Goal: Task Accomplishment & Management: Manage account settings

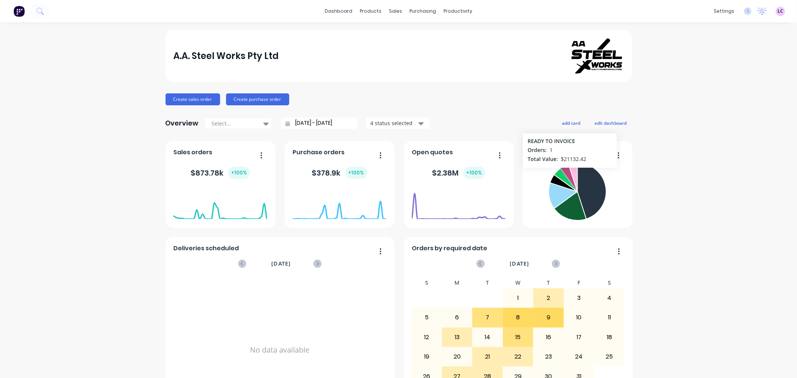
click at [566, 172] on icon at bounding box center [569, 177] width 16 height 27
click at [451, 33] on div at bounding box center [448, 36] width 11 height 7
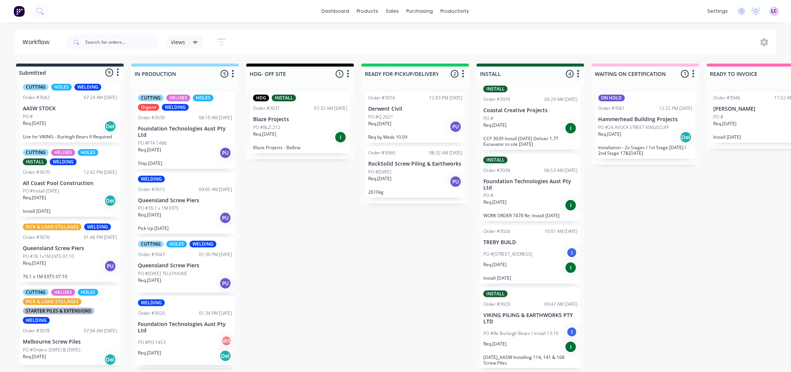
scroll to position [0, 133]
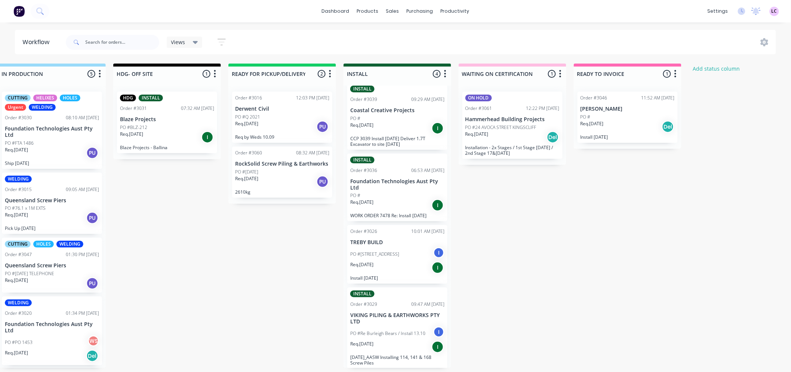
click at [621, 122] on div "Req. [DATE] Del" at bounding box center [628, 126] width 94 height 13
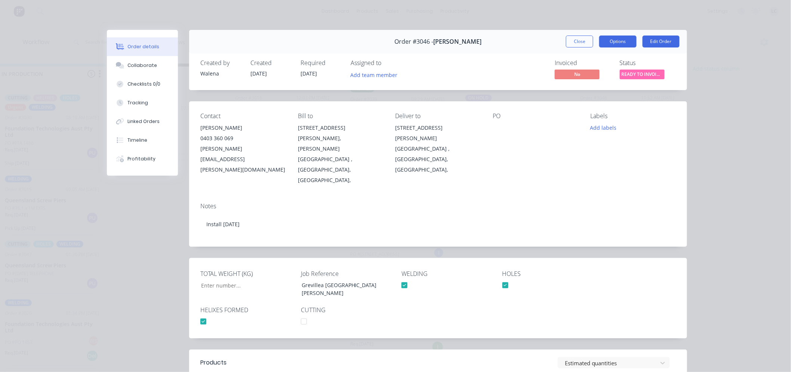
click at [601, 42] on button "Options" at bounding box center [617, 42] width 37 height 12
click at [665, 58] on div "Created by [PERSON_NAME] Created [DATE] Required [DATE] Assigned to Add team me…" at bounding box center [438, 70] width 498 height 40
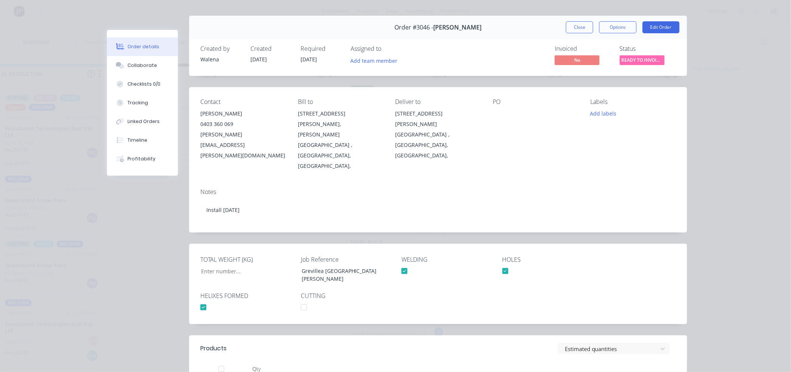
scroll to position [0, 0]
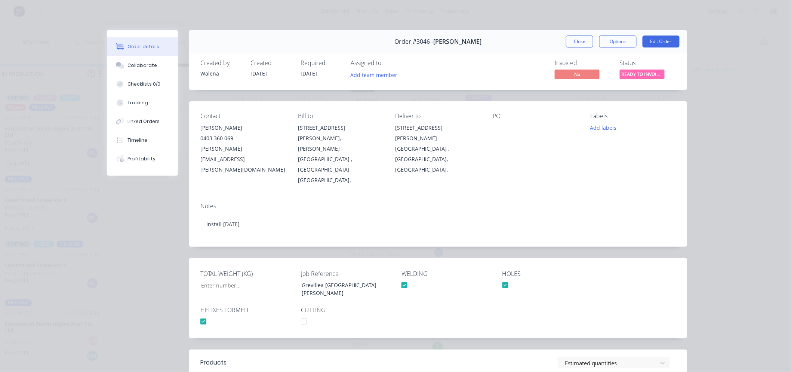
click at [429, 41] on span "Order #3046 -" at bounding box center [414, 41] width 39 height 7
click at [480, 43] on div "Order #3046 - [PERSON_NAME] Close Options Edit Order" at bounding box center [438, 42] width 498 height 24
click at [577, 39] on button "Close" at bounding box center [579, 42] width 27 height 12
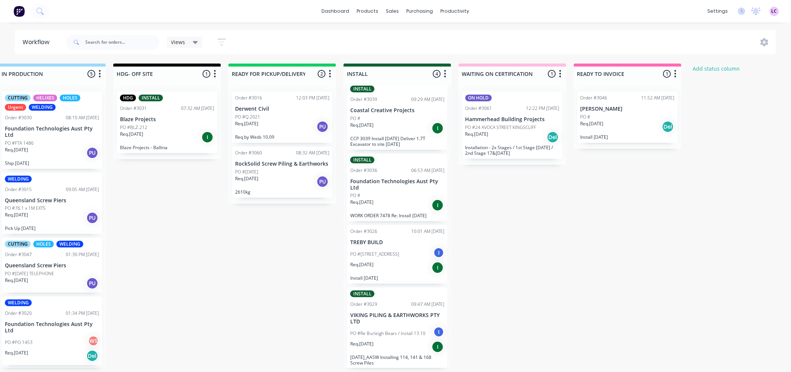
scroll to position [0, 132]
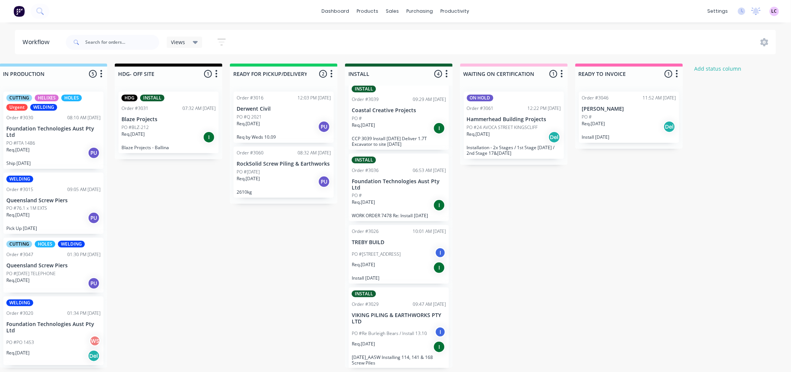
click at [389, 119] on div "PO #" at bounding box center [399, 118] width 94 height 7
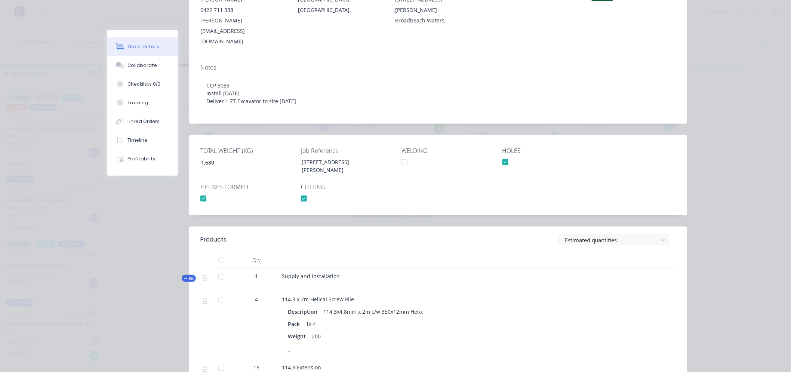
scroll to position [0, 0]
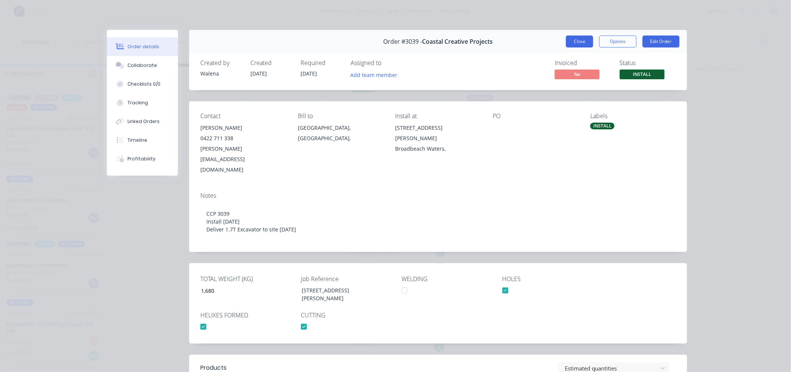
click at [586, 39] on button "Close" at bounding box center [579, 42] width 27 height 12
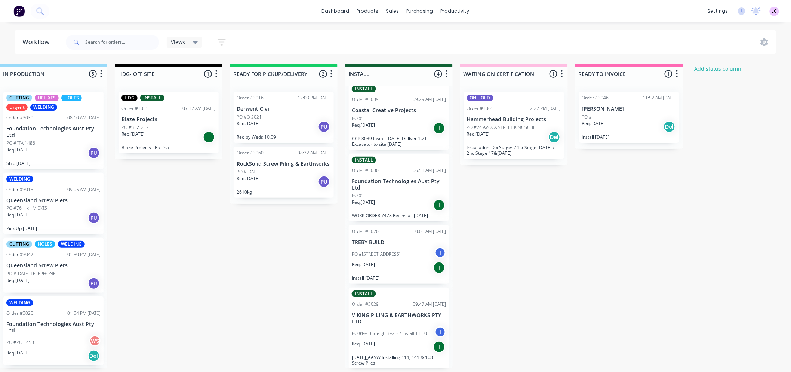
click at [365, 118] on div "PO #" at bounding box center [399, 118] width 94 height 7
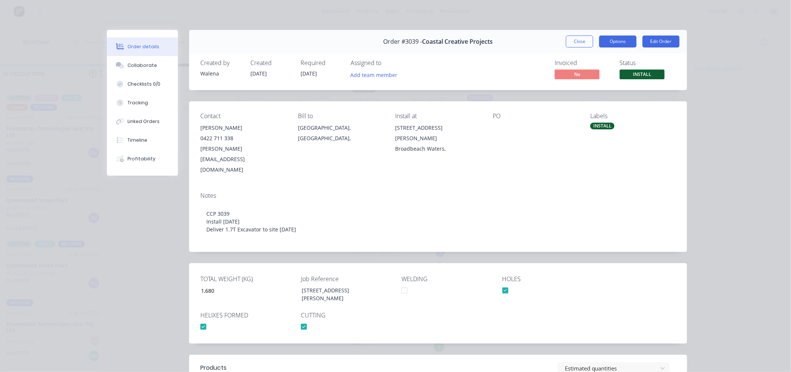
click at [614, 45] on button "Options" at bounding box center [617, 42] width 37 height 12
click at [649, 40] on button "Edit Order" at bounding box center [661, 42] width 37 height 12
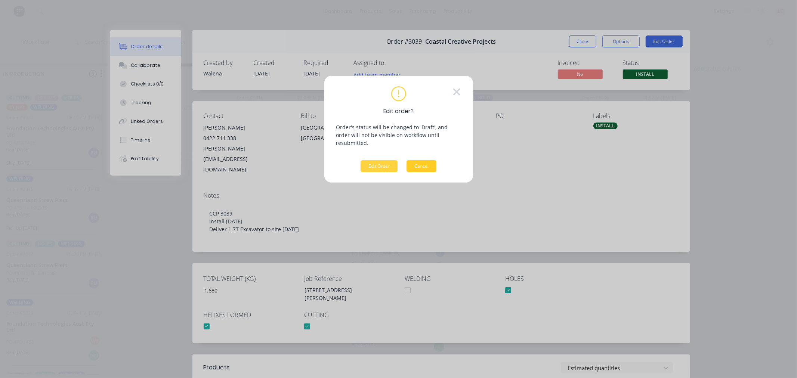
click at [415, 160] on button "Cancel" at bounding box center [422, 166] width 30 height 12
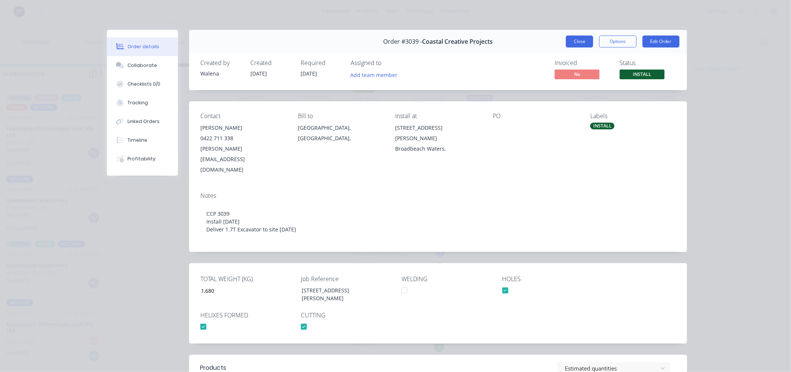
click at [566, 42] on button "Close" at bounding box center [579, 42] width 27 height 12
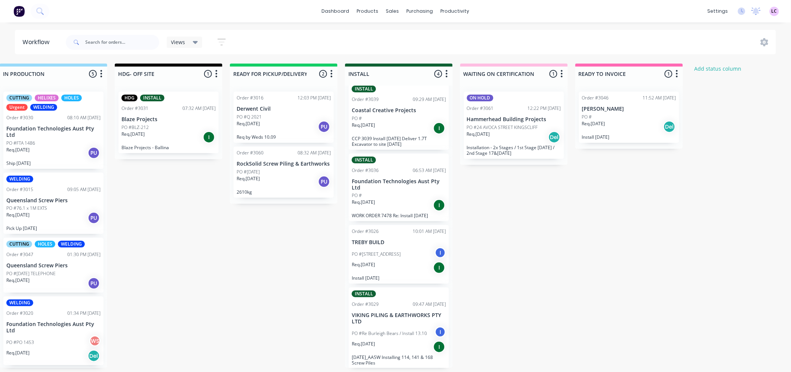
click at [643, 120] on div "PO #" at bounding box center [629, 117] width 94 height 7
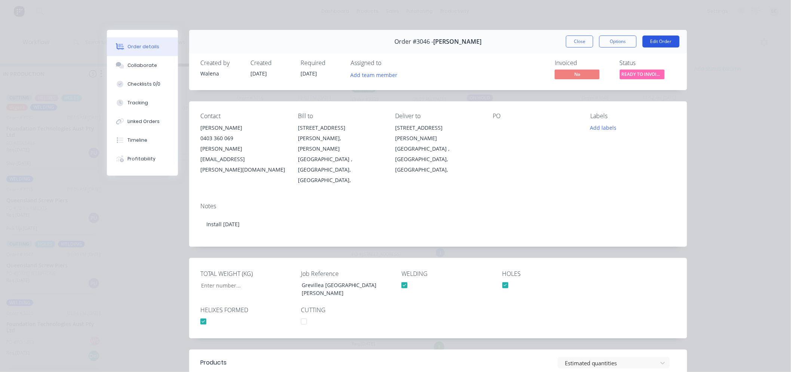
click at [656, 39] on button "Edit Order" at bounding box center [661, 42] width 37 height 12
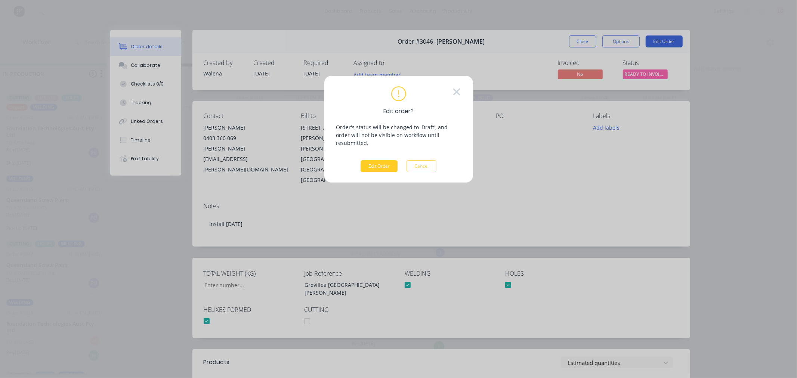
click at [382, 162] on button "Edit Order" at bounding box center [379, 166] width 37 height 12
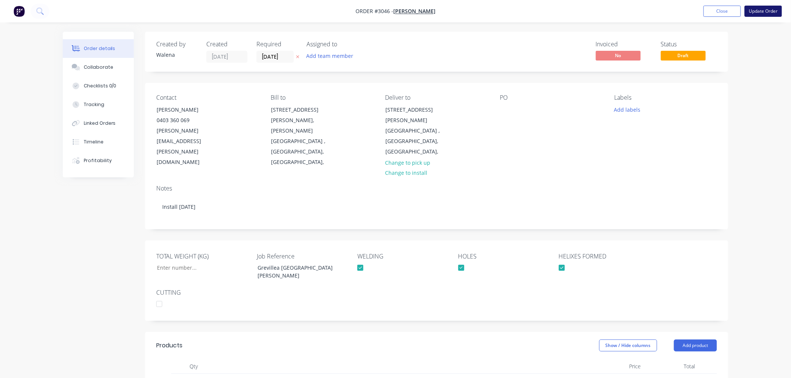
click at [751, 10] on button "Update Order" at bounding box center [763, 11] width 37 height 11
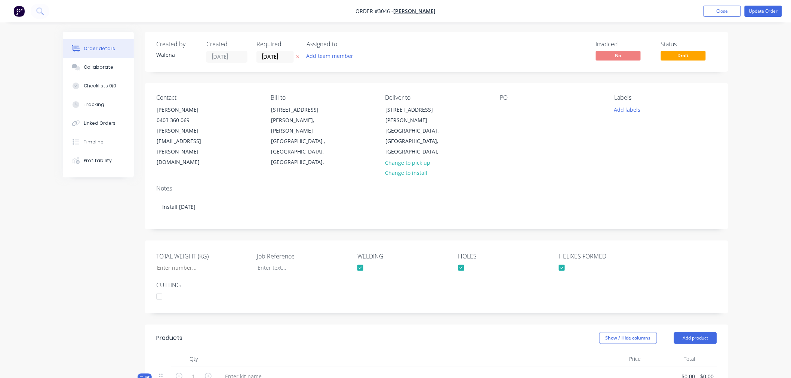
type input "$19,211.29"
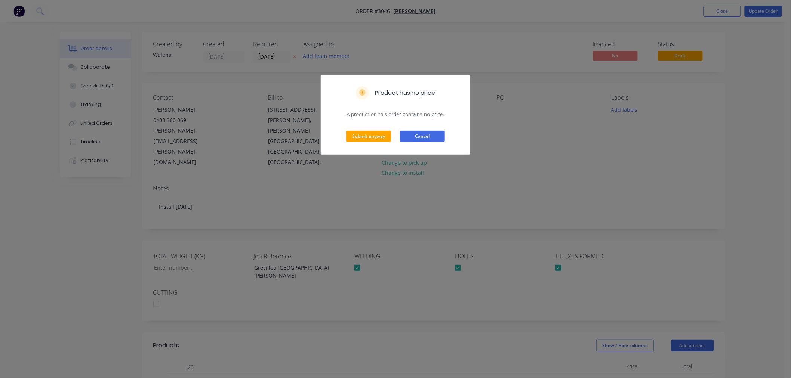
click at [421, 137] on button "Cancel" at bounding box center [422, 136] width 45 height 11
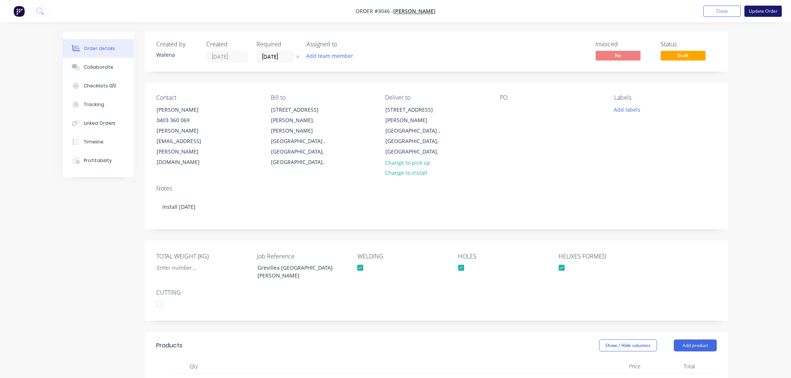
click at [757, 14] on button "Update Order" at bounding box center [763, 11] width 37 height 11
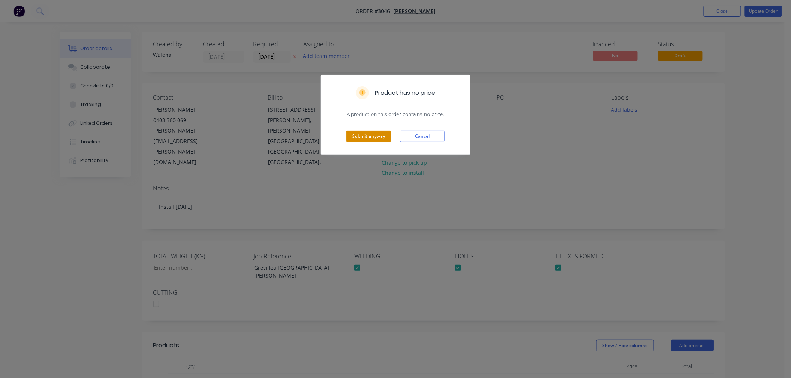
click at [379, 138] on button "Submit anyway" at bounding box center [368, 136] width 45 height 11
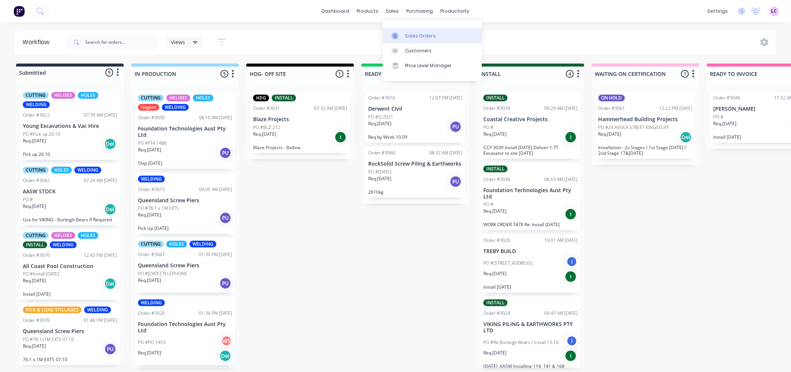
click at [402, 36] on div at bounding box center [397, 36] width 11 height 7
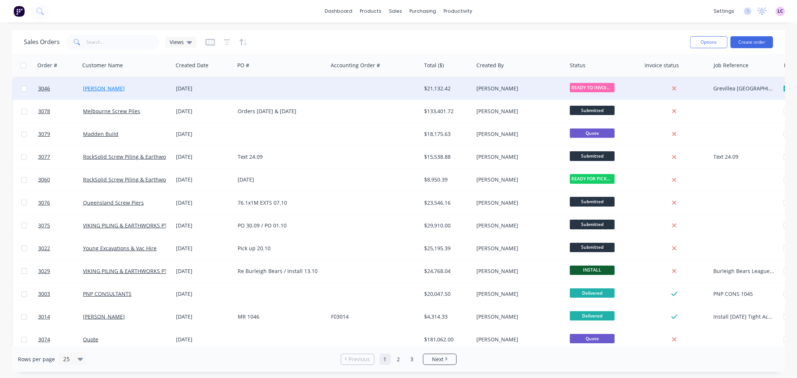
click at [98, 88] on link "[PERSON_NAME]" at bounding box center [104, 88] width 42 height 7
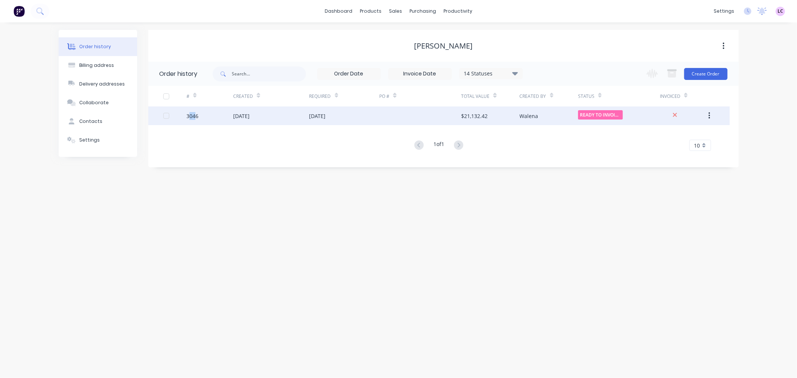
drag, startPoint x: 190, startPoint y: 117, endPoint x: 195, endPoint y: 121, distance: 6.1
click at [195, 121] on div "3046" at bounding box center [210, 116] width 47 height 19
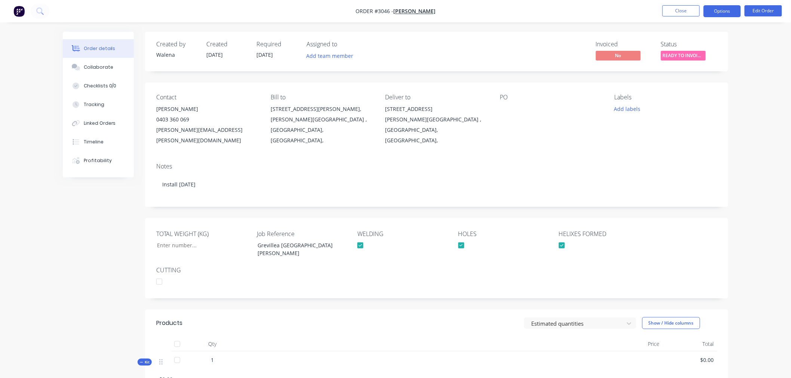
click at [724, 13] on button "Options" at bounding box center [722, 11] width 37 height 12
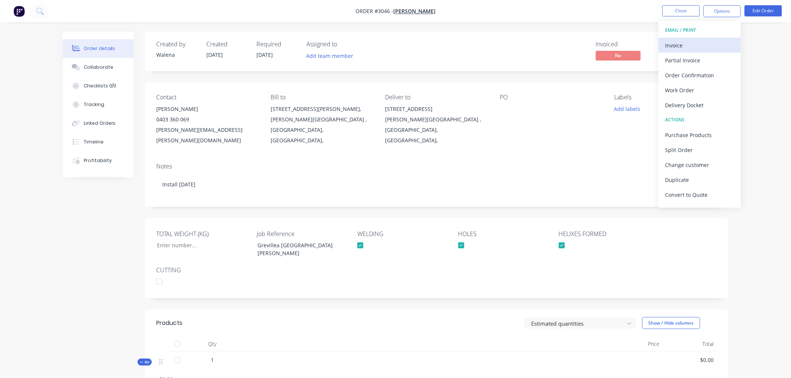
click at [690, 46] on div "Invoice" at bounding box center [699, 45] width 69 height 11
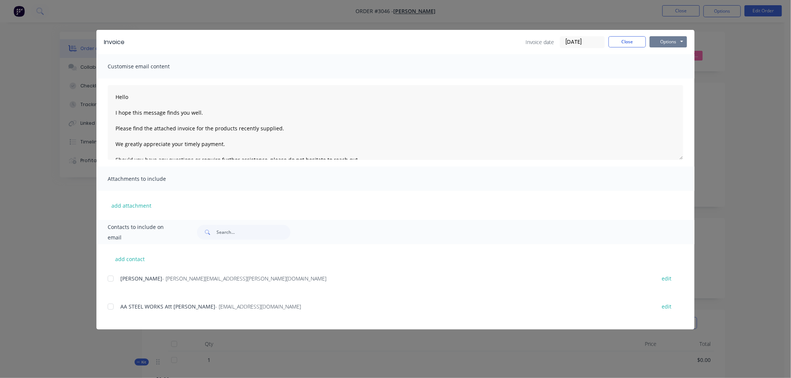
click at [670, 44] on button "Options" at bounding box center [668, 41] width 37 height 11
click at [674, 70] on button "Print" at bounding box center [674, 67] width 48 height 12
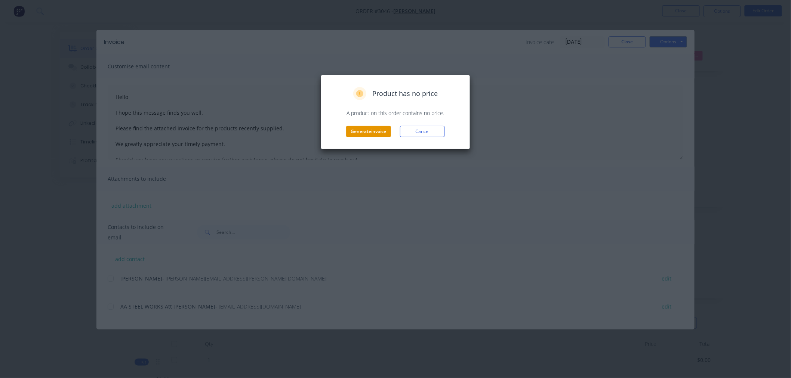
click at [376, 132] on button "Generate invoice" at bounding box center [368, 131] width 45 height 11
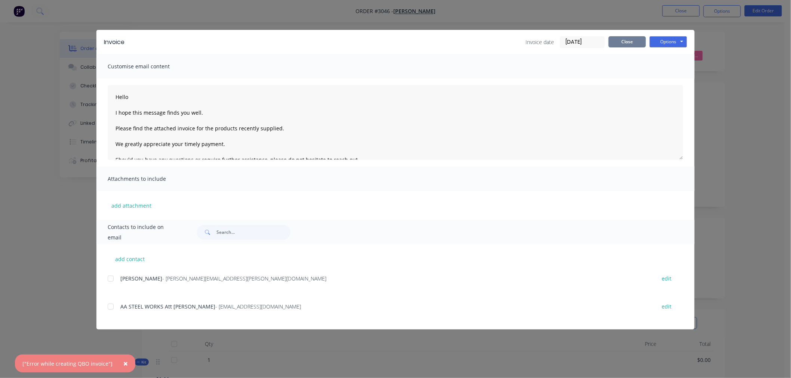
click at [626, 40] on button "Close" at bounding box center [627, 41] width 37 height 11
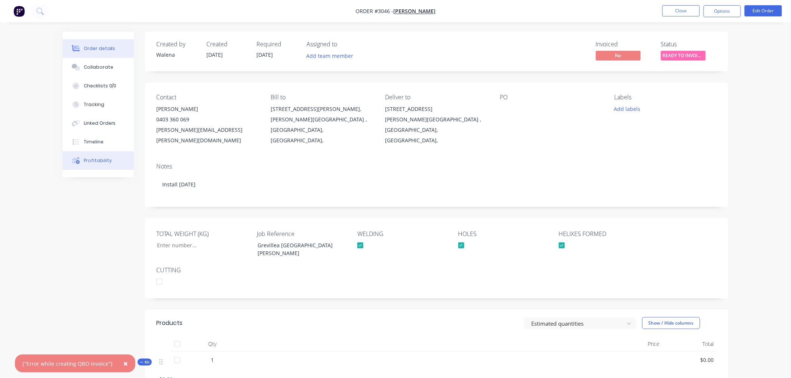
click at [97, 163] on div "Profitability" at bounding box center [98, 160] width 28 height 7
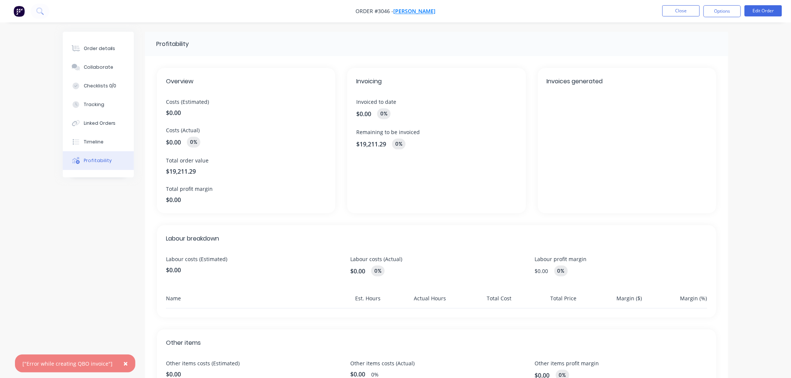
click at [413, 8] on span "[PERSON_NAME]" at bounding box center [414, 11] width 42 height 7
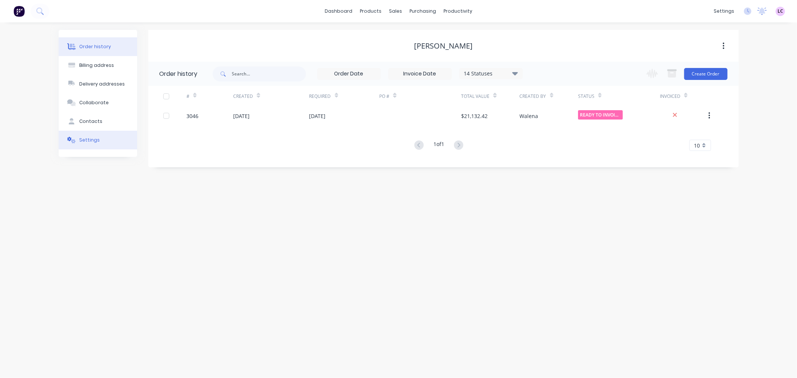
click at [107, 142] on button "Settings" at bounding box center [98, 140] width 79 height 19
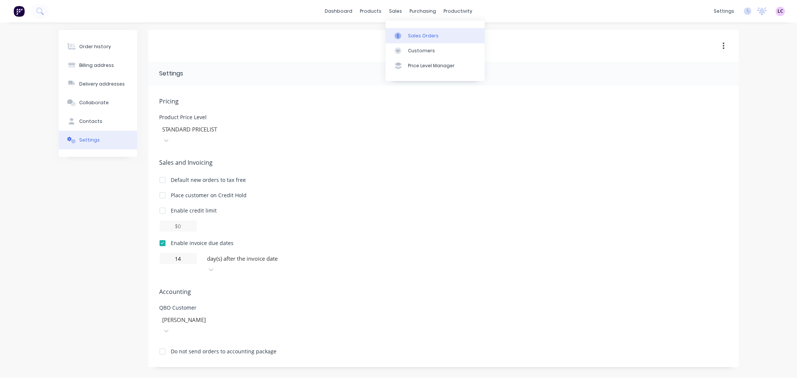
click at [410, 41] on link "Sales Orders" at bounding box center [435, 35] width 99 height 15
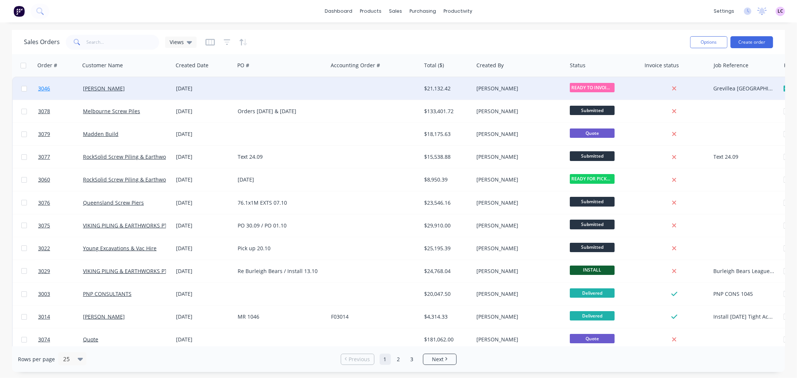
click at [47, 90] on span "3046" at bounding box center [44, 88] width 12 height 7
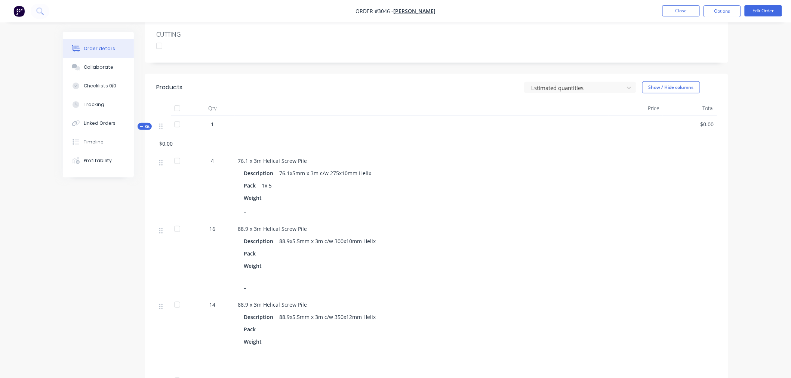
scroll to position [234, 0]
click at [212, 122] on span "1" at bounding box center [212, 126] width 3 height 8
click at [272, 122] on div at bounding box center [422, 125] width 368 height 6
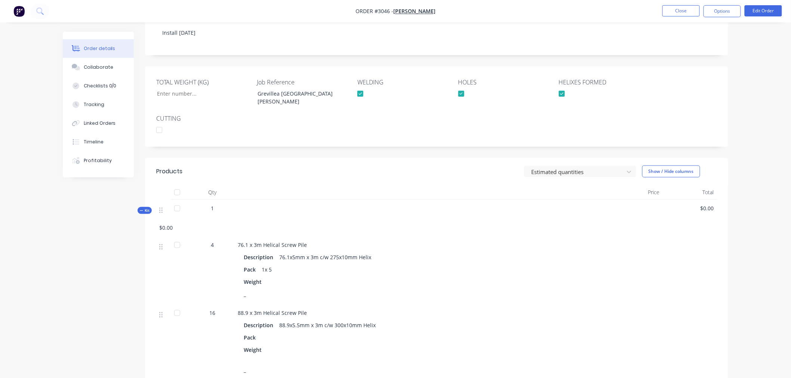
scroll to position [151, 0]
click at [774, 3] on nav "Order #3046 - [PERSON_NAME] Close Options Edit Order" at bounding box center [395, 11] width 791 height 22
click at [773, 9] on button "Edit Order" at bounding box center [763, 10] width 37 height 11
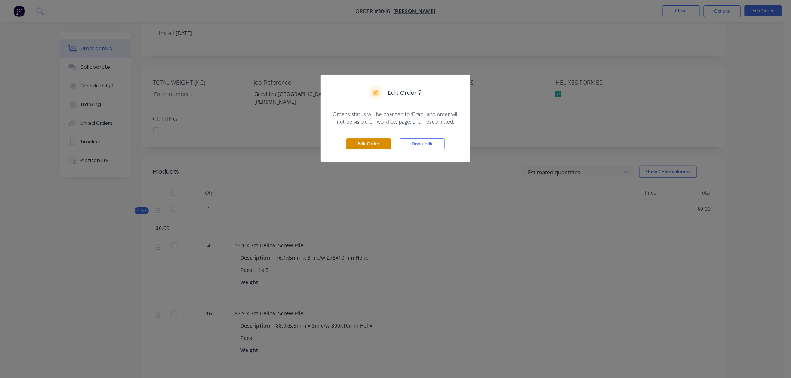
click at [369, 140] on button "Edit Order" at bounding box center [368, 143] width 45 height 11
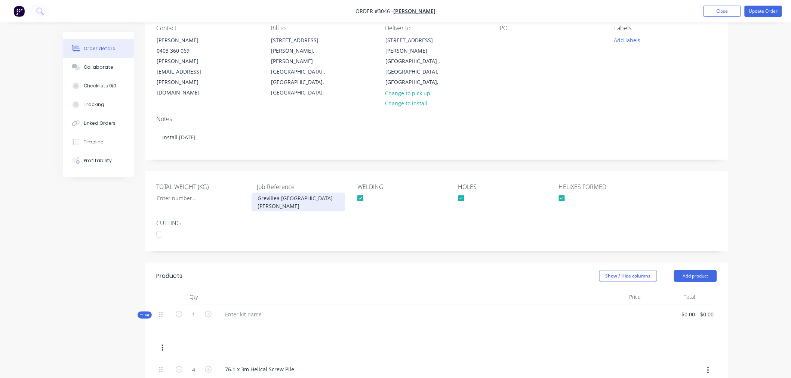
scroll to position [166, 0]
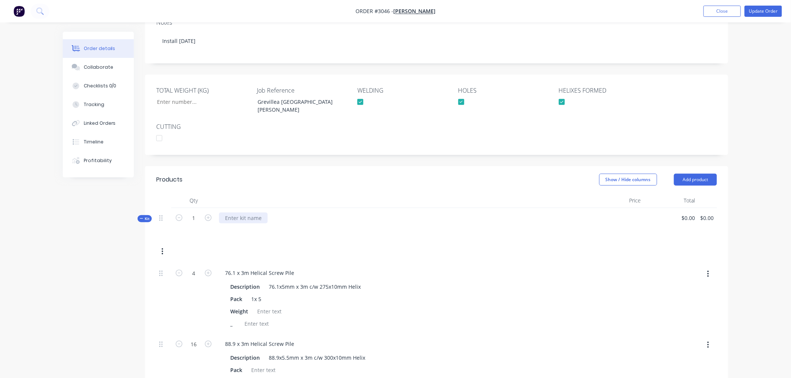
click at [248, 213] on div at bounding box center [243, 218] width 49 height 11
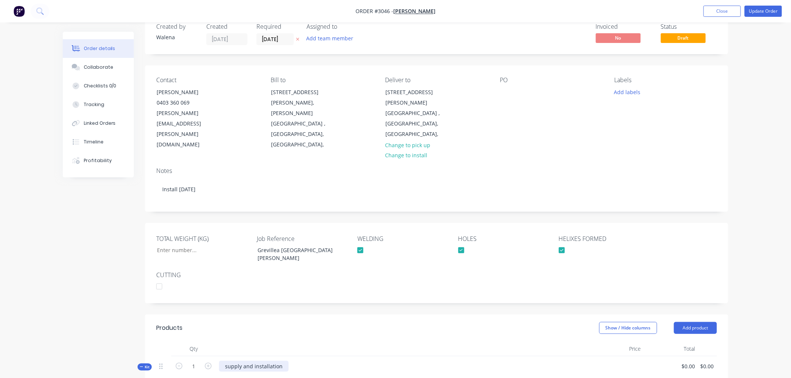
scroll to position [0, 0]
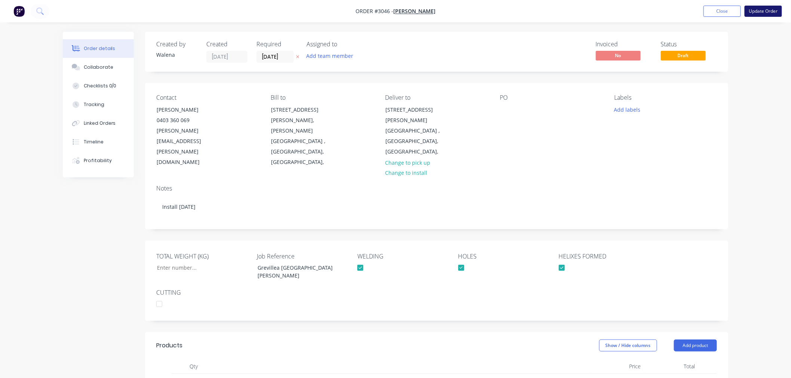
click at [760, 10] on button "Update Order" at bounding box center [763, 11] width 37 height 11
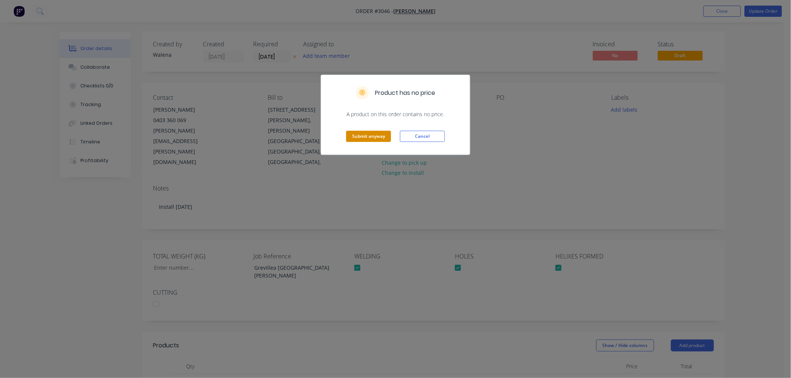
click at [372, 136] on button "Submit anyway" at bounding box center [368, 136] width 45 height 11
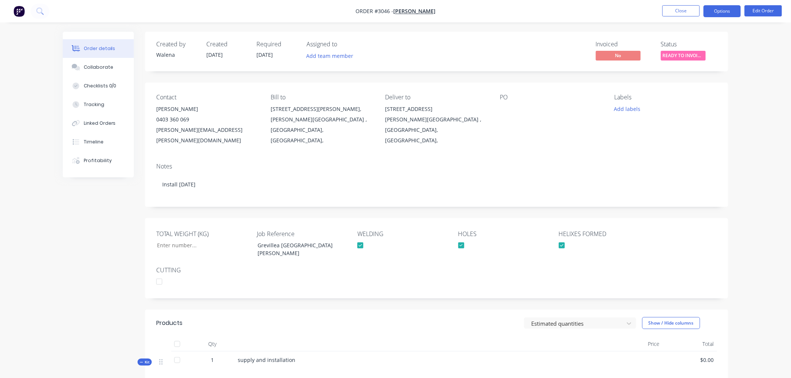
click at [718, 12] on button "Options" at bounding box center [722, 11] width 37 height 12
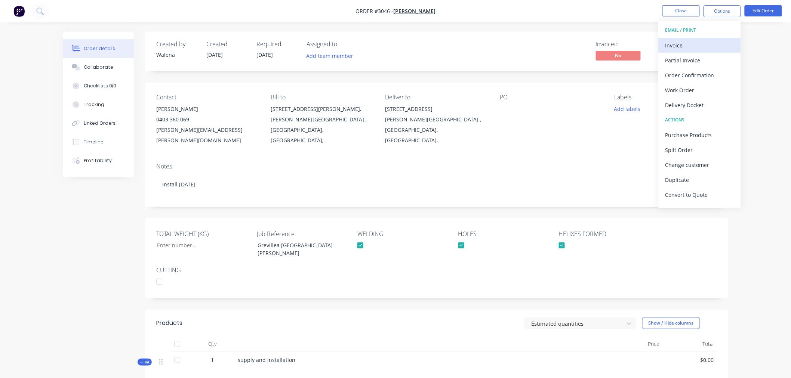
click at [692, 44] on div "Invoice" at bounding box center [699, 45] width 69 height 11
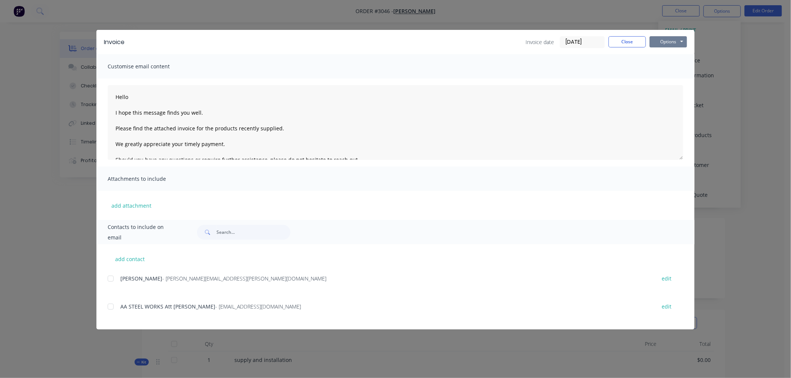
click at [664, 36] on button "Options" at bounding box center [668, 41] width 37 height 11
click at [667, 63] on button "Print" at bounding box center [674, 67] width 48 height 12
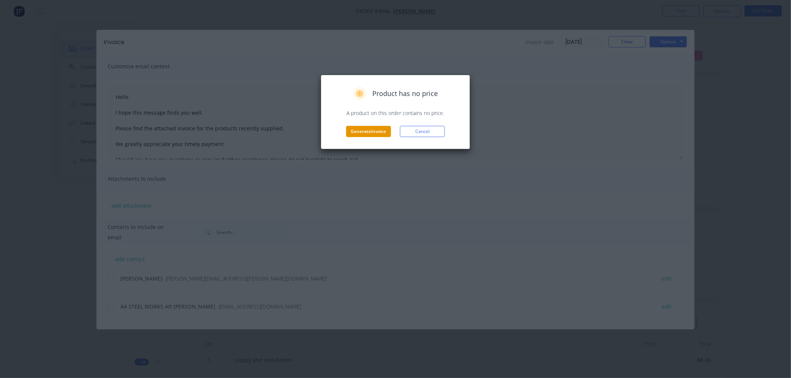
click at [373, 132] on button "Generate invoice" at bounding box center [368, 131] width 45 height 11
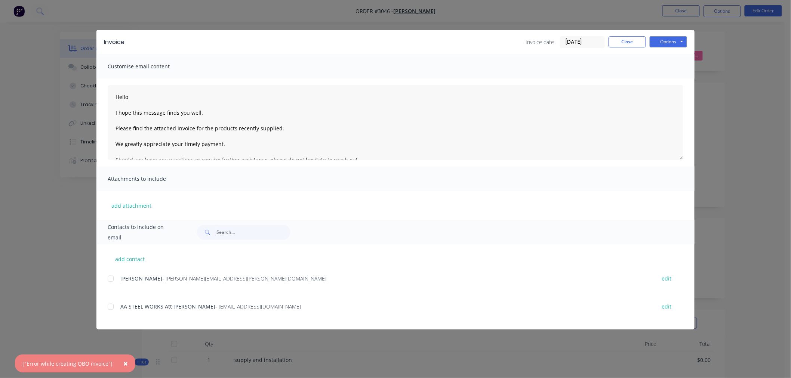
drag, startPoint x: 120, startPoint y: 364, endPoint x: 55, endPoint y: 360, distance: 65.2
click at [55, 360] on div "× ["Error while creating QBO invoice"]" at bounding box center [75, 364] width 120 height 18
click at [123, 362] on span "×" at bounding box center [125, 364] width 4 height 10
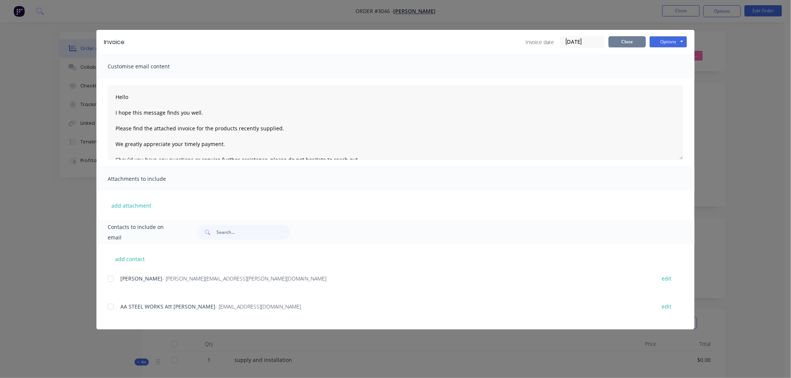
click at [626, 39] on button "Close" at bounding box center [627, 41] width 37 height 11
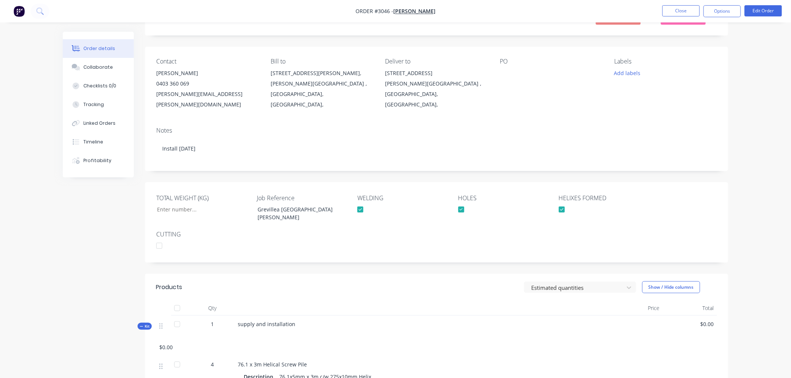
scroll to position [249, 0]
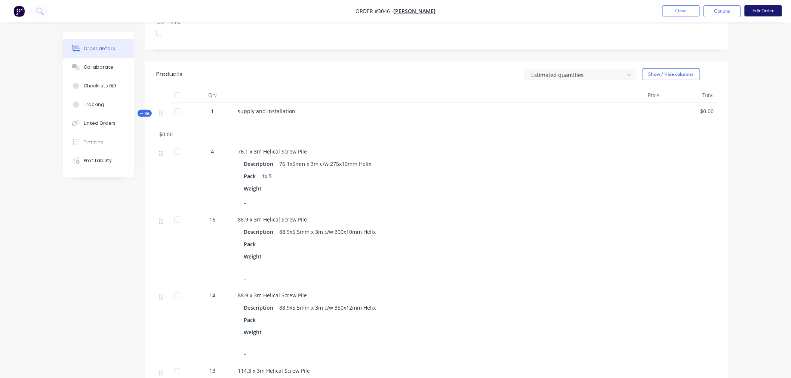
click at [762, 13] on button "Edit Order" at bounding box center [763, 10] width 37 height 11
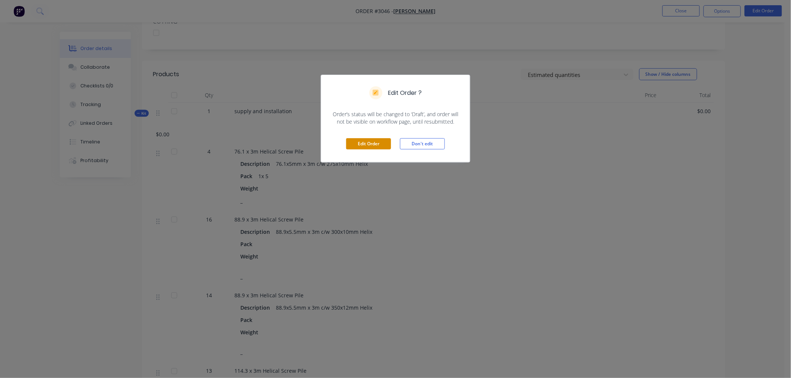
click at [356, 145] on button "Edit Order" at bounding box center [368, 143] width 45 height 11
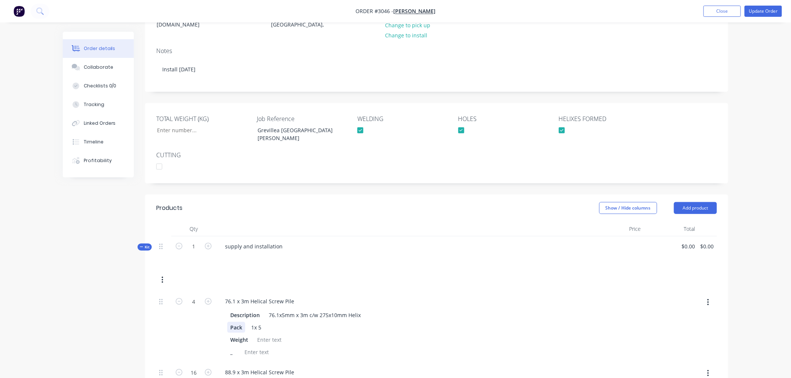
scroll to position [166, 0]
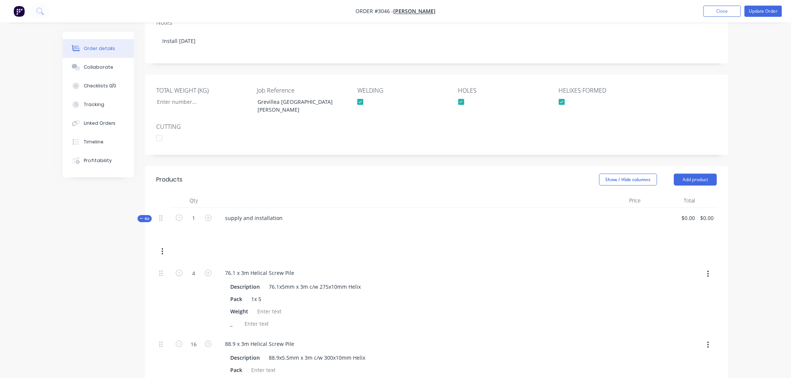
click at [163, 248] on icon "button" at bounding box center [163, 252] width 2 height 8
click at [161, 215] on icon at bounding box center [160, 218] width 3 height 7
click at [142, 217] on icon "button" at bounding box center [141, 219] width 3 height 4
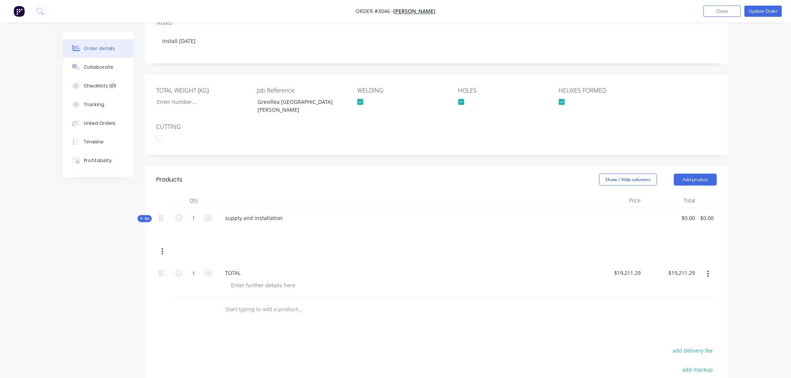
click at [142, 217] on icon "button" at bounding box center [141, 219] width 3 height 4
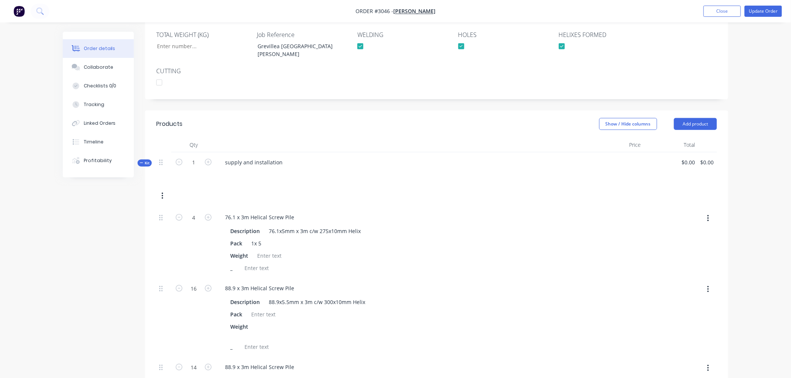
scroll to position [249, 0]
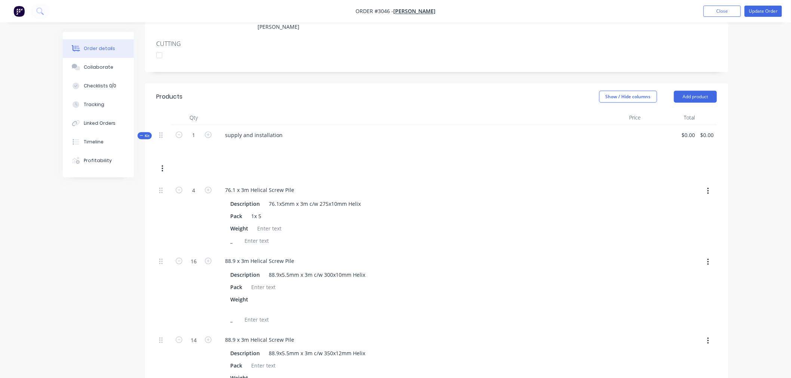
click at [707, 185] on button "button" at bounding box center [708, 191] width 18 height 13
click at [755, 159] on div "Order details Collaborate Checklists 0/0 Tracking Linked Orders Timeline Profit…" at bounding box center [395, 360] width 791 height 1218
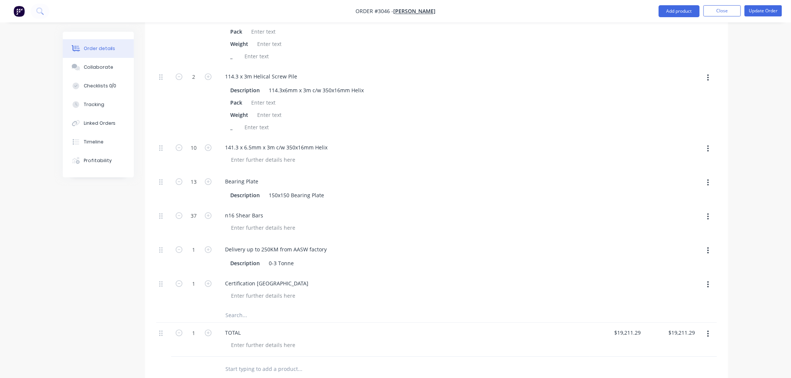
scroll to position [664, 0]
click at [163, 326] on div at bounding box center [163, 331] width 9 height 10
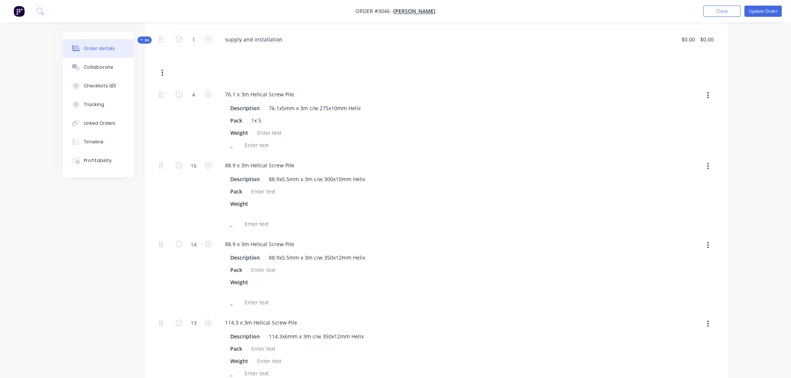
scroll to position [207, 0]
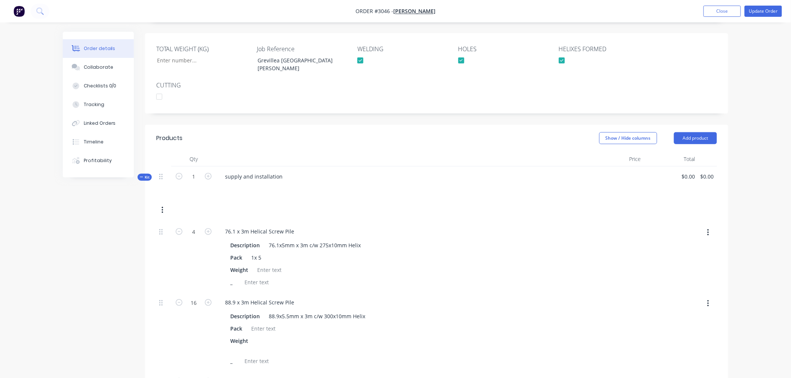
click at [142, 174] on button "Kit" at bounding box center [145, 177] width 14 height 7
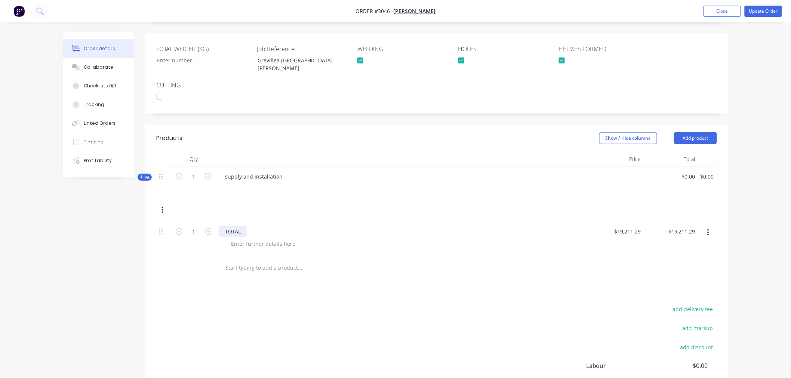
click at [234, 226] on div "TOTAL" at bounding box center [233, 231] width 28 height 11
click at [162, 206] on icon "button" at bounding box center [163, 210] width 2 height 8
click at [49, 221] on div "Order details Collaborate Checklists 0/0 Tracking Linked Orders Timeline Profit…" at bounding box center [395, 124] width 791 height 662
click at [237, 226] on div "TOTAL" at bounding box center [233, 231] width 28 height 11
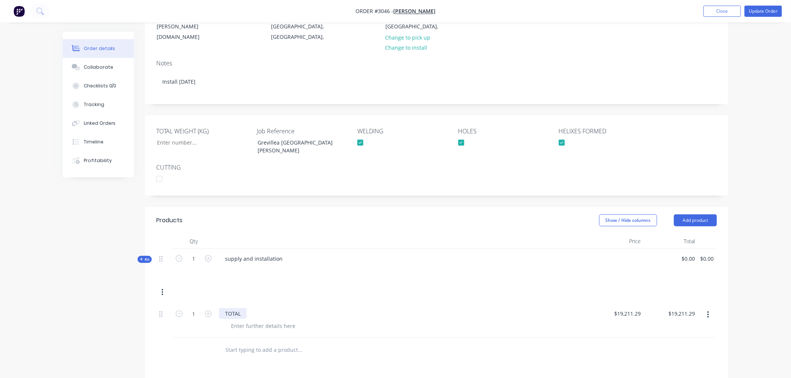
scroll to position [166, 0]
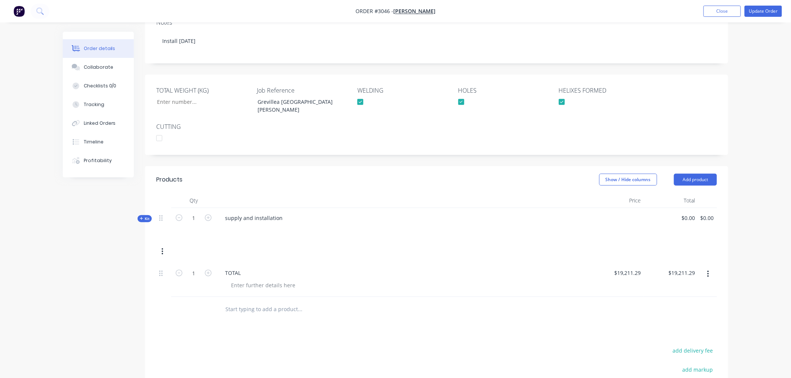
click at [144, 216] on span "Kit" at bounding box center [145, 219] width 10 height 6
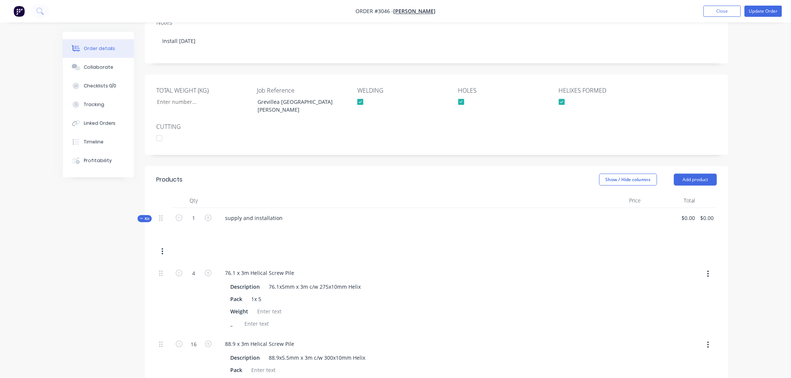
click at [162, 248] on icon "button" at bounding box center [163, 252] width 2 height 8
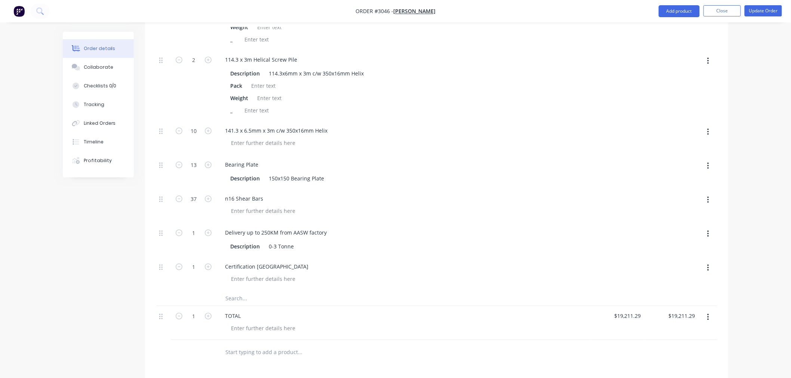
scroll to position [748, 0]
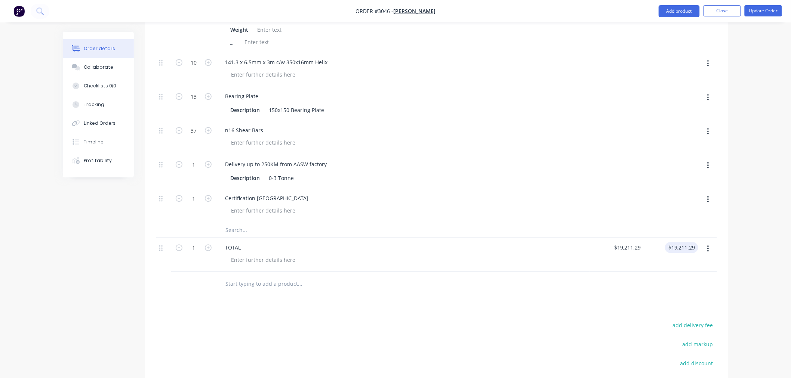
type input "19211.29"
click at [677, 242] on input "19211.29" at bounding box center [685, 247] width 26 height 11
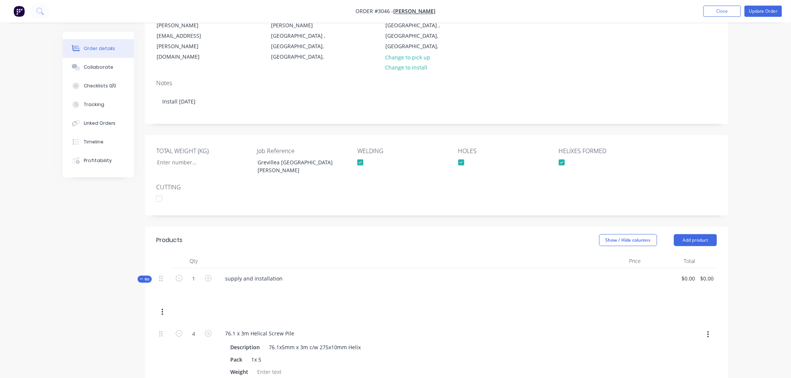
scroll to position [166, 0]
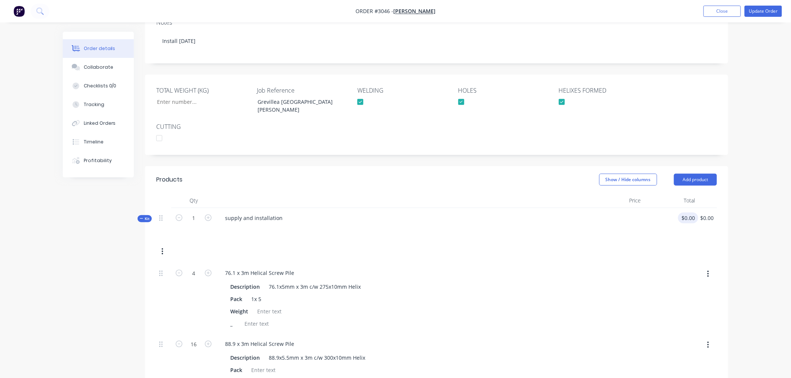
type input "0"
type input "$19,211.29"
click at [692, 213] on input "0" at bounding box center [694, 218] width 9 height 11
paste input "19211.29"
type input "$19,211.29"
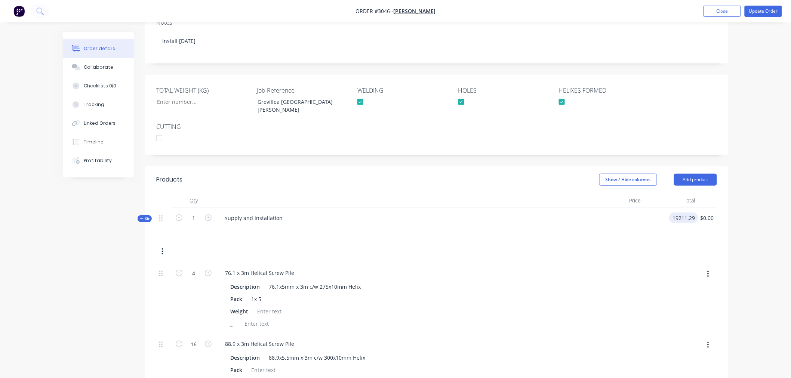
type input "$19,211.29"
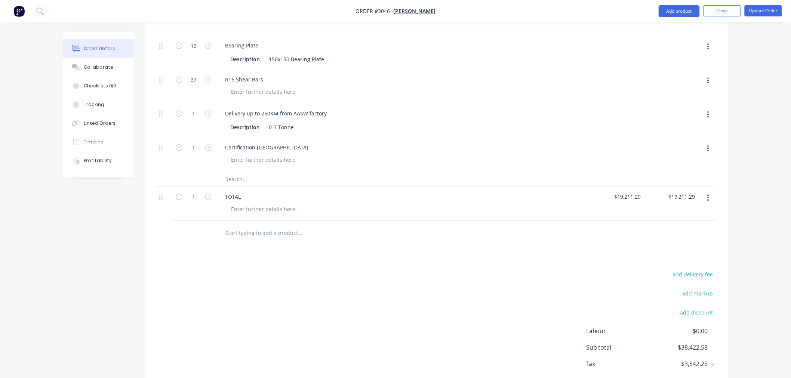
scroll to position [801, 0]
click at [707, 191] on icon "button" at bounding box center [708, 195] width 2 height 8
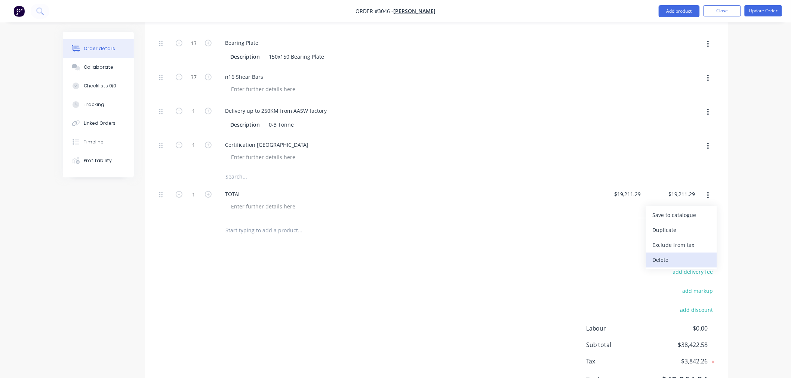
click at [685, 253] on button "Delete" at bounding box center [681, 260] width 71 height 15
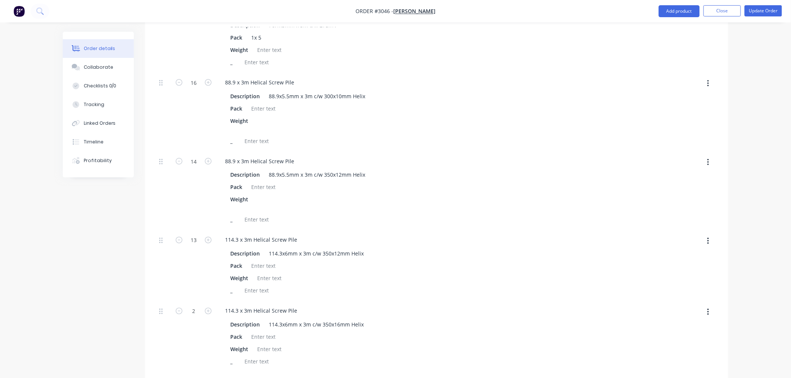
scroll to position [310, 0]
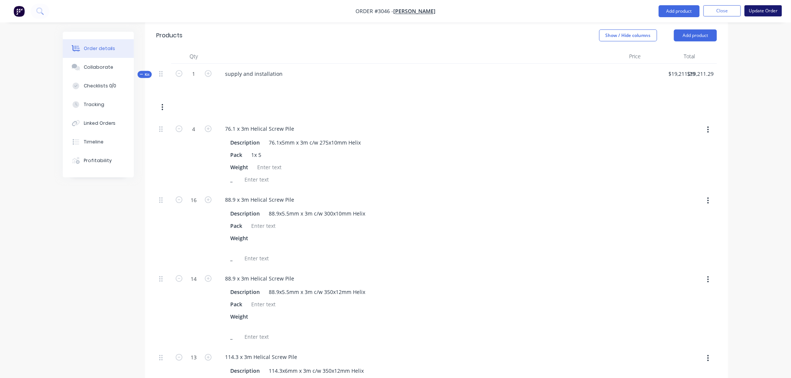
click at [768, 10] on button "Update Order" at bounding box center [763, 10] width 37 height 11
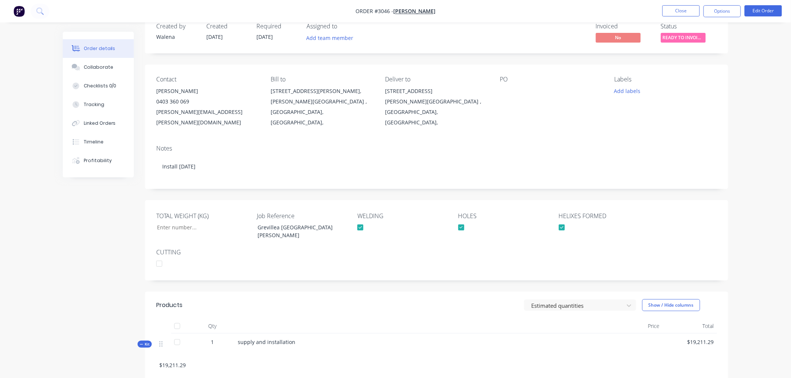
scroll to position [0, 0]
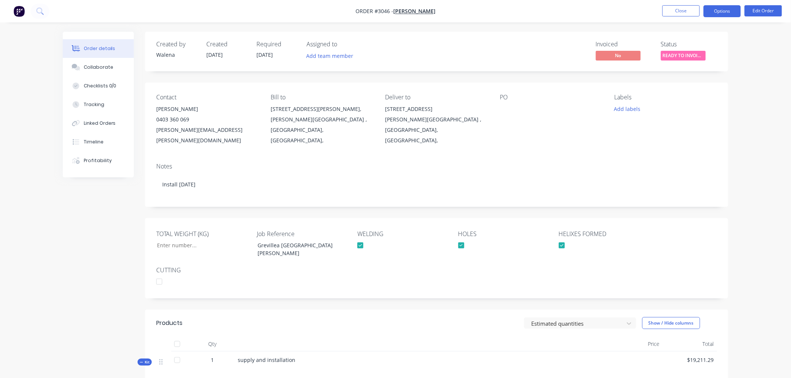
click at [731, 11] on button "Options" at bounding box center [722, 11] width 37 height 12
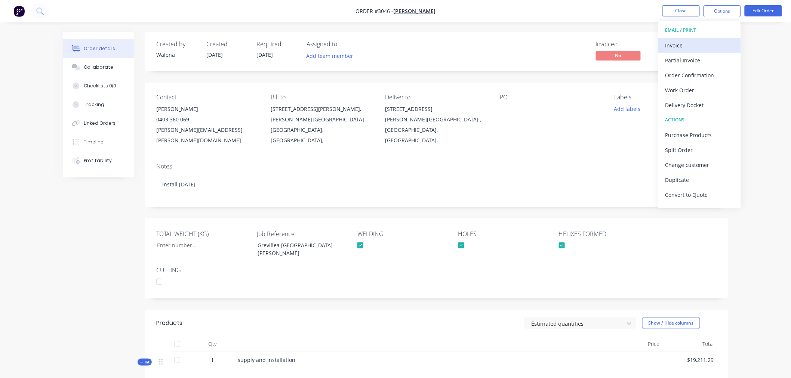
click at [691, 40] on div "Invoice" at bounding box center [699, 45] width 69 height 11
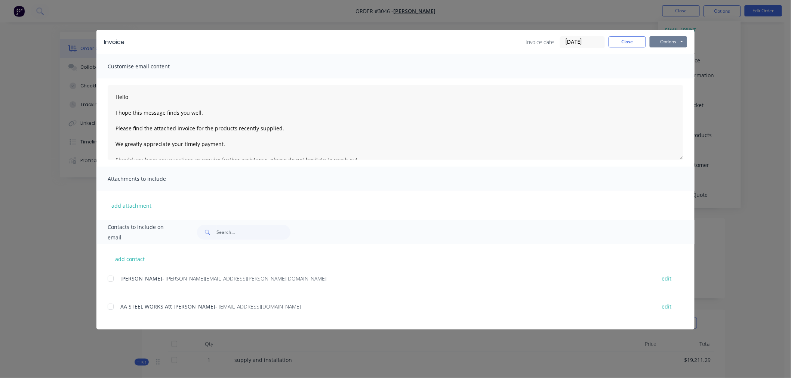
click at [670, 38] on button "Options" at bounding box center [668, 41] width 37 height 11
click at [675, 65] on button "Print" at bounding box center [674, 67] width 48 height 12
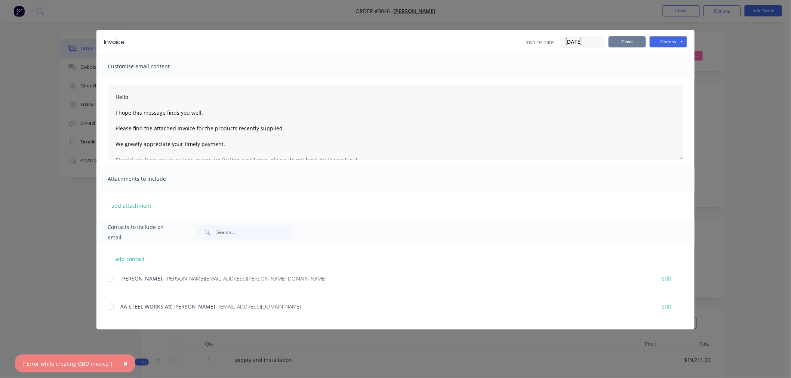
click at [635, 38] on button "Close" at bounding box center [627, 41] width 37 height 11
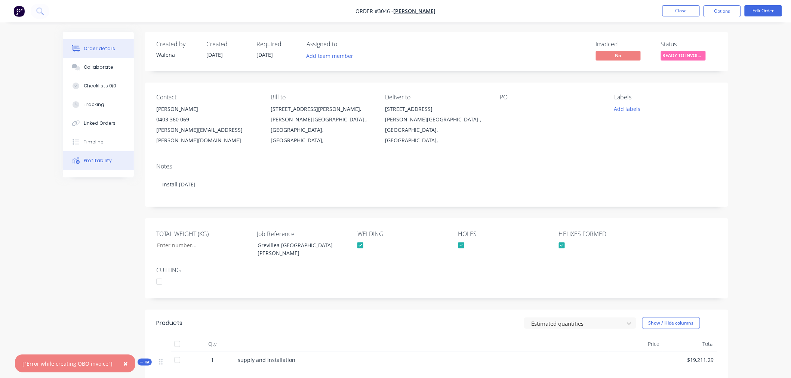
click at [101, 157] on div "Profitability" at bounding box center [98, 160] width 28 height 7
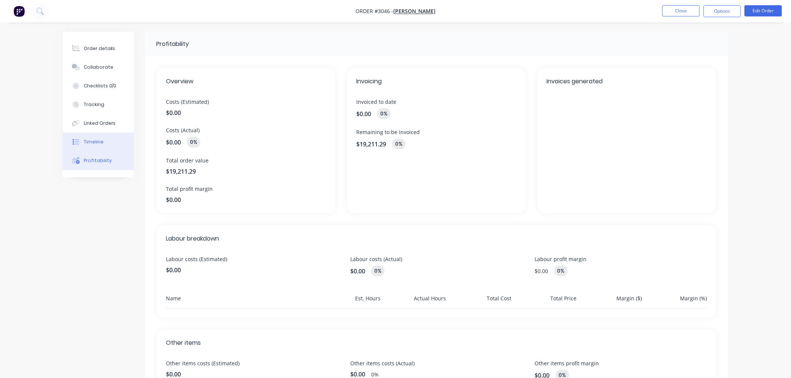
click at [93, 139] on div "Timeline" at bounding box center [94, 142] width 20 height 7
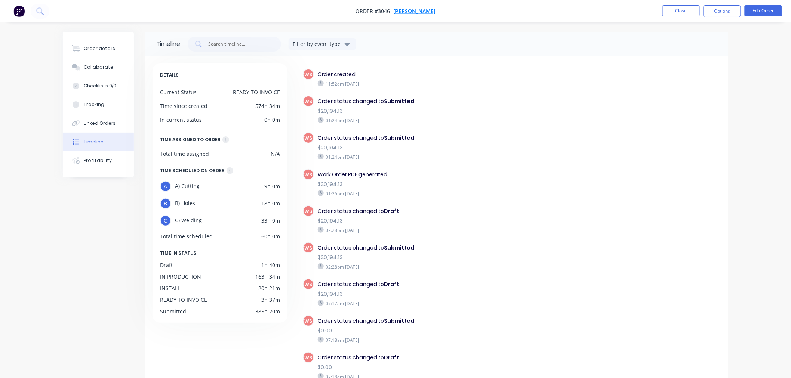
click at [421, 10] on span "[PERSON_NAME]" at bounding box center [414, 11] width 42 height 7
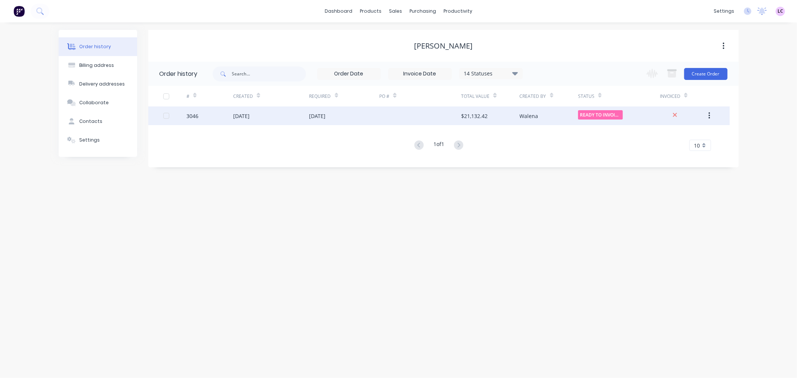
click at [231, 113] on div "3046" at bounding box center [210, 116] width 47 height 19
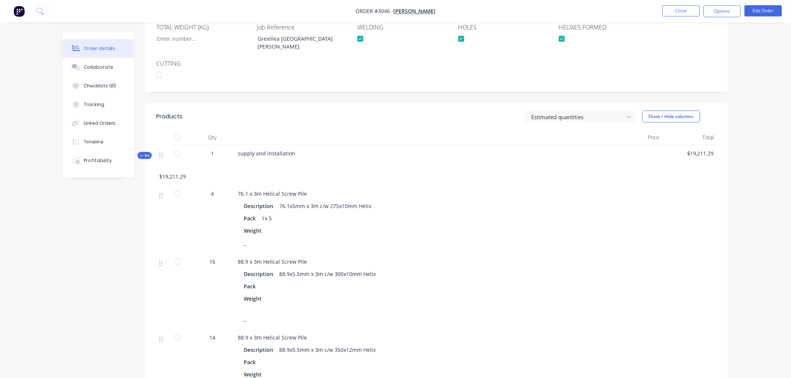
scroll to position [207, 0]
click at [255, 149] on span "supply and installation" at bounding box center [267, 152] width 58 height 7
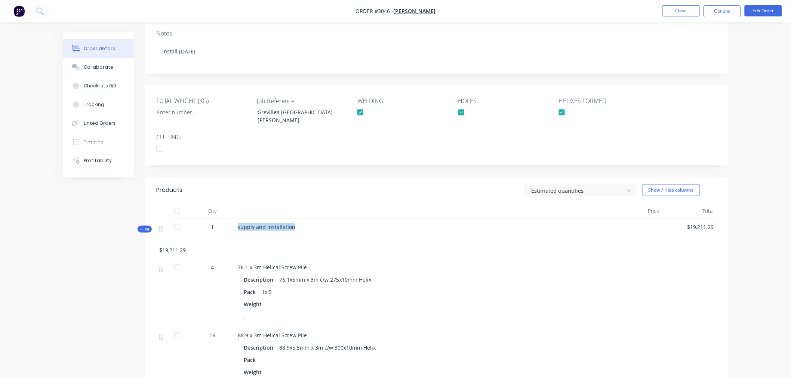
scroll to position [124, 0]
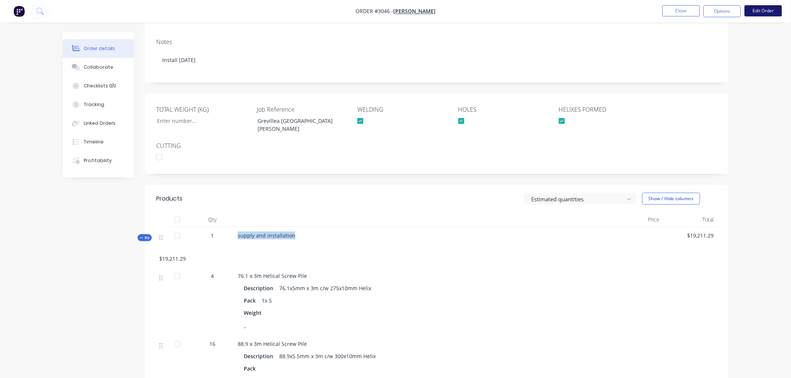
click at [752, 8] on button "Edit Order" at bounding box center [763, 10] width 37 height 11
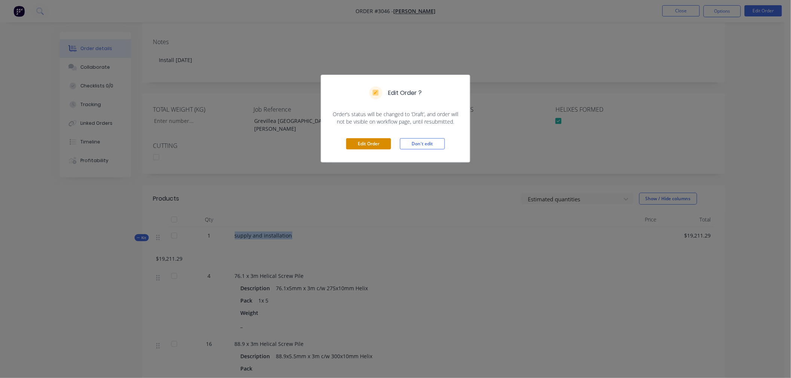
click at [384, 147] on button "Edit Order" at bounding box center [368, 143] width 45 height 11
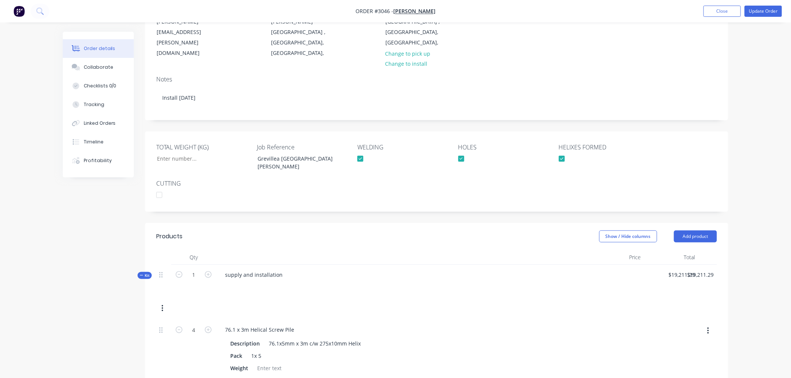
scroll to position [166, 0]
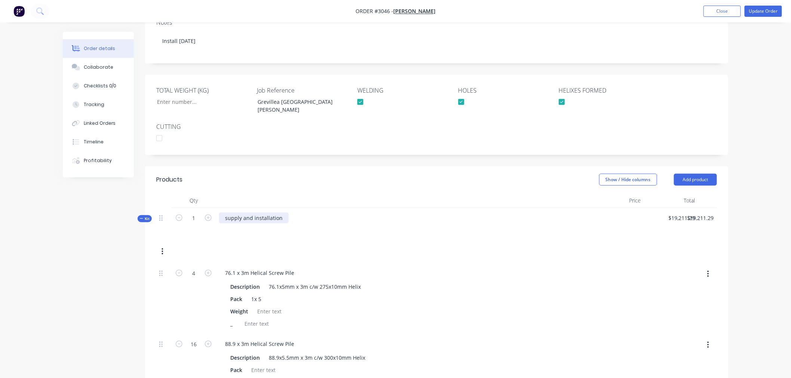
click at [267, 213] on div "supply and installation" at bounding box center [254, 218] width 70 height 11
click at [162, 248] on icon "button" at bounding box center [163, 252] width 2 height 8
click at [242, 213] on div "supply and installation" at bounding box center [254, 218] width 70 height 11
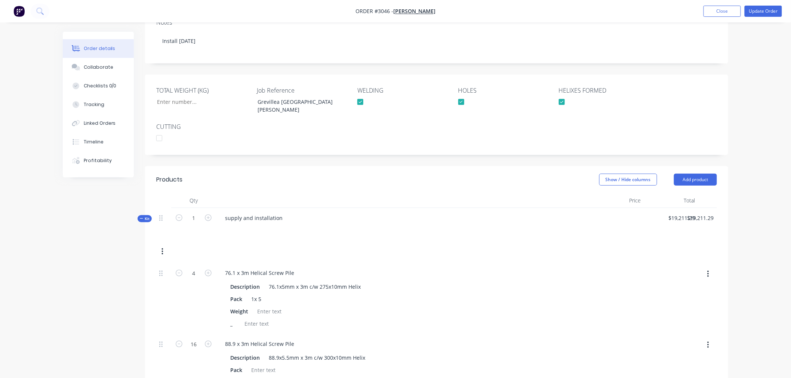
click at [235, 215] on div "Kit 1 supply and installation $19,211.29 $19,211.29 $19,211.29 $19,211.29" at bounding box center [436, 235] width 561 height 55
click at [208, 221] on div "Kit 1 supply and installation $19,211.29 $19,211.29 $19,211.29 $19,211.29" at bounding box center [436, 235] width 561 height 55
click at [257, 213] on div "supply and installation" at bounding box center [254, 218] width 70 height 11
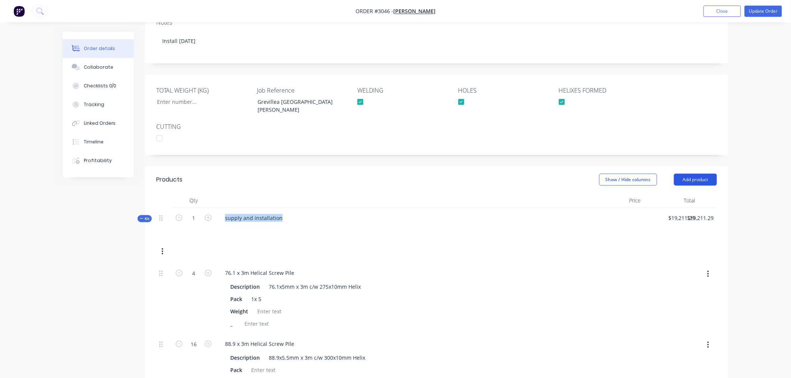
click at [689, 174] on button "Add product" at bounding box center [695, 180] width 43 height 12
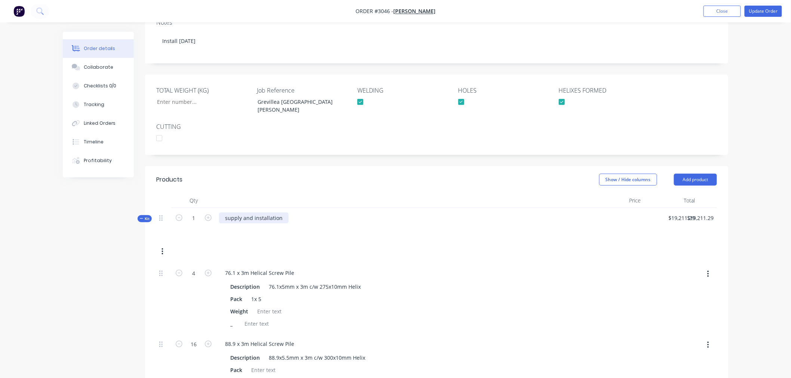
click at [267, 213] on div "supply and installation" at bounding box center [254, 218] width 70 height 11
click at [161, 215] on icon at bounding box center [160, 218] width 3 height 7
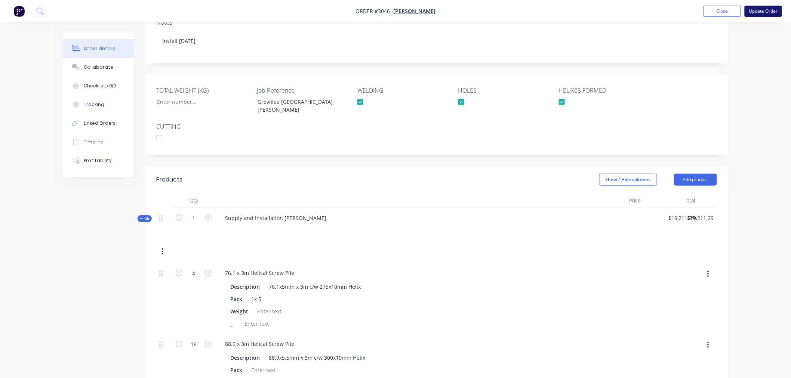
click at [749, 12] on button "Update Order" at bounding box center [763, 11] width 37 height 11
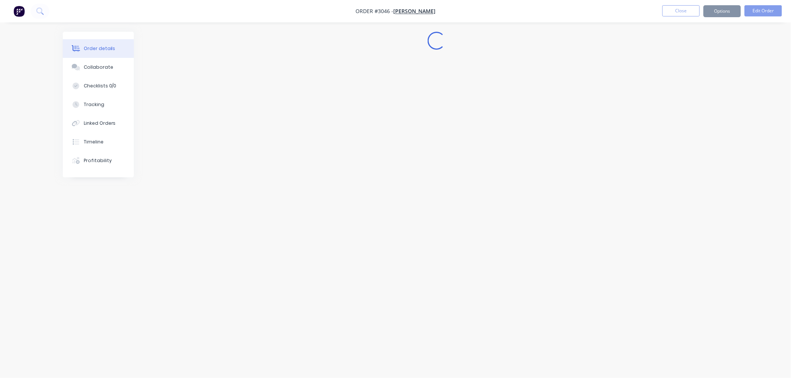
scroll to position [0, 0]
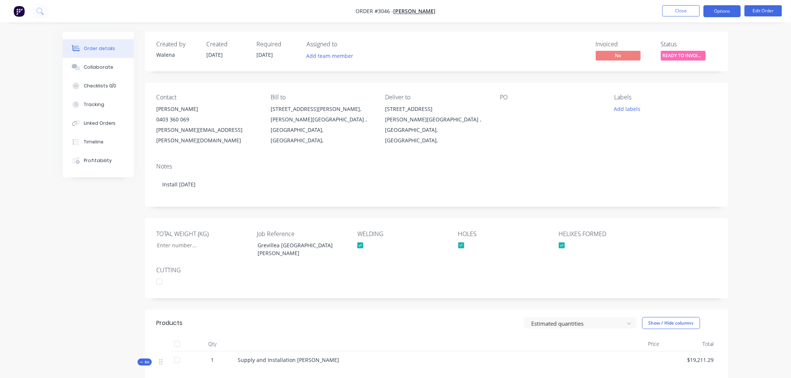
click at [733, 12] on button "Options" at bounding box center [722, 11] width 37 height 12
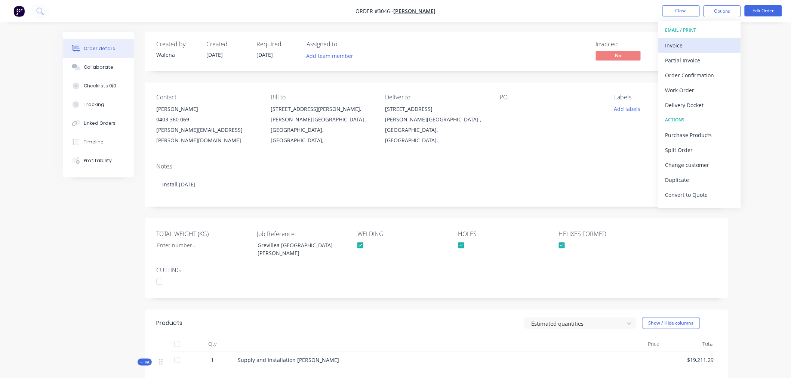
click at [698, 46] on div "Invoice" at bounding box center [699, 45] width 69 height 11
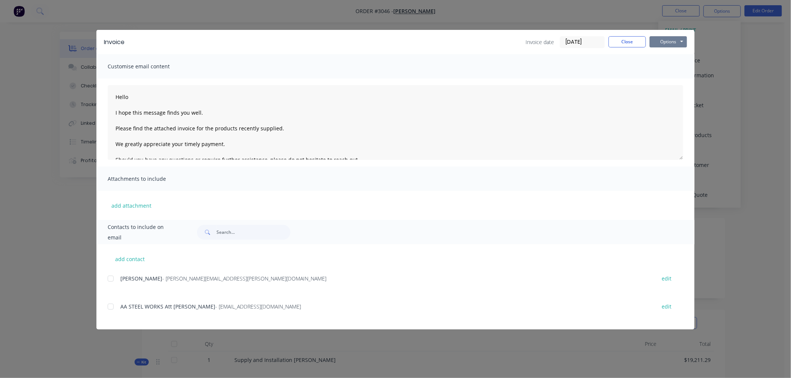
click at [664, 39] on button "Options" at bounding box center [668, 41] width 37 height 11
click at [670, 64] on button "Print" at bounding box center [674, 67] width 48 height 12
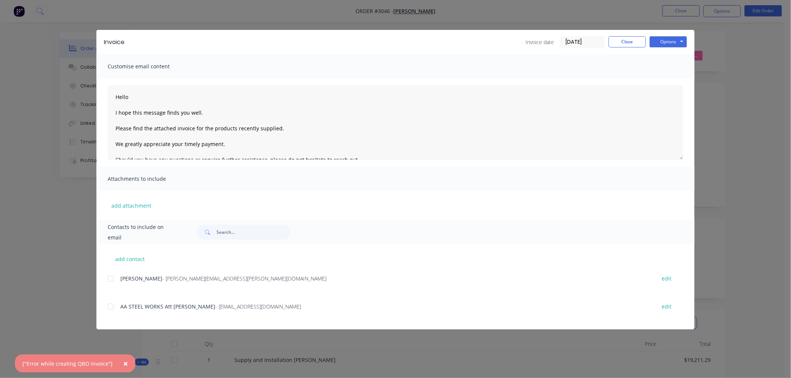
click at [123, 364] on span "×" at bounding box center [125, 364] width 4 height 10
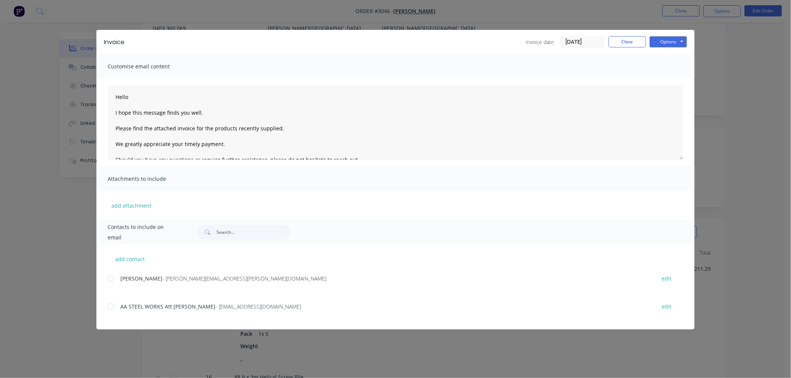
scroll to position [124, 0]
click at [618, 42] on button "Close" at bounding box center [627, 41] width 37 height 11
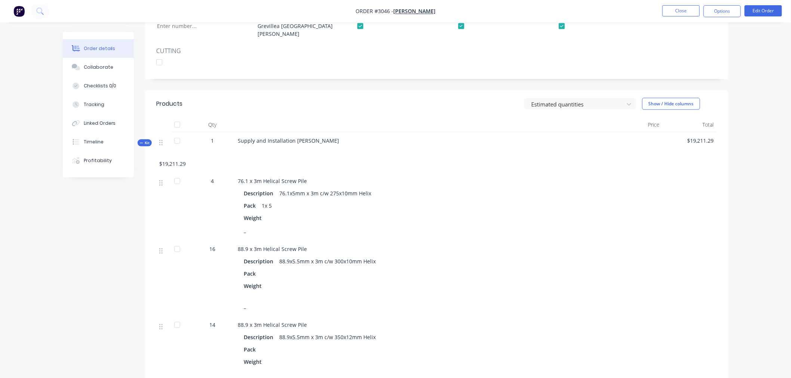
scroll to position [249, 0]
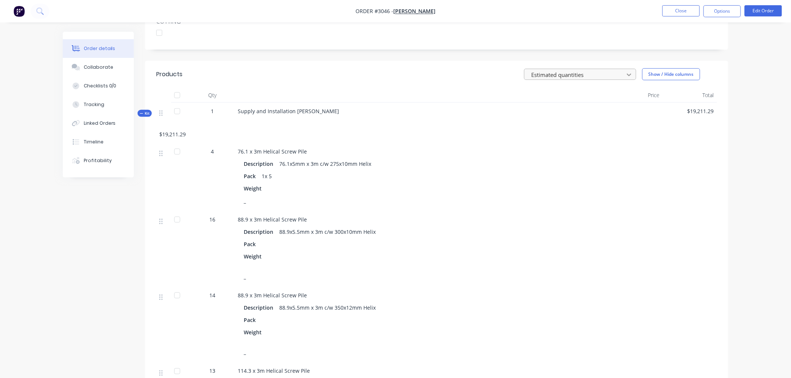
click at [623, 69] on div at bounding box center [628, 75] width 13 height 12
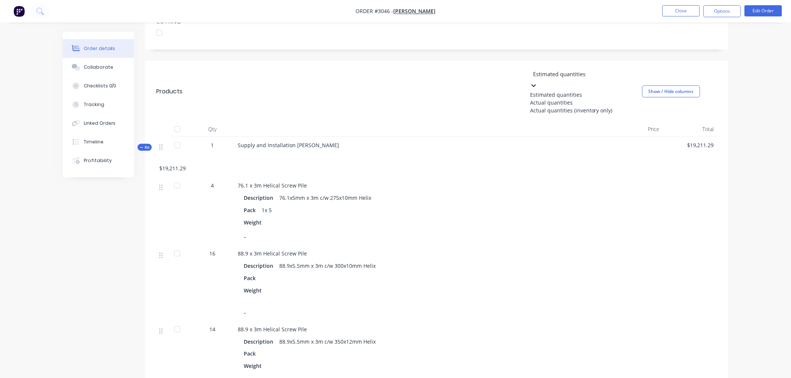
click at [610, 99] on div "Actual quantities" at bounding box center [586, 103] width 112 height 8
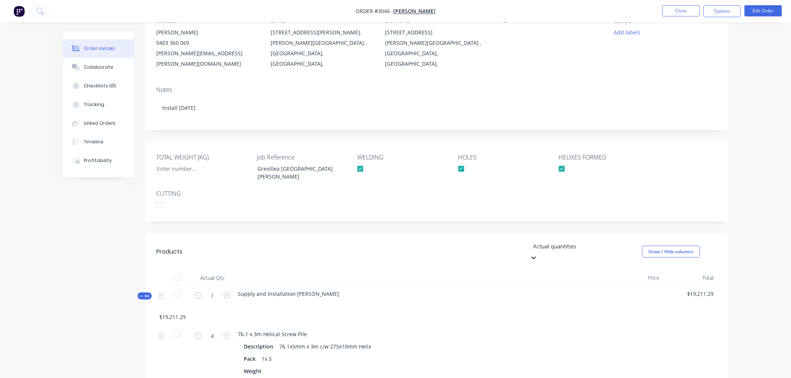
scroll to position [53, 0]
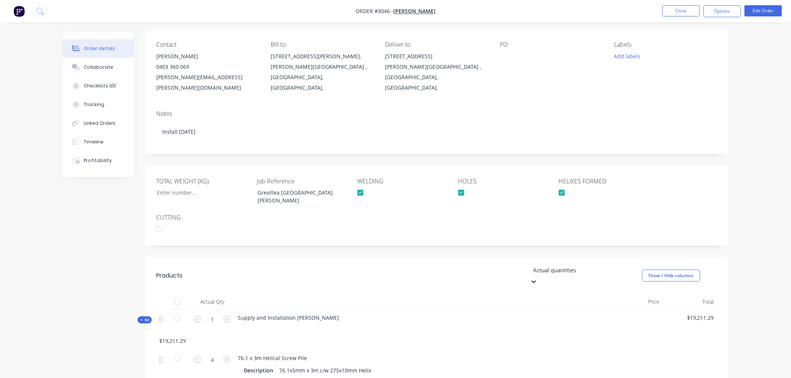
click at [758, 16] on li "Edit Order" at bounding box center [763, 11] width 37 height 12
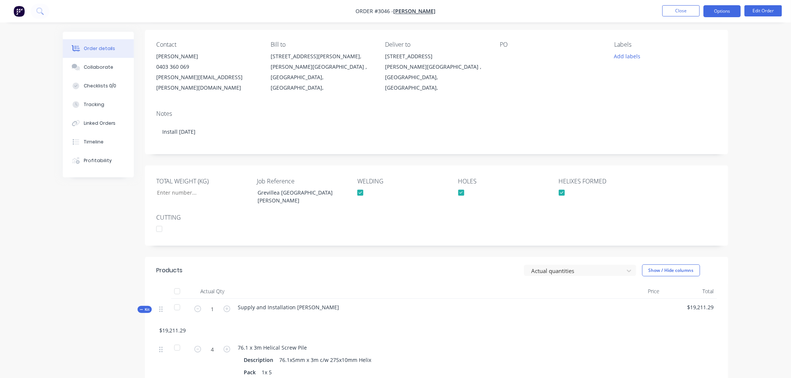
click at [714, 10] on button "Options" at bounding box center [722, 11] width 37 height 12
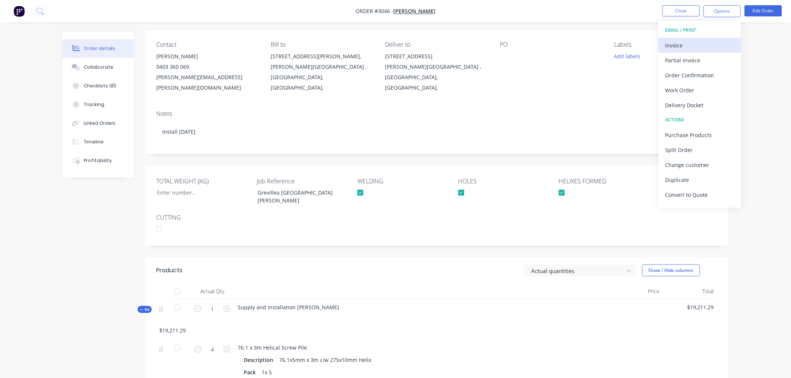
click at [696, 47] on div "Invoice" at bounding box center [699, 45] width 69 height 11
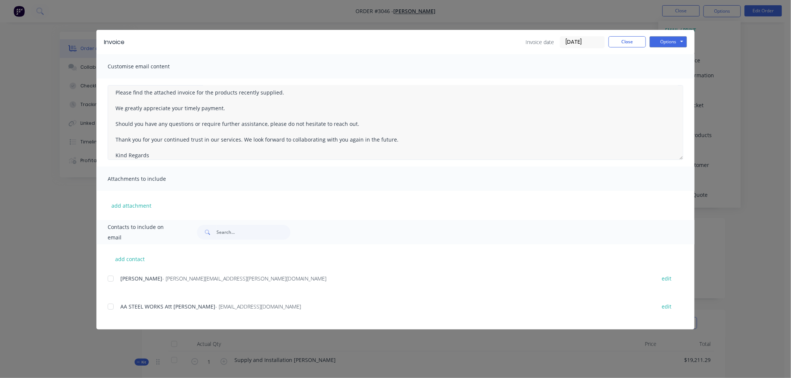
scroll to position [82, 0]
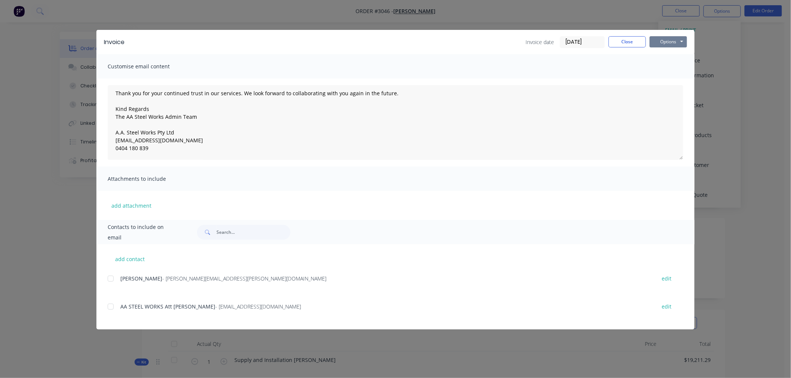
click at [661, 44] on button "Options" at bounding box center [668, 41] width 37 height 11
click at [662, 65] on button "Print" at bounding box center [674, 67] width 48 height 12
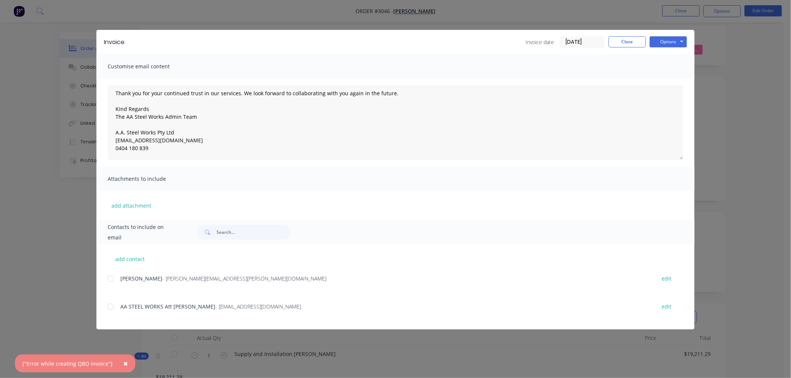
scroll to position [41, 0]
click at [124, 362] on span "×" at bounding box center [125, 364] width 4 height 10
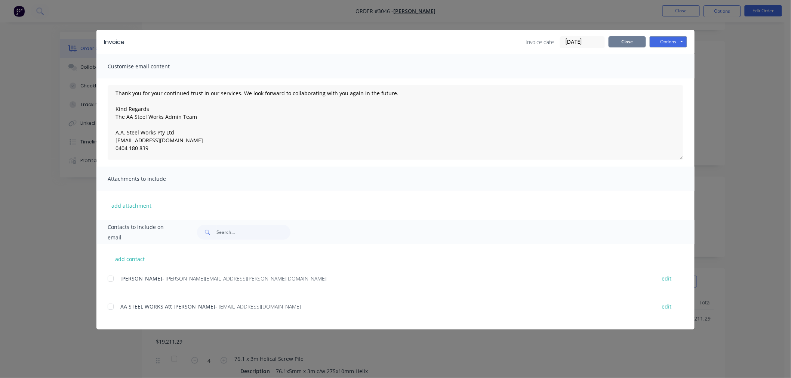
click at [630, 43] on button "Close" at bounding box center [627, 41] width 37 height 11
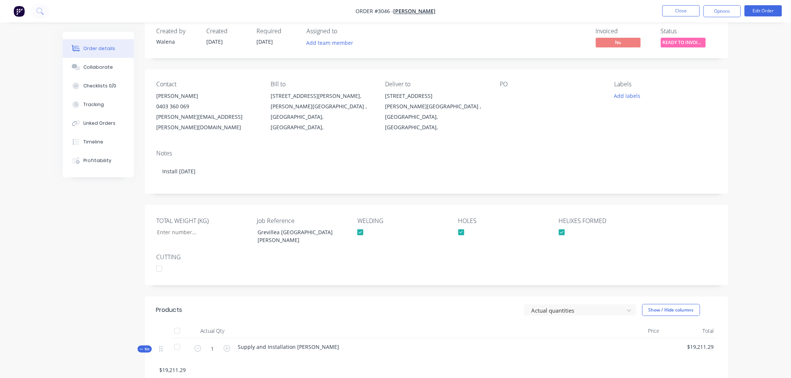
scroll to position [0, 0]
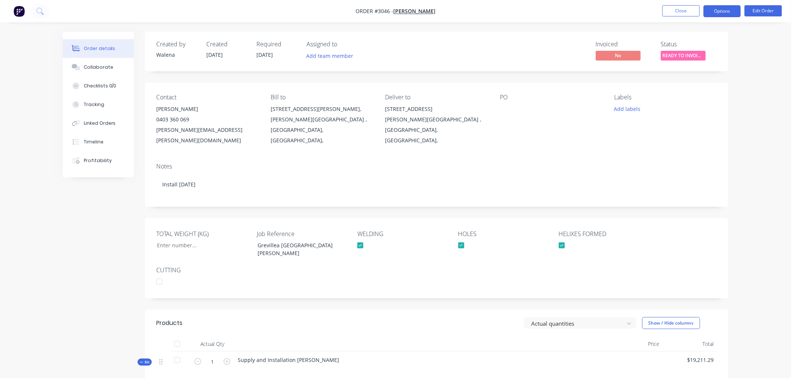
click at [724, 12] on button "Options" at bounding box center [722, 11] width 37 height 12
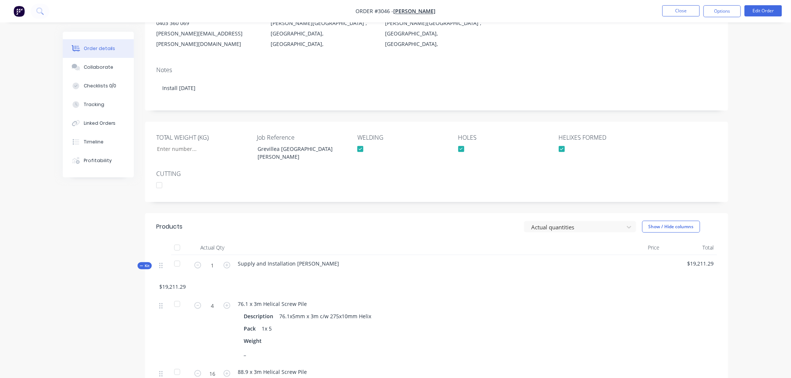
scroll to position [83, 0]
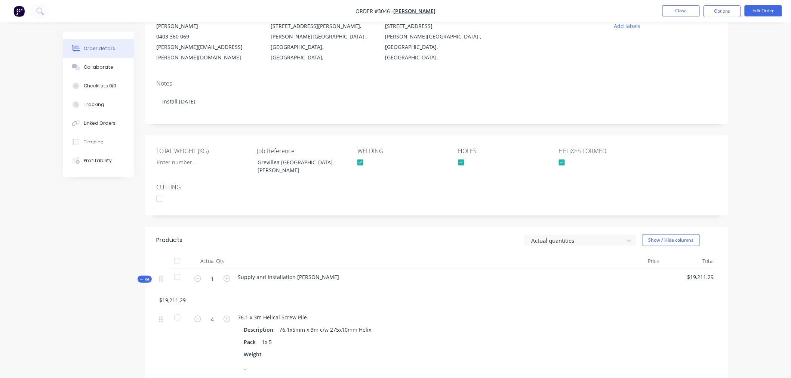
click at [769, 4] on nav "Order #3046 - [PERSON_NAME] Close Options Edit Order" at bounding box center [395, 11] width 791 height 22
click at [771, 11] on button "Edit Order" at bounding box center [763, 10] width 37 height 11
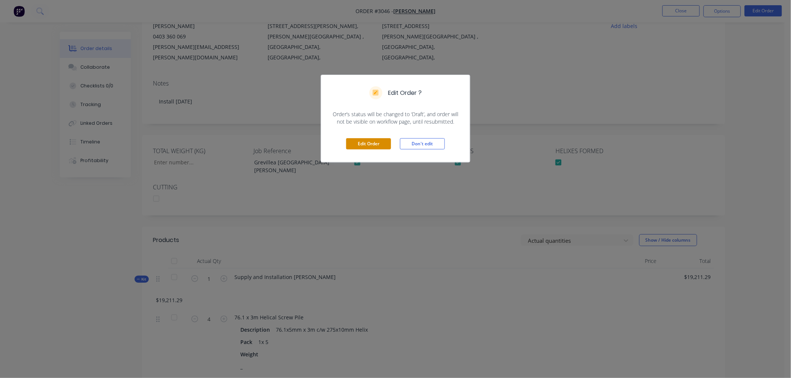
click at [370, 143] on button "Edit Order" at bounding box center [368, 143] width 45 height 11
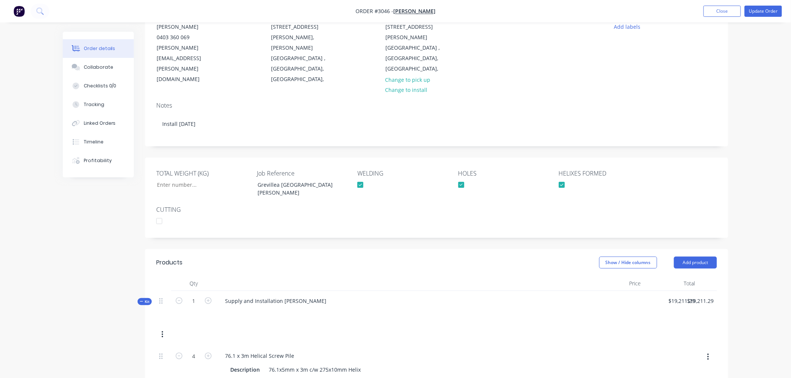
scroll to position [124, 0]
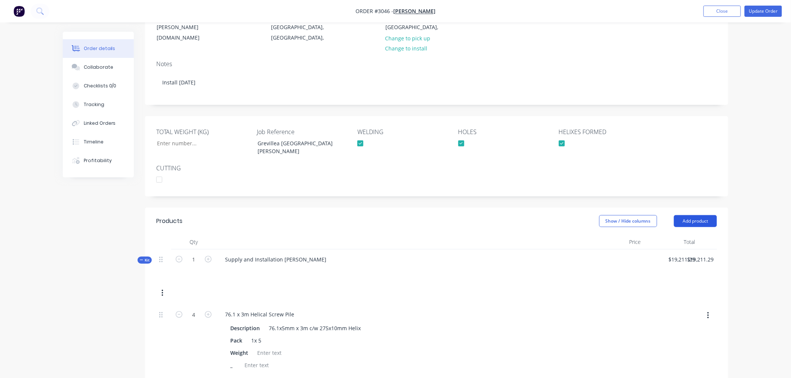
click at [694, 215] on button "Add product" at bounding box center [695, 221] width 43 height 12
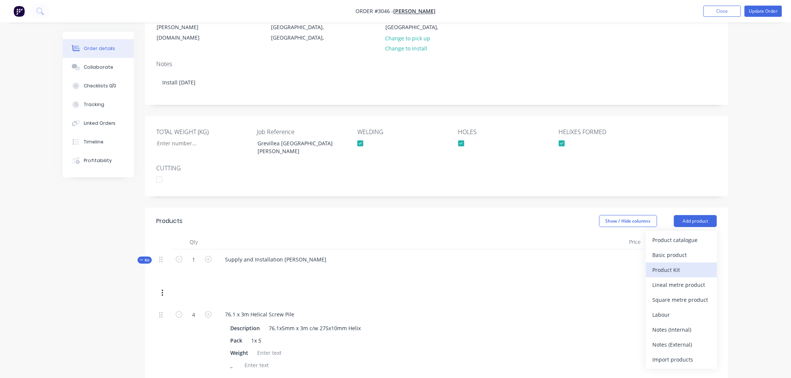
click at [694, 265] on div "Product Kit" at bounding box center [682, 270] width 58 height 11
click at [693, 265] on div "Custom pricing" at bounding box center [682, 270] width 58 height 11
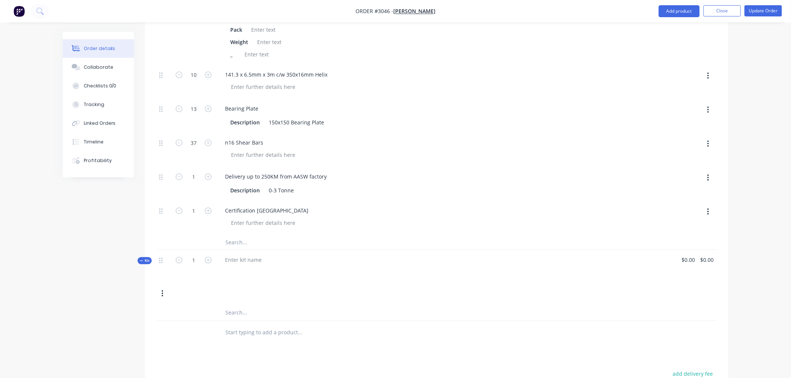
scroll to position [838, 0]
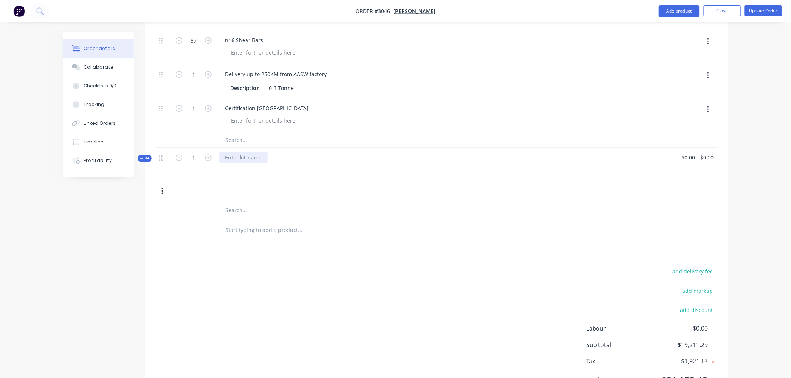
click at [251, 152] on div at bounding box center [243, 157] width 49 height 11
click at [161, 155] on icon at bounding box center [160, 158] width 3 height 7
click at [148, 156] on span "Kit" at bounding box center [145, 159] width 10 height 6
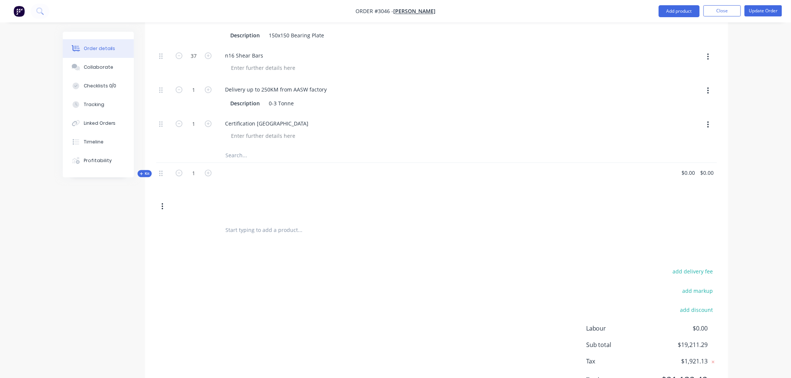
drag, startPoint x: 161, startPoint y: 137, endPoint x: 135, endPoint y: 173, distance: 44.4
click at [135, 173] on div "Order details Collaborate Checklists 0/0 Tracking Linked Orders Timeline Profit…" at bounding box center [104, 105] width 82 height 146
click at [163, 200] on button "button" at bounding box center [163, 206] width 18 height 13
click at [126, 296] on div "Delete" at bounding box center [136, 301] width 58 height 11
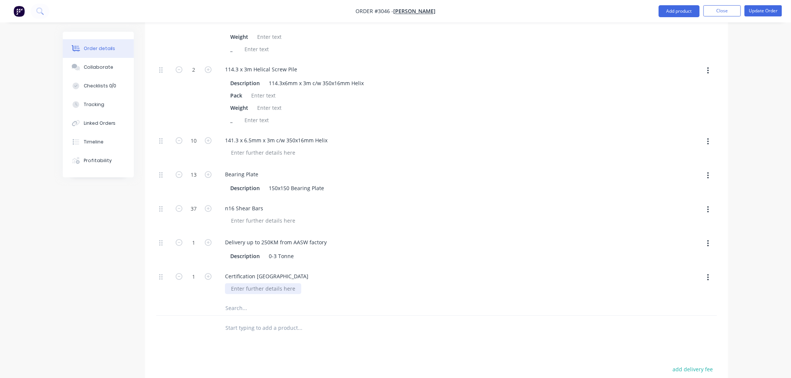
scroll to position [684, 0]
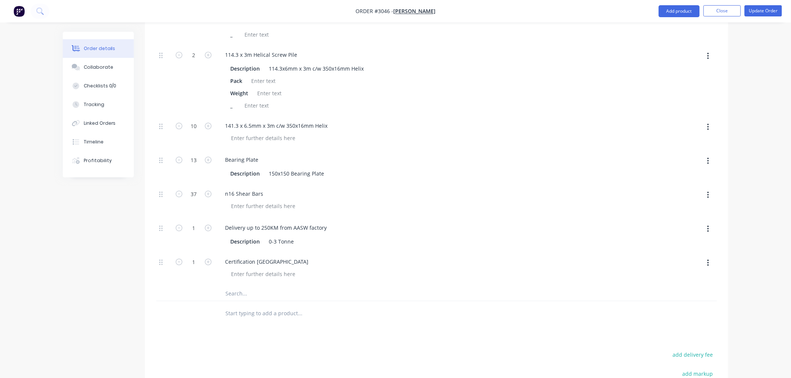
click at [258, 286] on input "text" at bounding box center [300, 293] width 150 height 15
click at [256, 306] on input "text" at bounding box center [300, 313] width 150 height 15
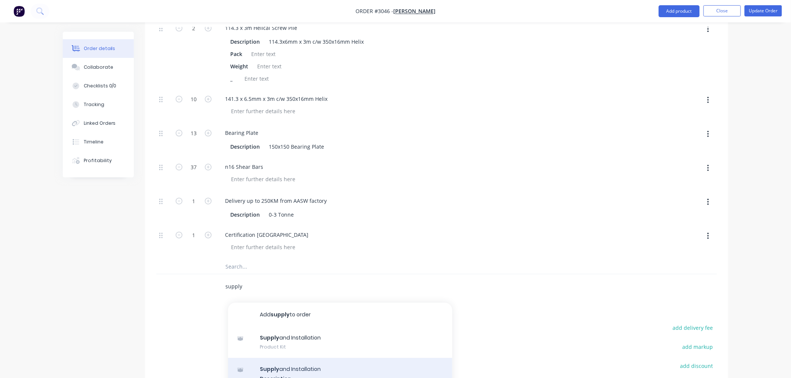
scroll to position [726, 0]
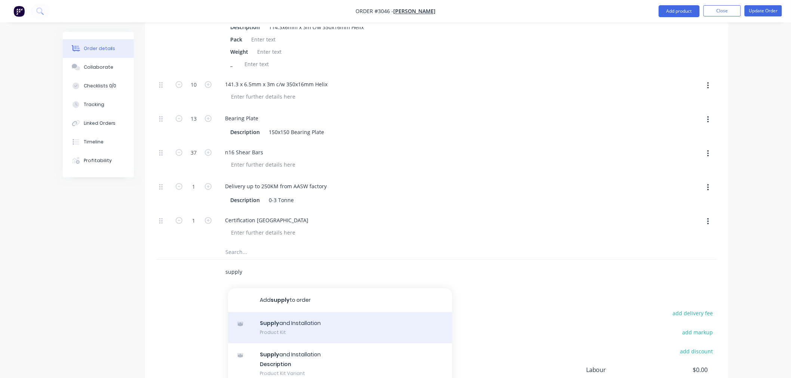
type input "supply"
click at [363, 312] on div "Supply and Installation Product Kit" at bounding box center [340, 327] width 224 height 31
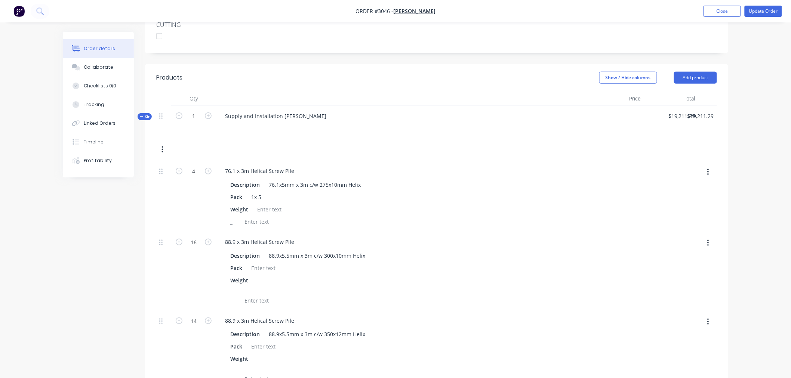
scroll to position [268, 0]
drag, startPoint x: 296, startPoint y: 133, endPoint x: 197, endPoint y: 133, distance: 99.4
click at [197, 161] on div "4 76.1 x 3m Helical Screw Pile Description 76.1x5mm x 3m c/w 275x10mm Helix Pac…" at bounding box center [436, 196] width 561 height 71
copy div "76.1 x 3m Helical Screw Pile"
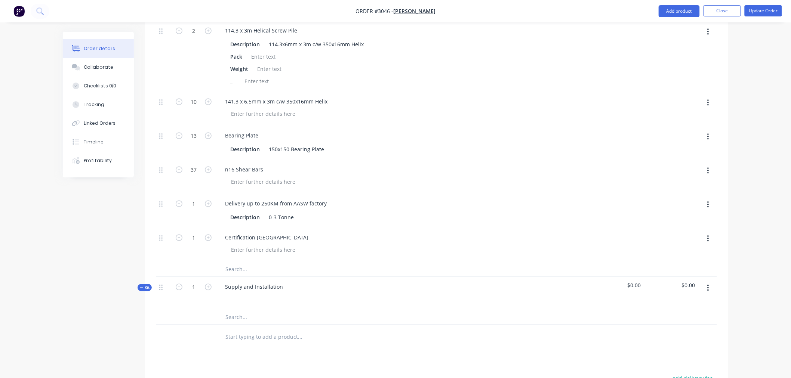
scroll to position [815, 0]
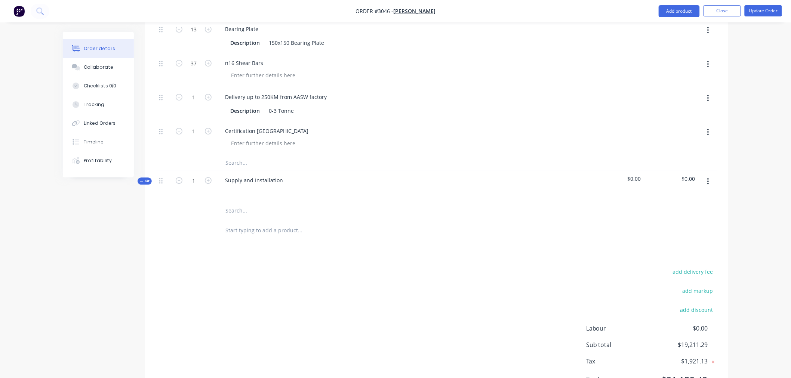
click at [232, 203] on input "text" at bounding box center [300, 210] width 150 height 15
click at [241, 223] on input "text" at bounding box center [300, 230] width 150 height 15
click at [707, 178] on icon "button" at bounding box center [708, 182] width 2 height 8
click at [686, 196] on div "Add product to kit" at bounding box center [682, 201] width 58 height 11
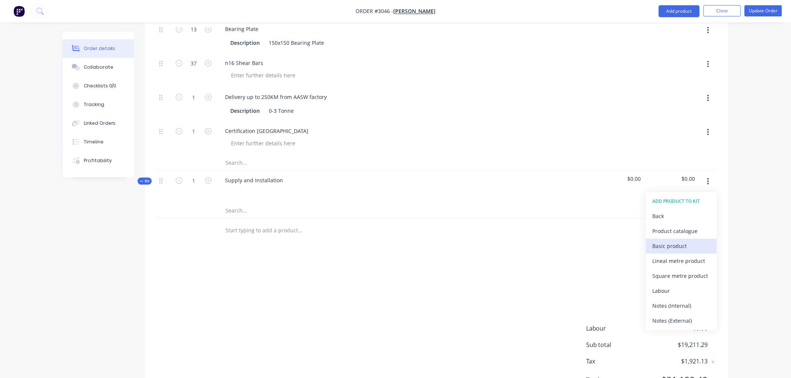
click at [673, 241] on div "Basic product" at bounding box center [682, 246] width 58 height 11
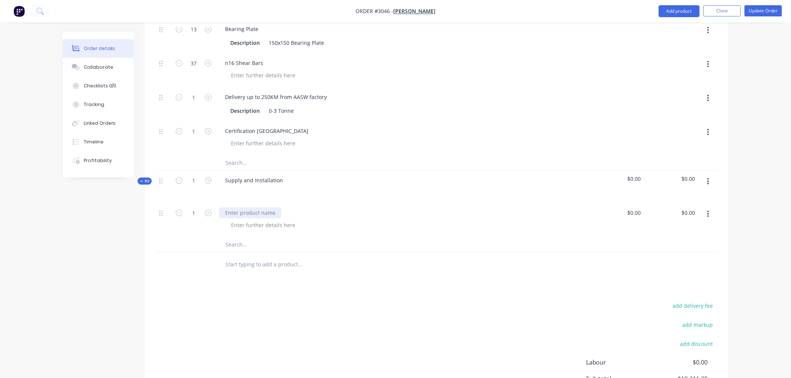
click at [257, 207] on div at bounding box center [250, 212] width 62 height 11
paste div
click at [257, 207] on div "76.1 x 3m Helical Screw Pile" at bounding box center [259, 212] width 81 height 11
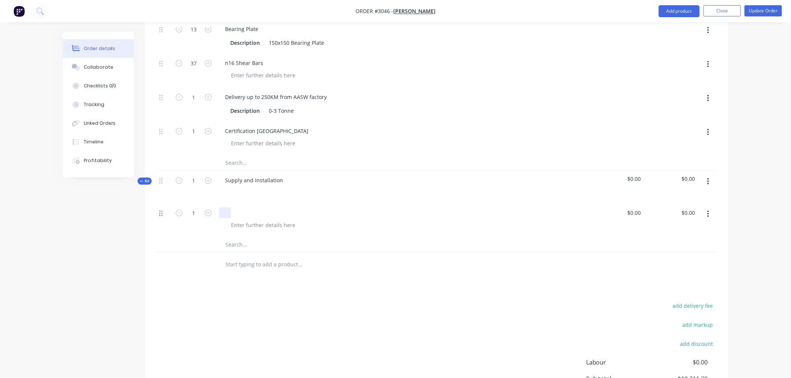
click at [162, 210] on icon at bounding box center [160, 213] width 3 height 7
click at [707, 210] on icon "button" at bounding box center [708, 214] width 2 height 8
click at [667, 273] on div "Delete" at bounding box center [682, 278] width 58 height 11
click at [708, 178] on icon "button" at bounding box center [708, 182] width 2 height 8
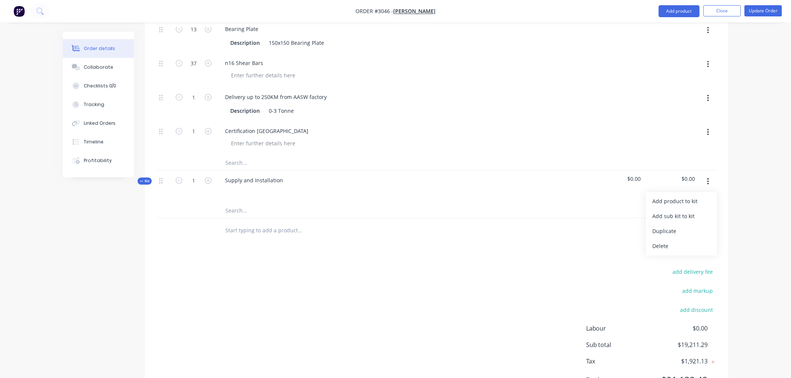
click at [400, 203] on div at bounding box center [331, 210] width 224 height 15
click at [235, 203] on input "text" at bounding box center [300, 210] width 150 height 15
paste input "76.1 x 3m Helical Screw Pile"
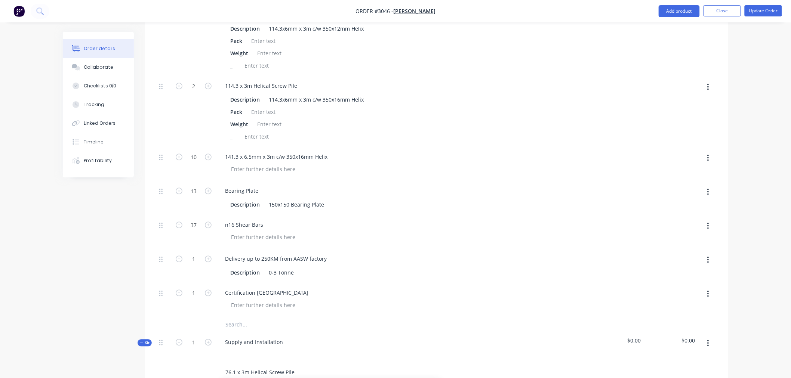
scroll to position [773, 0]
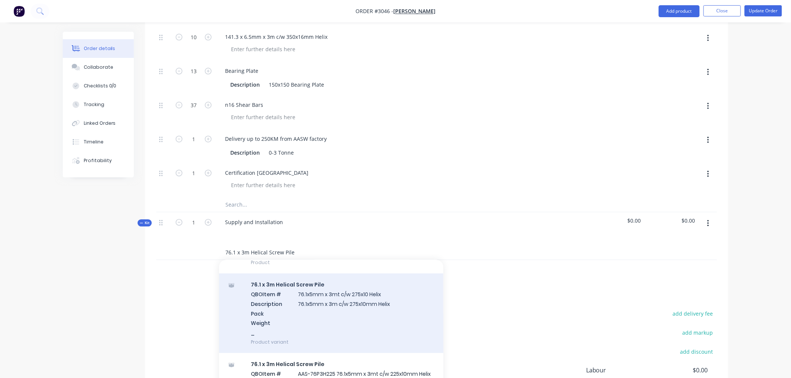
type input "76.1 x 3m Helical Screw Pile"
click at [364, 274] on div "76.1 x 3m Helical Screw Pile QBO Item # 76.1x5mm x 3mt c/w 275x10 Helix Descrip…" at bounding box center [331, 314] width 224 height 80
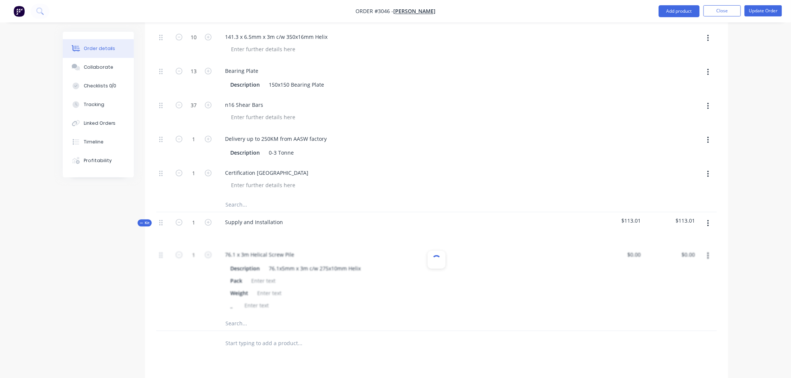
type input "$113.01"
click at [186, 249] on input "1" at bounding box center [193, 254] width 19 height 11
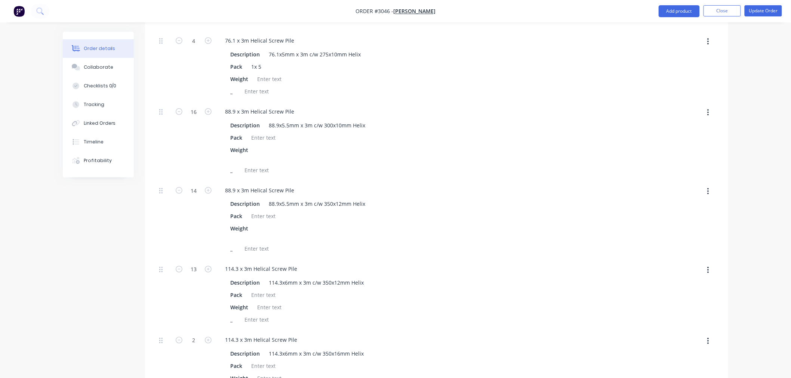
scroll to position [399, 0]
type input "4"
type input "$452.04"
click at [362, 119] on div "88.9x5.5mm x 3m c/w 300x10mm Helix" at bounding box center [317, 124] width 102 height 11
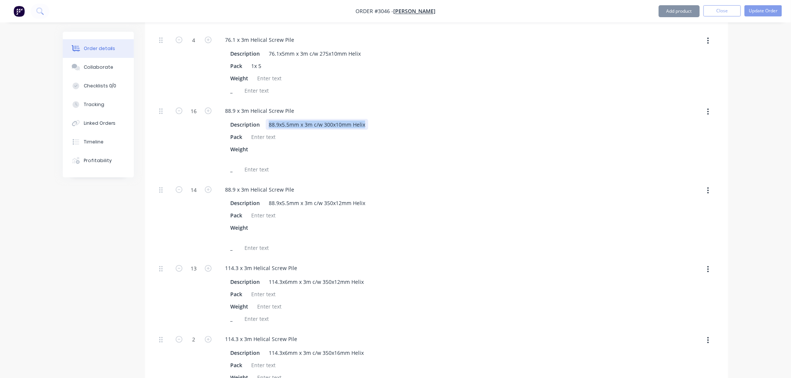
click at [362, 119] on div "88.9x5.5mm x 3m c/w 300x10mm Helix" at bounding box center [317, 124] width 102 height 11
copy div "88.9x5.5mm x 3m c/w 300x10mm Helix"
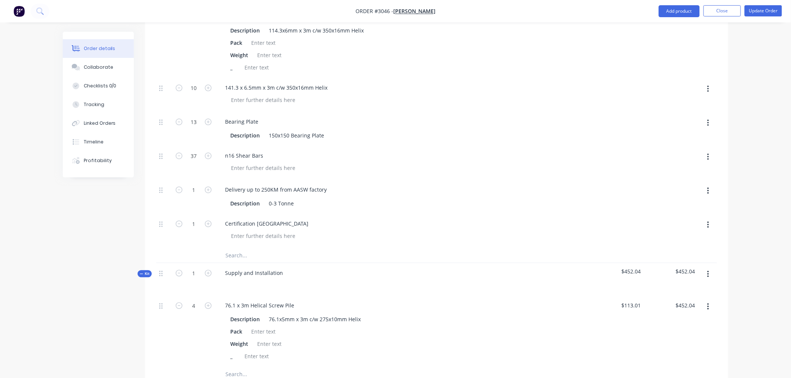
scroll to position [857, 0]
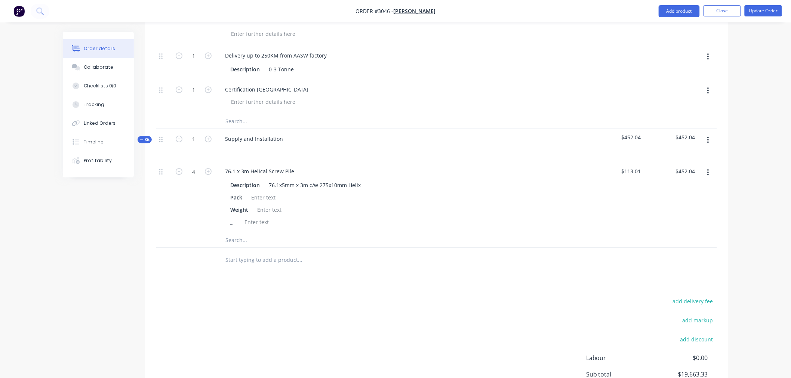
click at [240, 233] on input "text" at bounding box center [300, 240] width 150 height 15
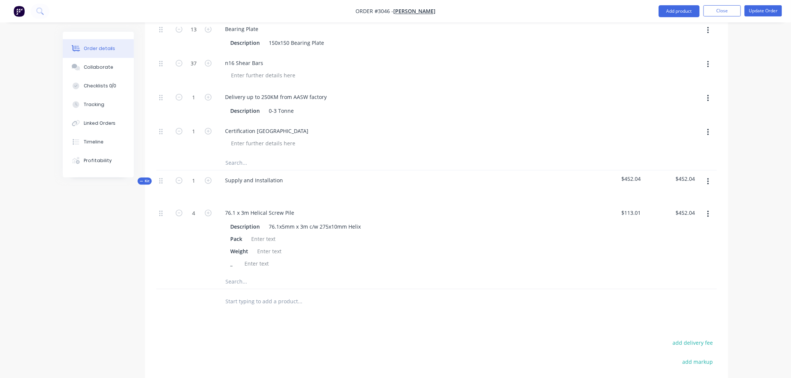
scroll to position [886, 0]
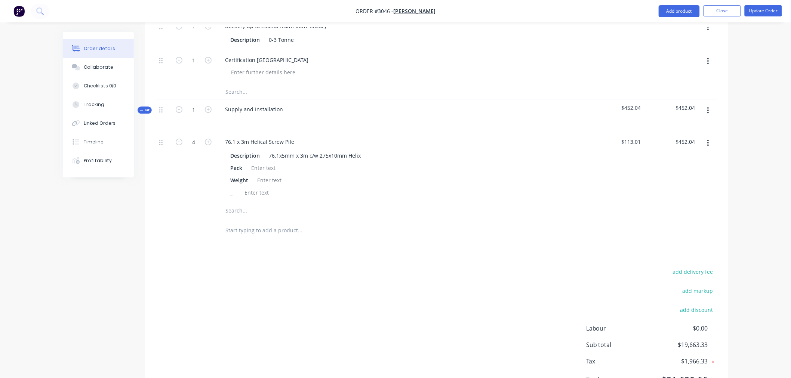
paste input "88.9x5.5mm x 3m c/w 300x10mm Helix"
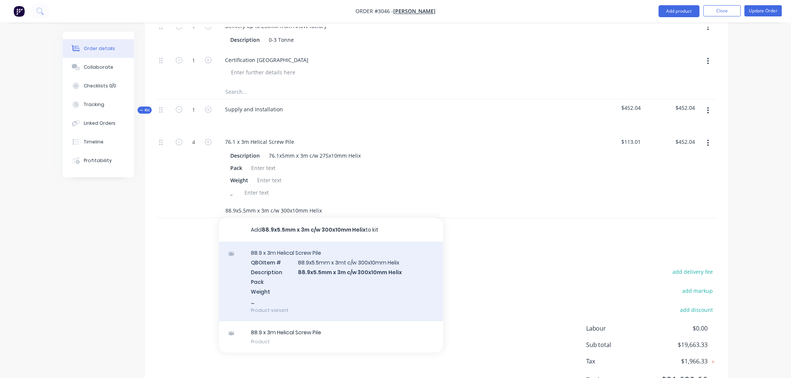
type input "88.9x5.5mm x 3m c/w 300x10mm Helix"
click at [293, 242] on div "88.9 x 3m Helical Screw Pile QBO Item # 88.9x5.5mm x 3mt c/w 300x10mm Helix Des…" at bounding box center [331, 282] width 224 height 80
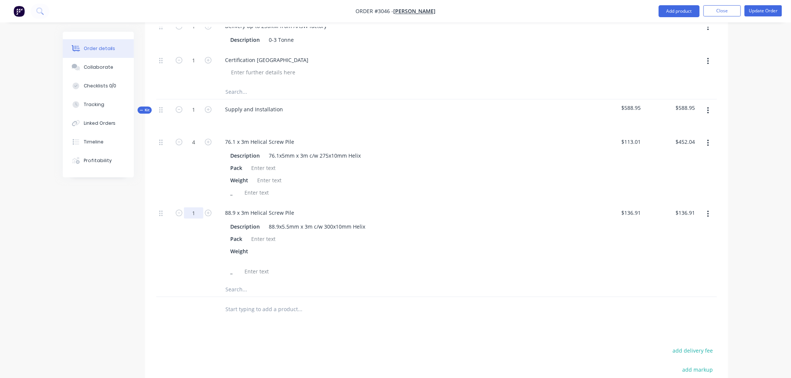
click at [196, 207] on input "1" at bounding box center [193, 212] width 19 height 11
type input "16"
type input "$2,190.56"
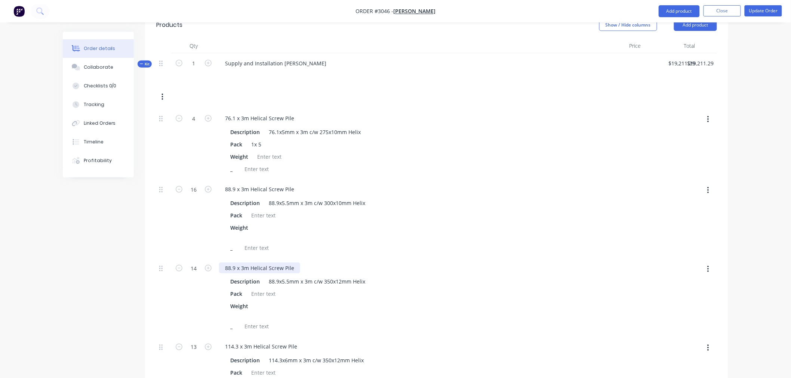
scroll to position [346, 0]
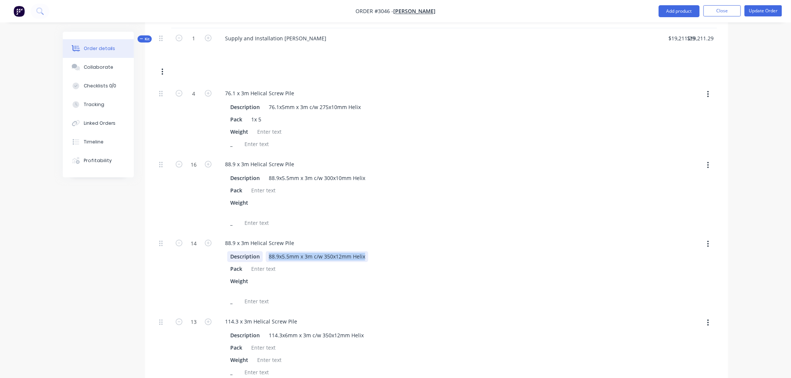
drag, startPoint x: 365, startPoint y: 219, endPoint x: 259, endPoint y: 220, distance: 105.8
click at [259, 252] on div "Description 88.9x5.5mm x 3m c/w 350x12mm Helix" at bounding box center [401, 257] width 348 height 11
copy div "88.9x5.5mm x 3m c/w 350x12mm Helix"
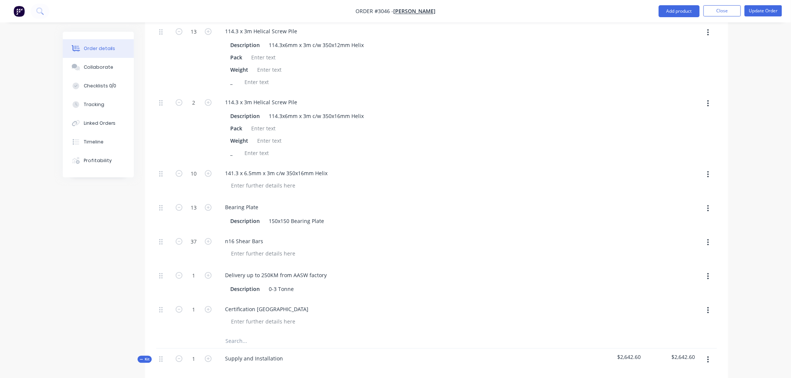
scroll to position [886, 0]
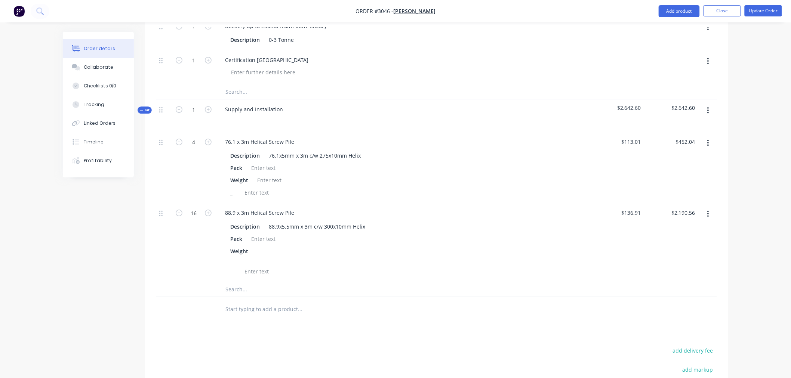
click at [237, 282] on input "text" at bounding box center [300, 289] width 150 height 15
paste input "88.9x5.5mm x 3m c/w 350x12mm Helix"
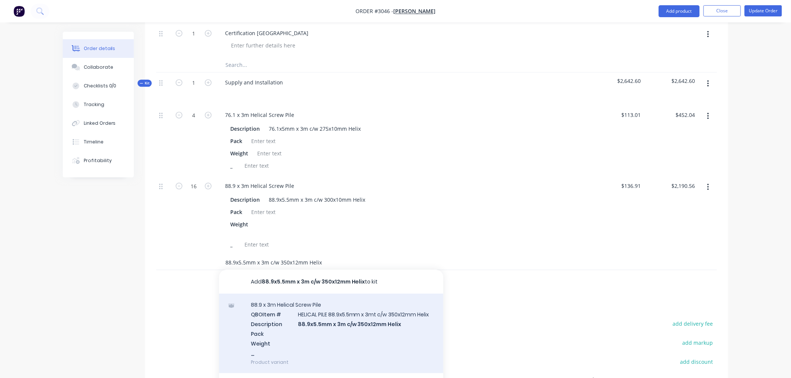
scroll to position [928, 0]
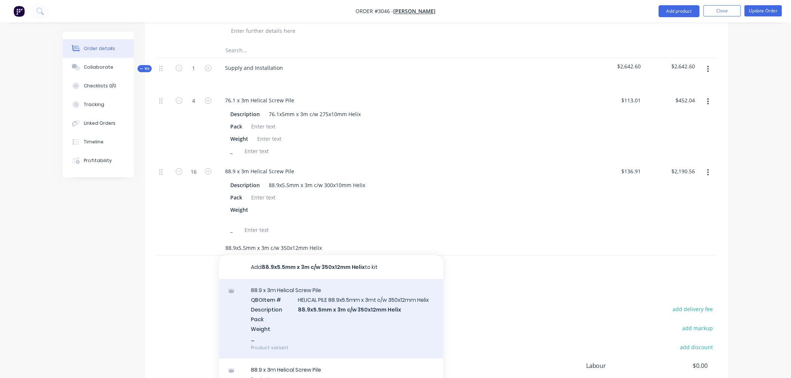
type input "88.9x5.5mm x 3m c/w 350x12mm Helix"
click at [345, 279] on div "88.9 x 3m Helical Screw Pile QBO Item # HELICAL PILE 88.9x5.5mm x 3mt c/w 350x1…" at bounding box center [331, 319] width 224 height 80
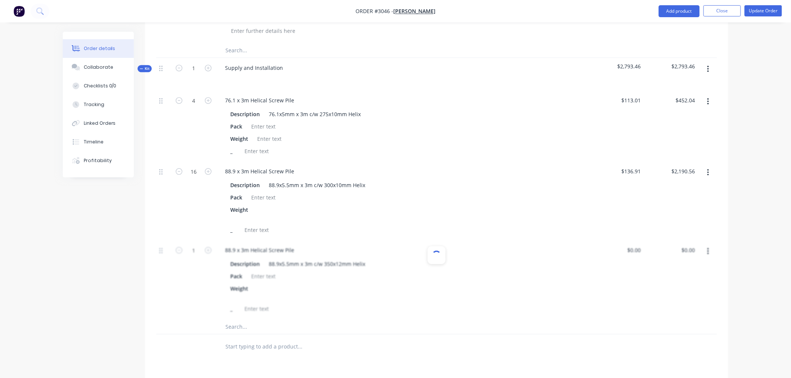
type input "$150.86"
click at [193, 245] on input "1" at bounding box center [193, 250] width 19 height 11
type input "14"
type input "$2,112.04"
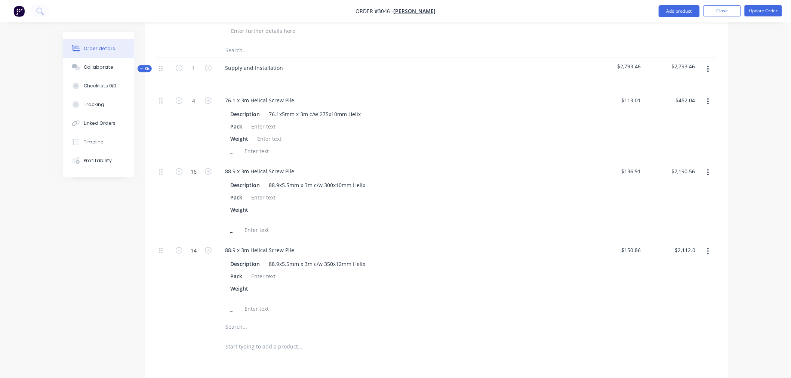
click at [156, 240] on div at bounding box center [163, 279] width 15 height 79
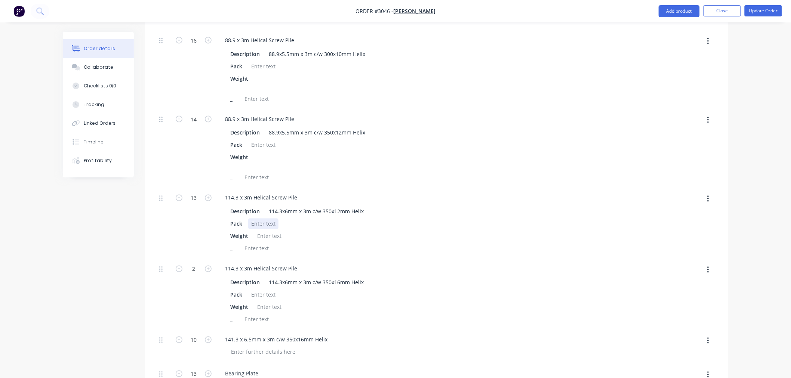
scroll to position [470, 0]
drag, startPoint x: 362, startPoint y: 172, endPoint x: 257, endPoint y: 172, distance: 104.7
click at [257, 206] on div "Description 114.3x6mm x 3m c/w 350x12mm Helix" at bounding box center [401, 211] width 348 height 11
copy div "114.3x6mm x 3m c/w 350x12mm Helix"
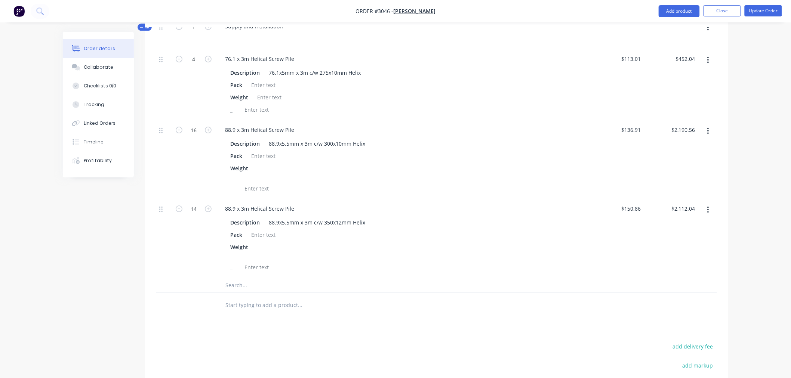
scroll to position [1011, 0]
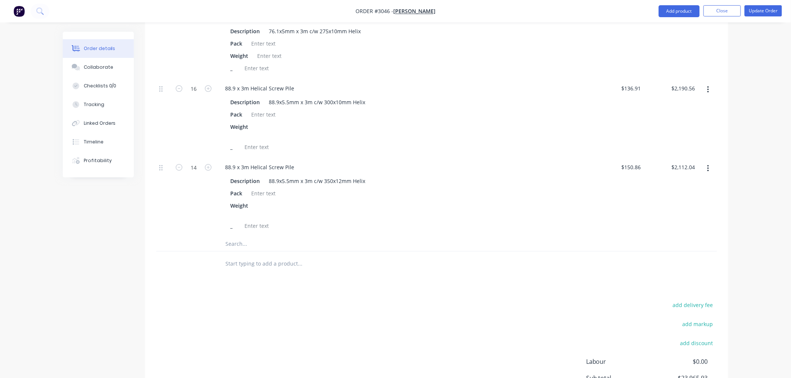
click at [236, 236] on input "text" at bounding box center [300, 243] width 150 height 15
paste input "114.3x6mm x 3m c/w 350x12mm Helix"
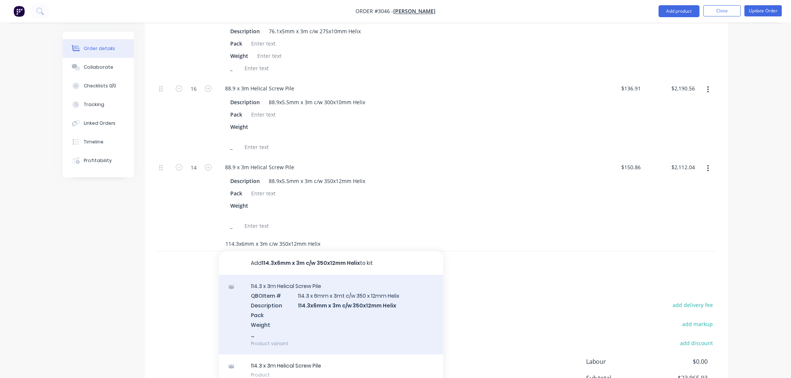
type input "114.3x6mm x 3m c/w 350x12mm Helix"
click at [316, 275] on div "114.3 x 3m Helical Screw Pile QBO Item # 114.3 x 6mm x 3mt c/w 350 x 12mm Helix…" at bounding box center [331, 315] width 224 height 80
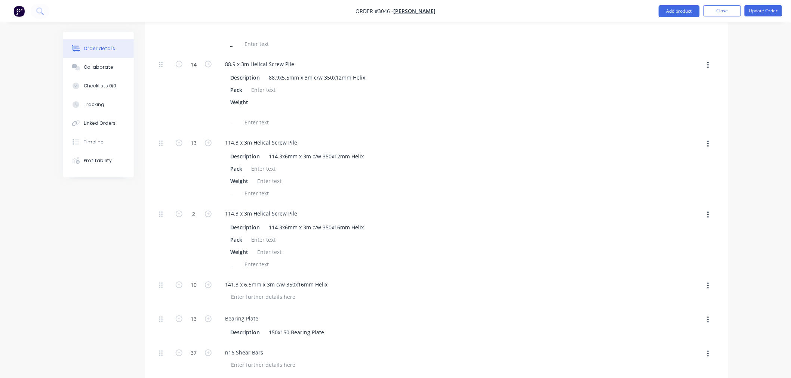
scroll to position [512, 0]
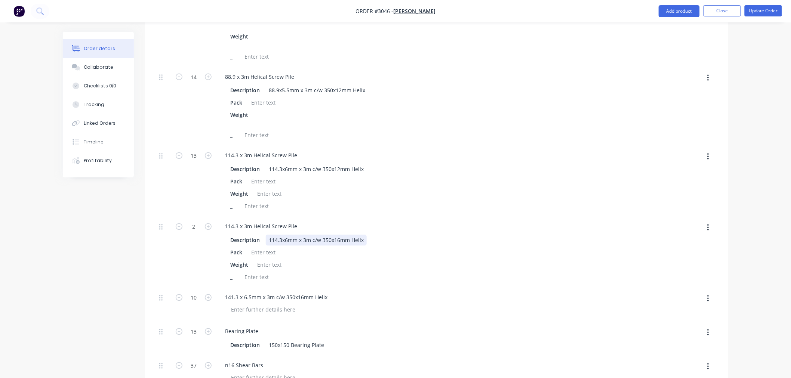
click at [317, 235] on div "114.3x6mm x 3m c/w 350x16mm Helix" at bounding box center [316, 240] width 101 height 11
copy div "114.3x6mm x 3m c/w 350x16mm Helix"
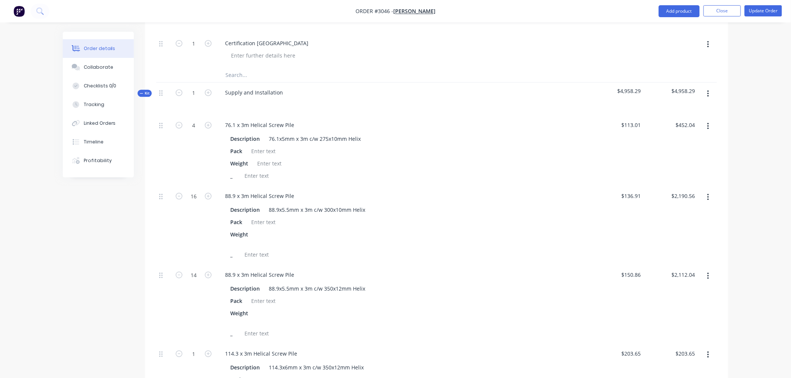
scroll to position [1052, 0]
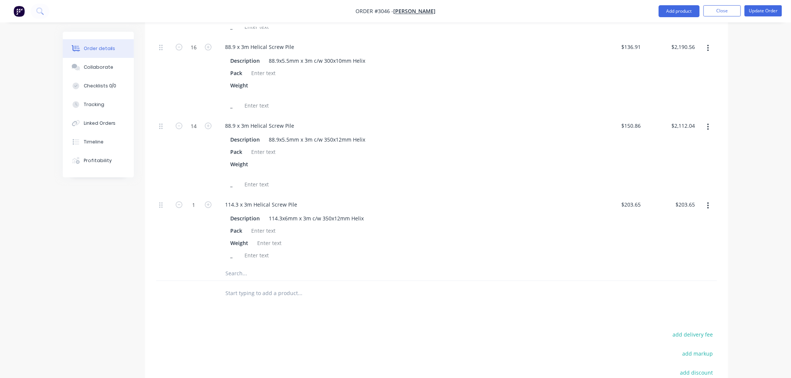
click at [248, 266] on input "text" at bounding box center [300, 273] width 150 height 15
paste input "114.3x6mm x 3m c/w 350x16mm Helix"
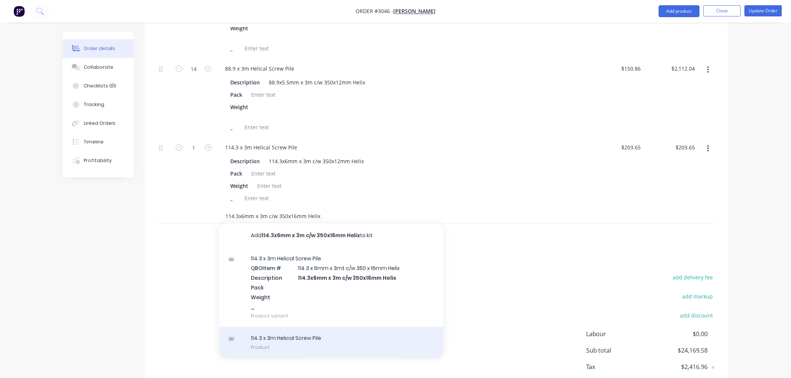
scroll to position [1115, 0]
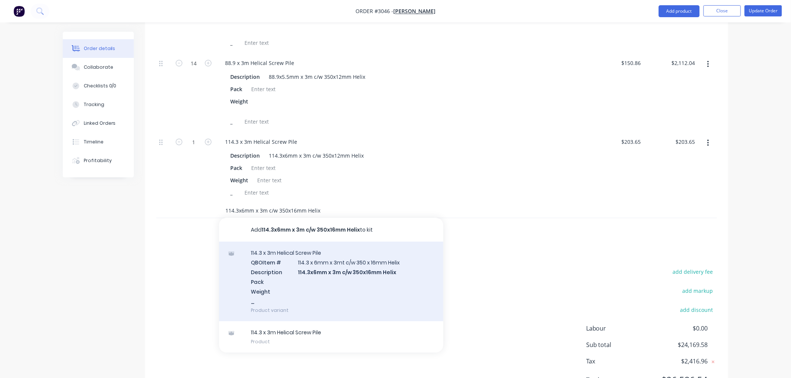
type input "114.3x6mm x 3m c/w 350x16mm Helix"
click at [335, 252] on div "114.3 x 3m Helical Screw Pile QBO Item # 114.3 x 6mm x 3mt c/w 350 x 16mm Helix…" at bounding box center [331, 282] width 224 height 80
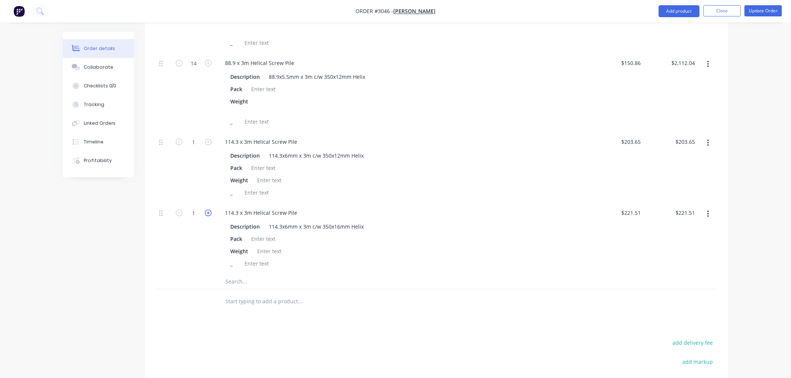
click at [207, 210] on icon "button" at bounding box center [208, 213] width 7 height 7
type input "2"
type input "$443.02"
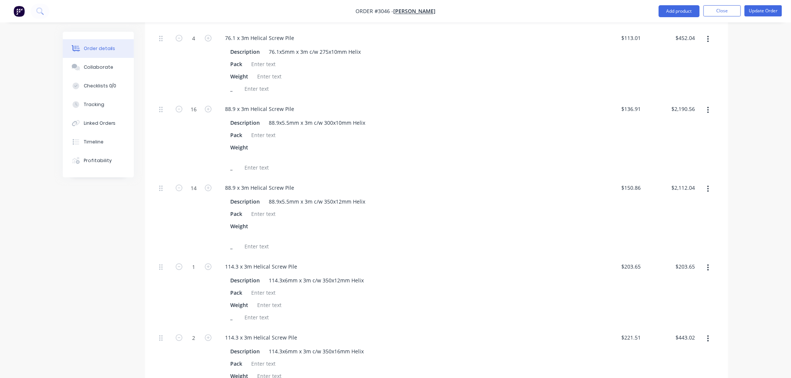
scroll to position [1032, 0]
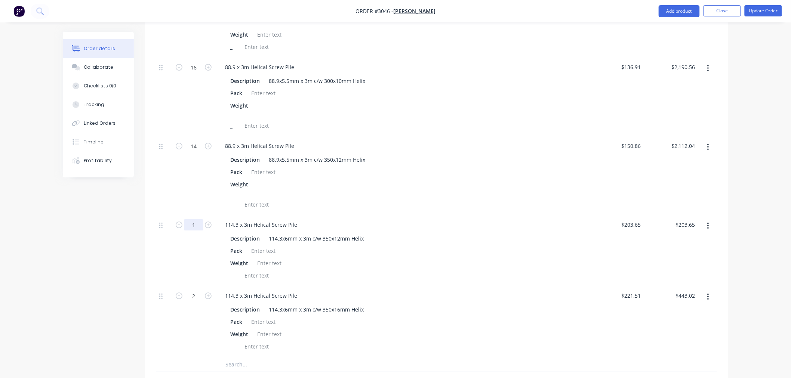
click at [196, 219] on input "1" at bounding box center [193, 224] width 19 height 11
type input "13"
type input "$2,647.45"
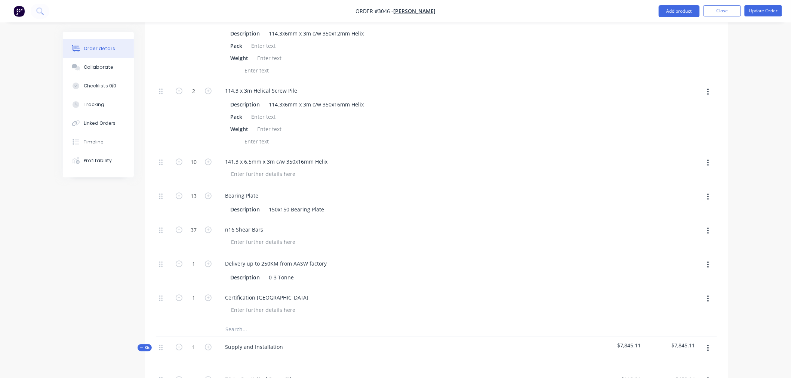
scroll to position [658, 0]
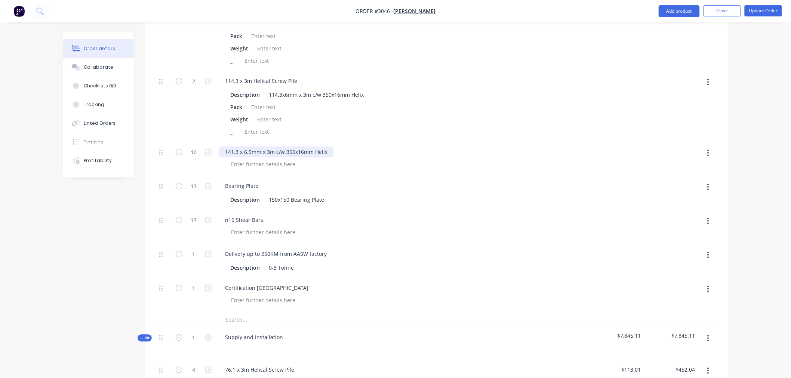
click at [317, 147] on div "141.3 x 6.5mm x 3m c/w 350x16mm Helix" at bounding box center [403, 152] width 368 height 11
click at [156, 142] on span at bounding box center [156, 142] width 0 height 0
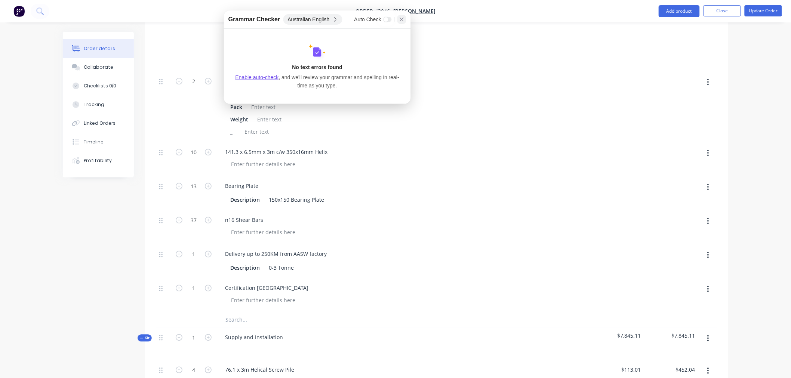
click at [403, 18] on icon at bounding box center [402, 19] width 6 height 6
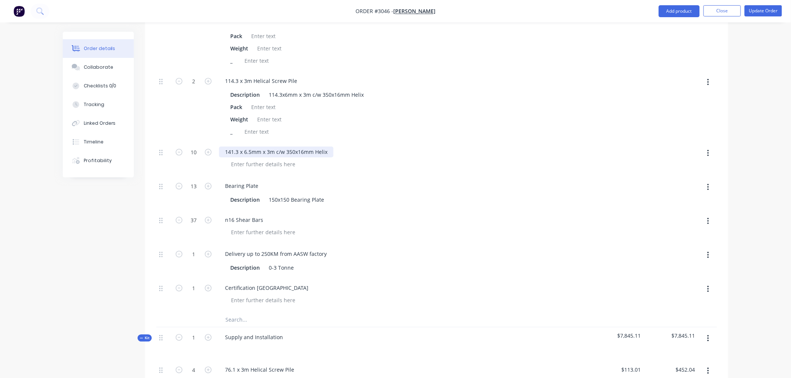
click at [261, 147] on div "141.3 x 6.5mm x 3m c/w 350x16mm Helix" at bounding box center [276, 152] width 114 height 11
copy div "141.3 x 6.5mm x 3m c/w 350x16mm Helix"
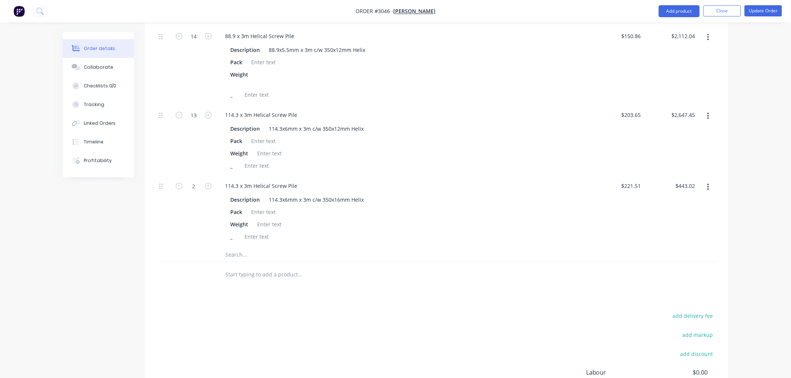
scroll to position [1156, 0]
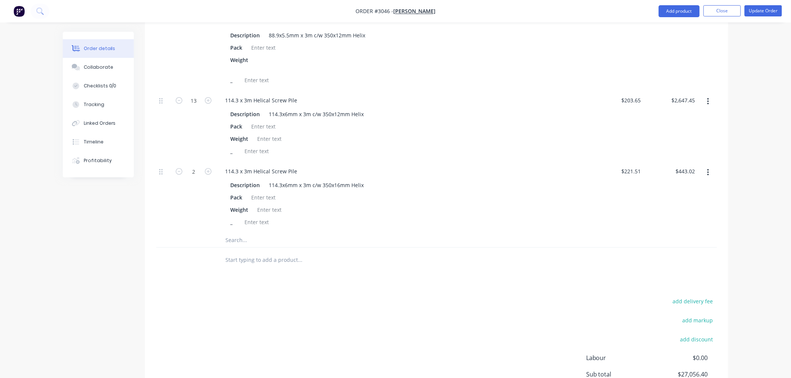
click at [235, 233] on input "text" at bounding box center [300, 240] width 150 height 15
paste input "141.3 x 6.5mm x 3m c/w 350x16mm Helix"
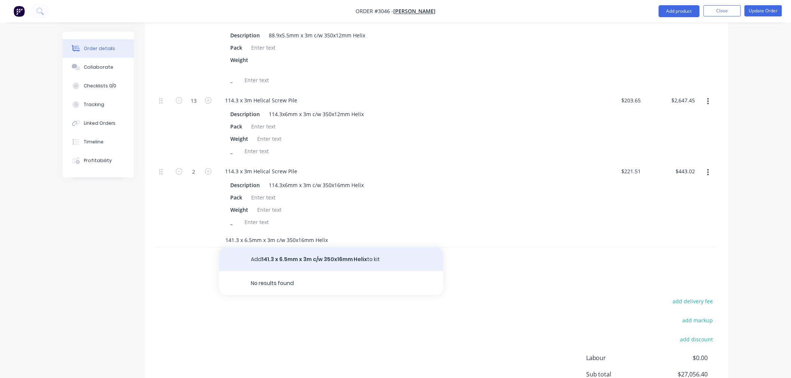
type input "141.3 x 6.5mm x 3m c/w 350x16mm Helix"
click at [278, 247] on button "Add 141.3 x 6.5mm x 3m c/w 350x16mm Helix to kit" at bounding box center [331, 259] width 224 height 24
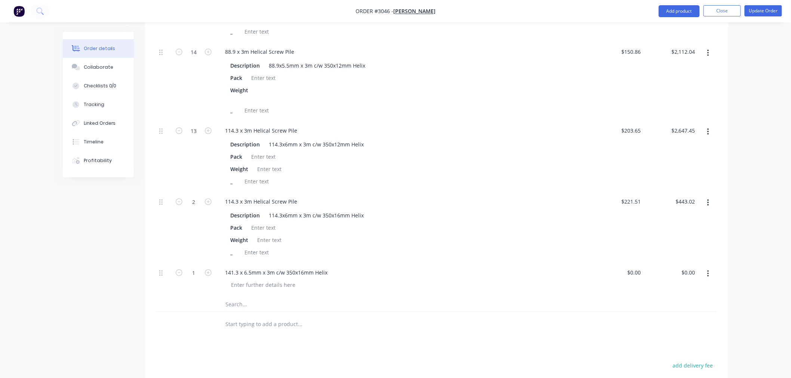
scroll to position [1198, 0]
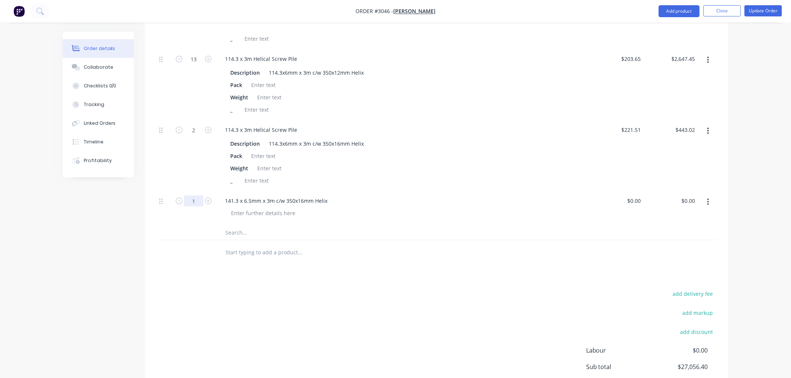
click at [195, 196] on input "1" at bounding box center [193, 201] width 19 height 11
type input "10"
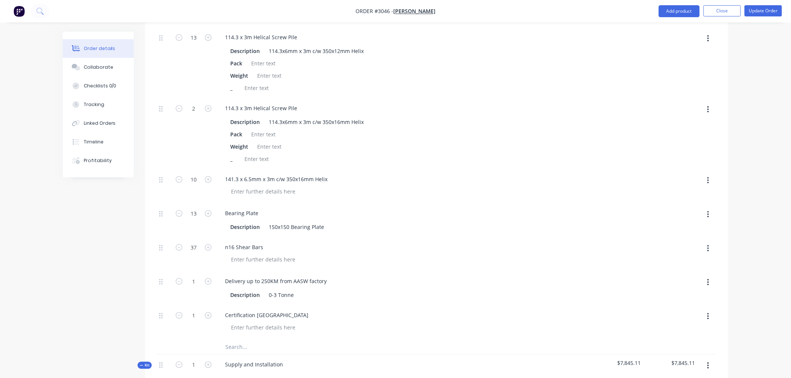
scroll to position [616, 0]
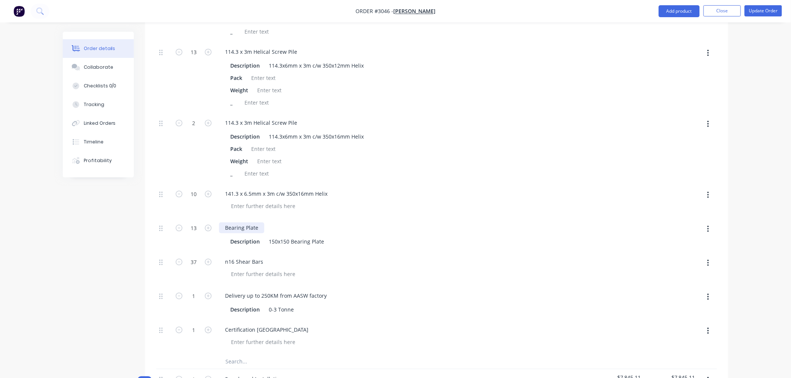
click at [255, 222] on div "Bearing Plate" at bounding box center [241, 227] width 45 height 11
click at [300, 236] on div "150x150 Bearing Plate" at bounding box center [296, 241] width 61 height 11
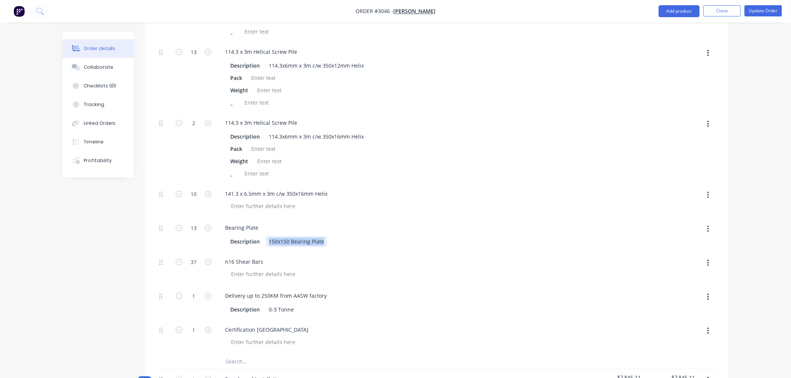
click at [300, 236] on div "150x150 Bearing Plate" at bounding box center [296, 241] width 61 height 11
copy div "150x150 Bearing Plate"
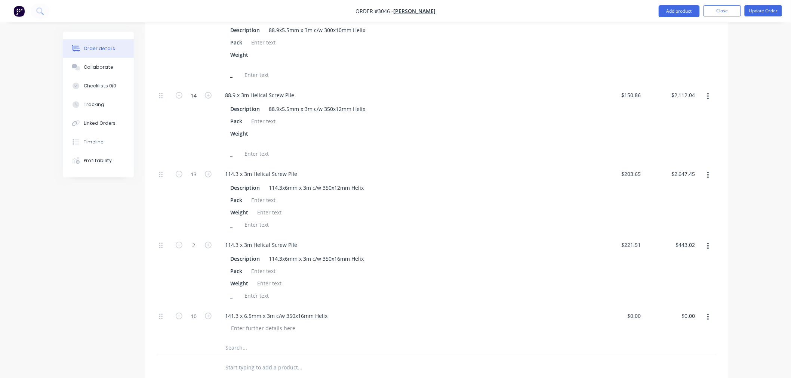
scroll to position [1156, 0]
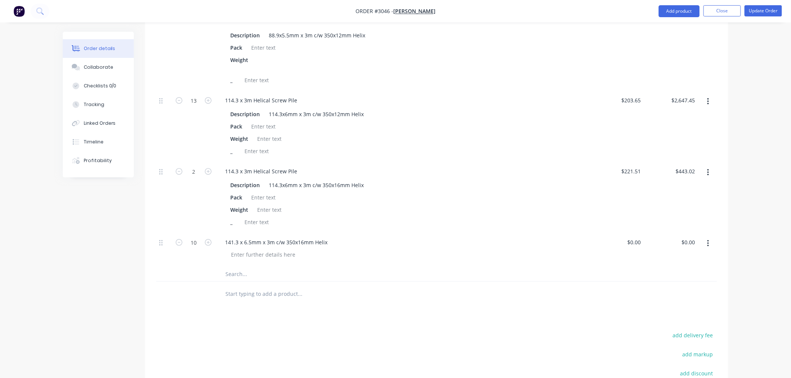
click at [234, 267] on input "text" at bounding box center [300, 274] width 150 height 15
paste input "150x150 Bearing Plate"
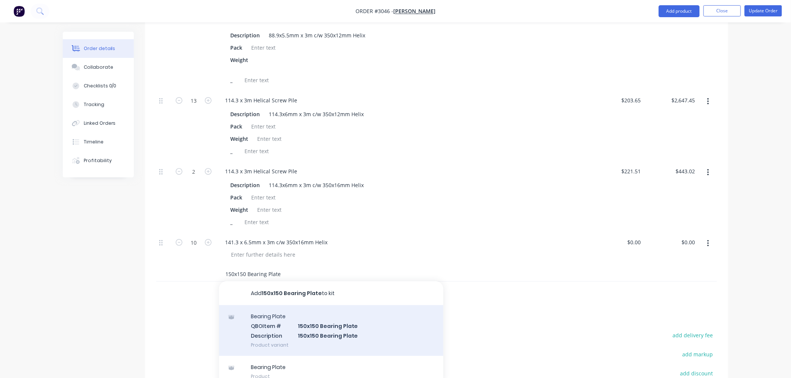
type input "150x150 Bearing Plate"
click at [341, 305] on div "Bearing Plate QBO Item # 150x150 Bearing Plate Description 150x150 Bearing Plat…" at bounding box center [331, 330] width 224 height 50
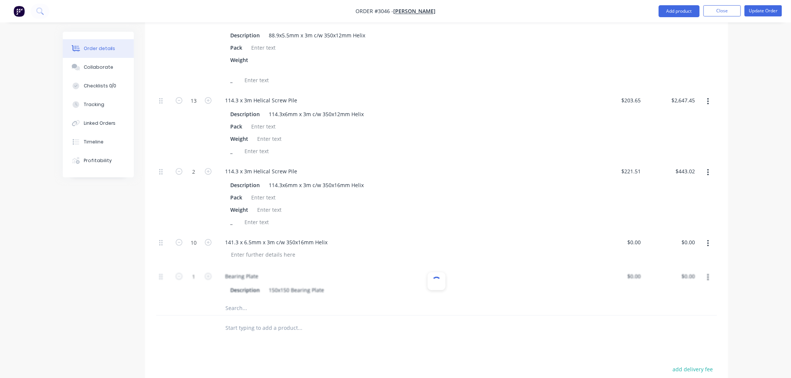
type input "$15.96"
click at [198, 271] on input "1" at bounding box center [193, 276] width 19 height 11
type input "15"
type input "$239.40"
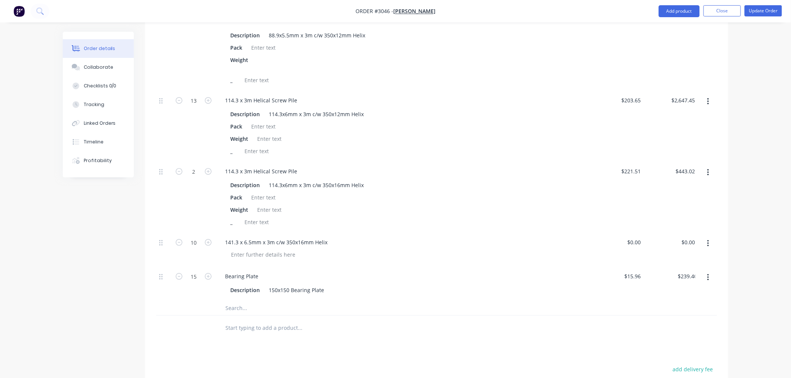
click at [189, 271] on input "15" at bounding box center [193, 276] width 19 height 11
type input "13"
type input "$207.48"
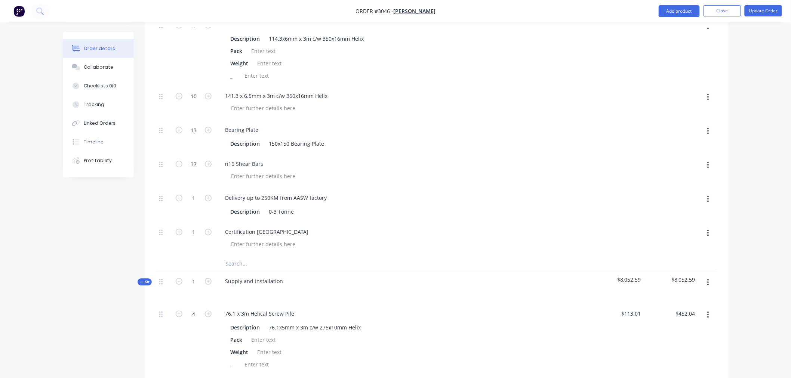
scroll to position [699, 0]
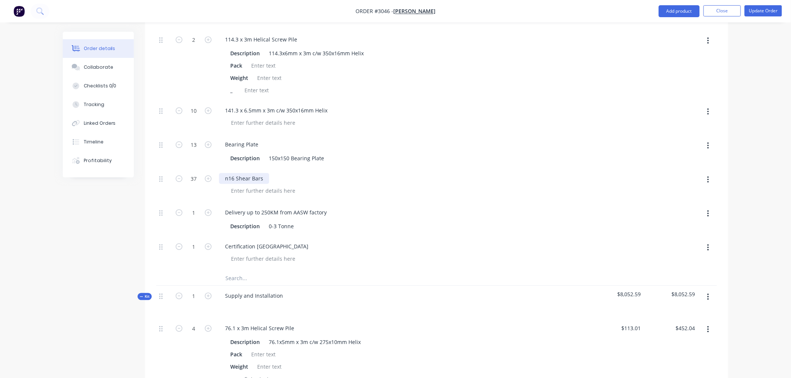
click at [254, 173] on div "n16 Shear Bars" at bounding box center [244, 178] width 50 height 11
copy div "n16 Shear Bars"
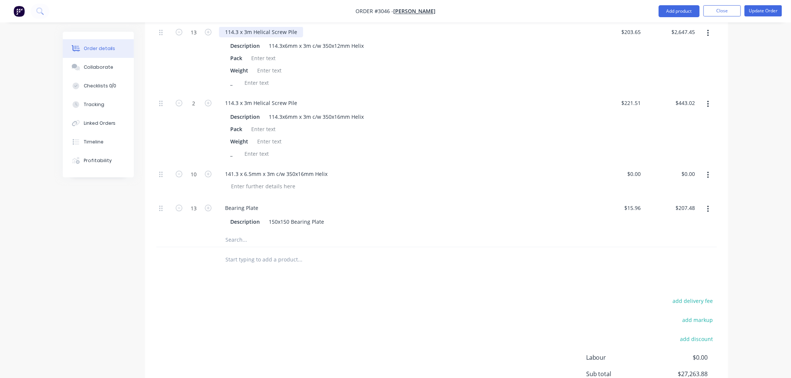
scroll to position [1239, 0]
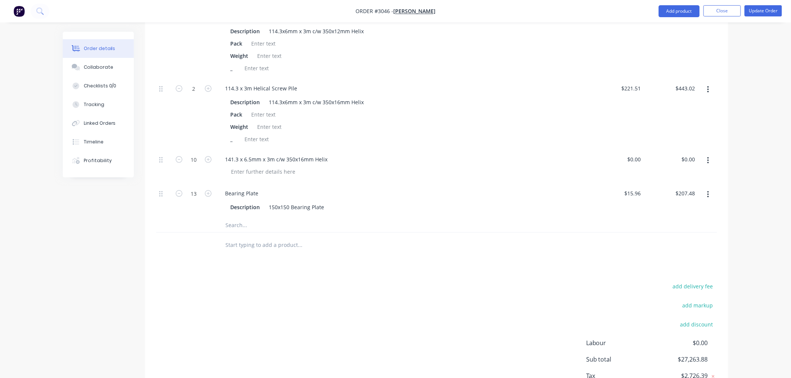
click at [240, 218] on input "text" at bounding box center [300, 225] width 150 height 15
paste input "n16 Shear Bars"
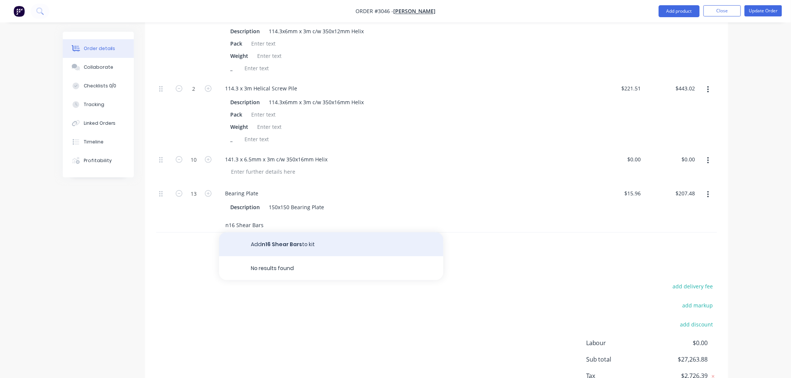
type input "n16 Shear Bars"
click at [268, 233] on button "Add n16 Shear Bars to kit" at bounding box center [331, 245] width 224 height 24
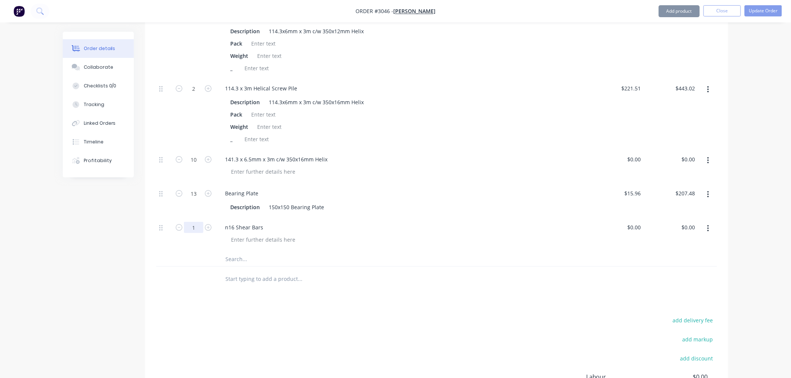
click at [199, 222] on input "1" at bounding box center [193, 227] width 19 height 11
type input "37"
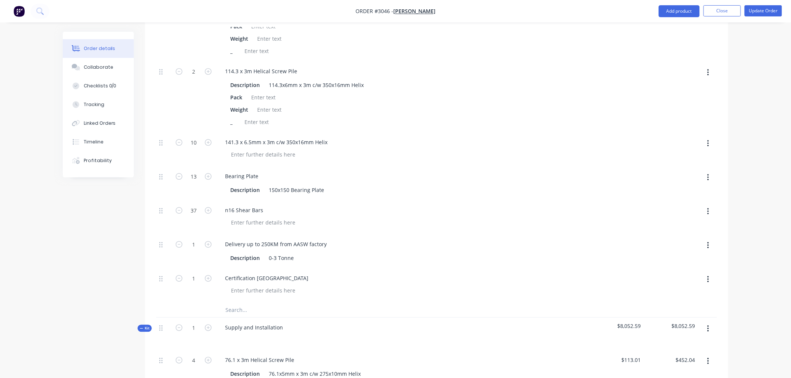
scroll to position [658, 0]
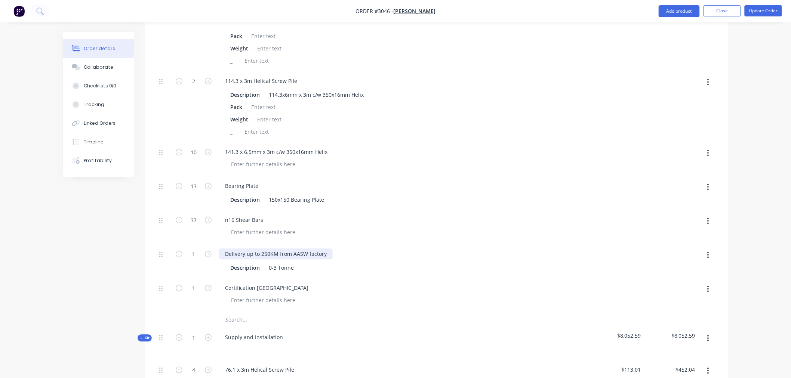
click at [265, 249] on div "Delivery up to 250KM from AASW factory" at bounding box center [276, 254] width 114 height 11
copy div "Delivery up to 250KM from AASW factory"
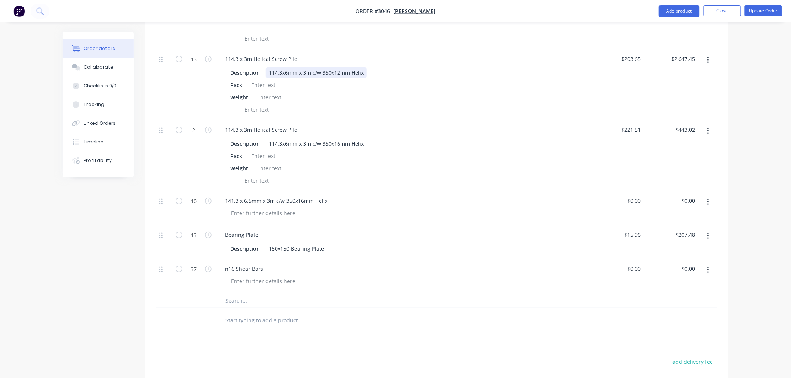
scroll to position [1239, 0]
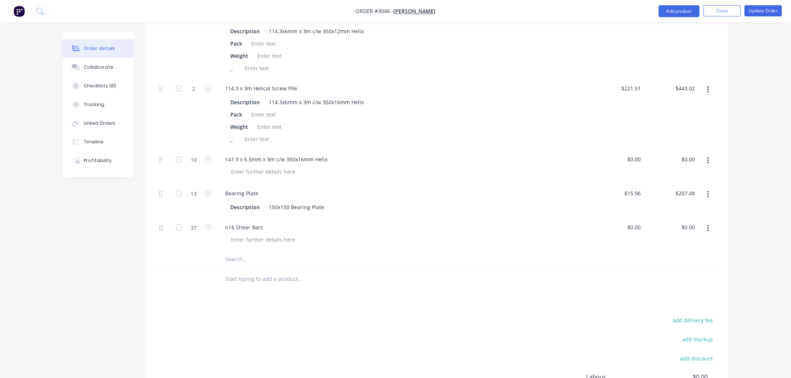
click at [243, 252] on input "text" at bounding box center [300, 259] width 150 height 15
paste input "Delivery up to 250KM from AASW factory"
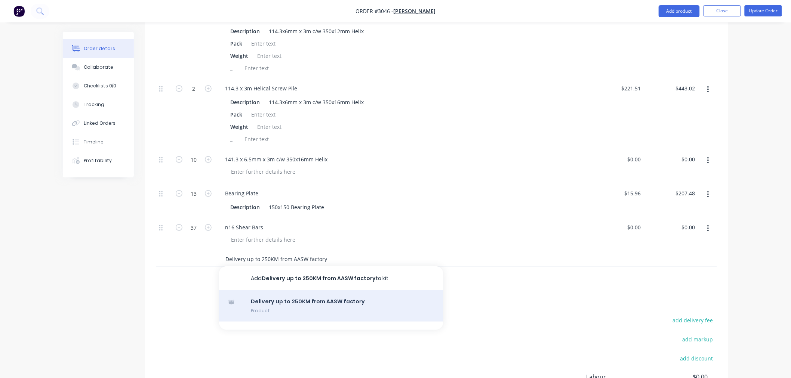
type input "Delivery up to 250KM from AASW factory"
click at [282, 290] on div "Delivery up to 250KM from AASW factory Product" at bounding box center [331, 305] width 224 height 31
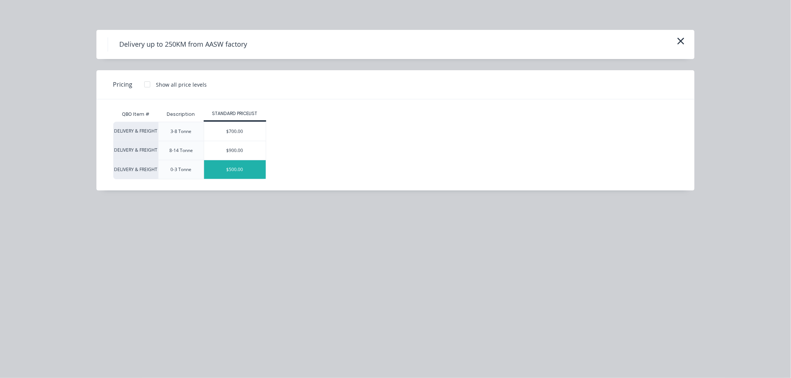
click at [226, 169] on div "$500.00" at bounding box center [235, 169] width 62 height 19
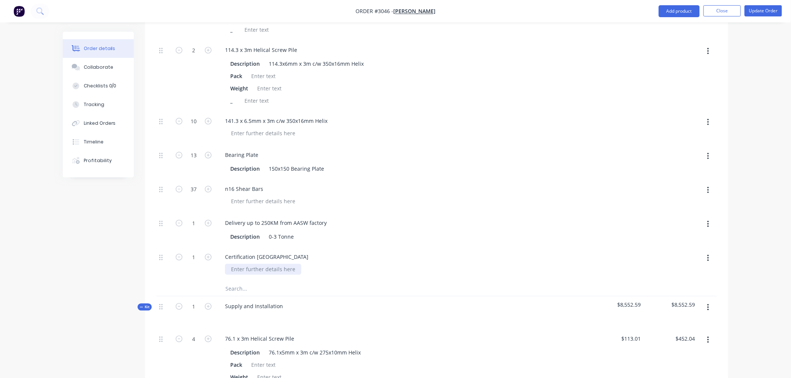
scroll to position [699, 0]
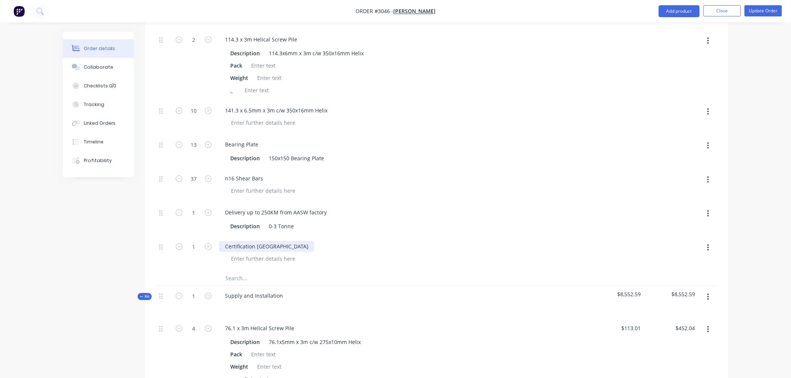
click at [254, 241] on div "Certification [GEOGRAPHIC_DATA]" at bounding box center [266, 246] width 95 height 11
copy div "Certification [GEOGRAPHIC_DATA]"
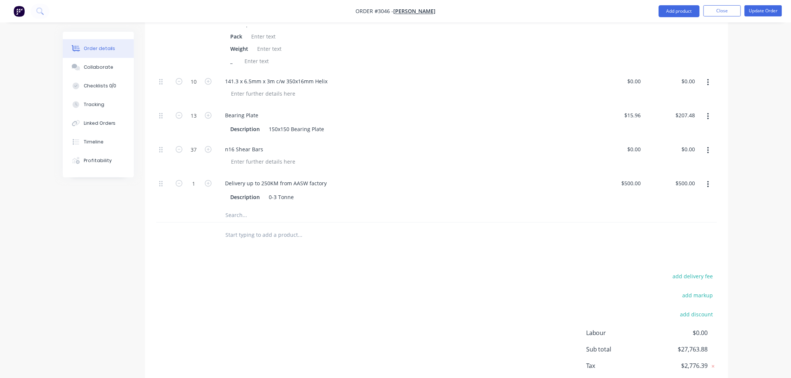
scroll to position [1322, 0]
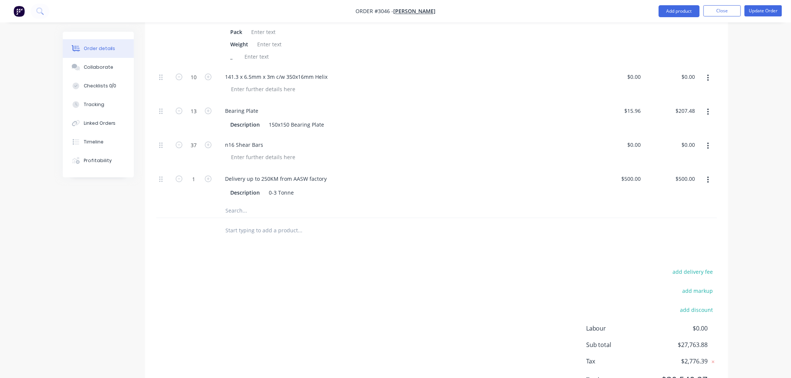
click at [240, 203] on input "text" at bounding box center [300, 210] width 150 height 15
paste input "Certification [GEOGRAPHIC_DATA]"
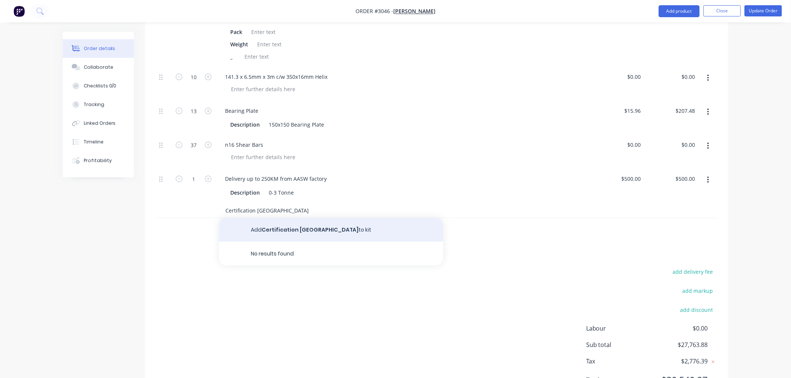
type input "Certification [GEOGRAPHIC_DATA]"
click at [278, 218] on button "Add Certification [GEOGRAPHIC_DATA] to kit" at bounding box center [331, 230] width 224 height 24
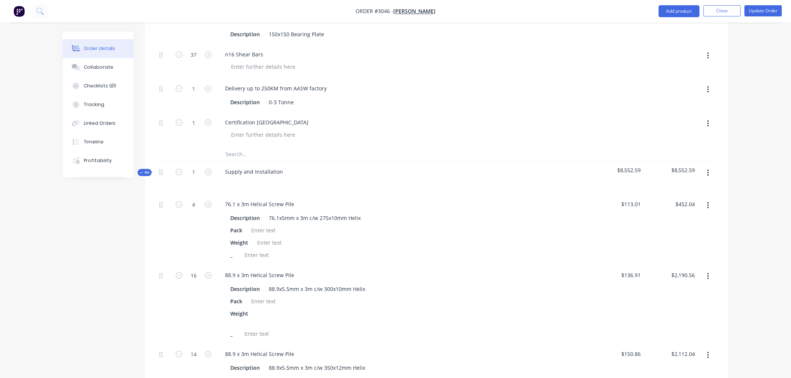
scroll to position [699, 0]
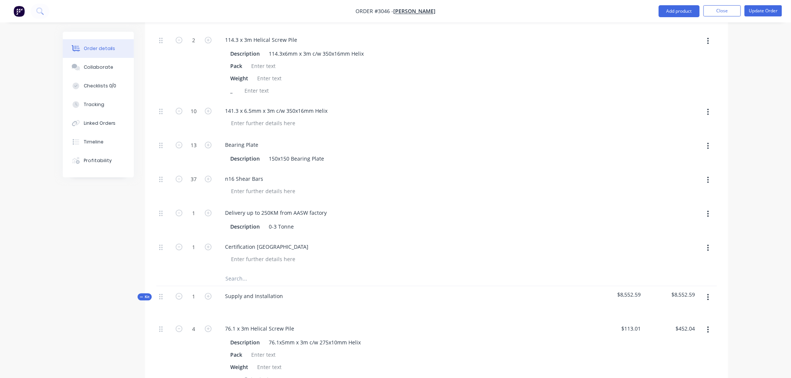
click at [676, 291] on span "$8,552.59" at bounding box center [671, 295] width 48 height 8
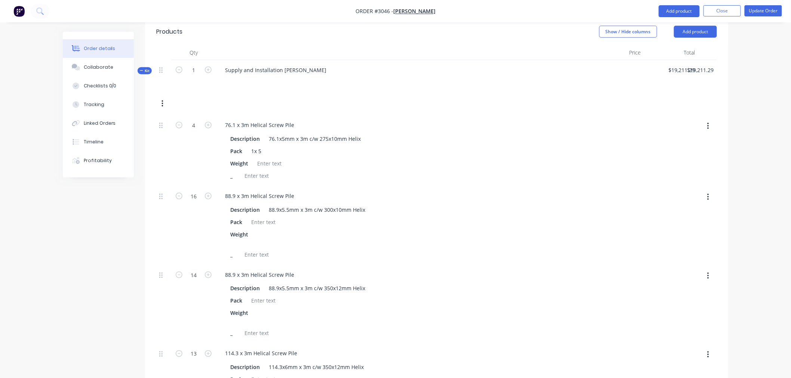
scroll to position [283, 0]
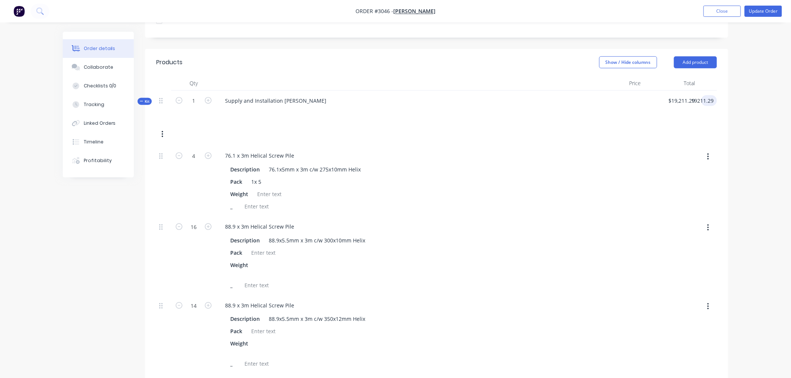
click at [707, 95] on input "19211.29" at bounding box center [704, 100] width 26 height 11
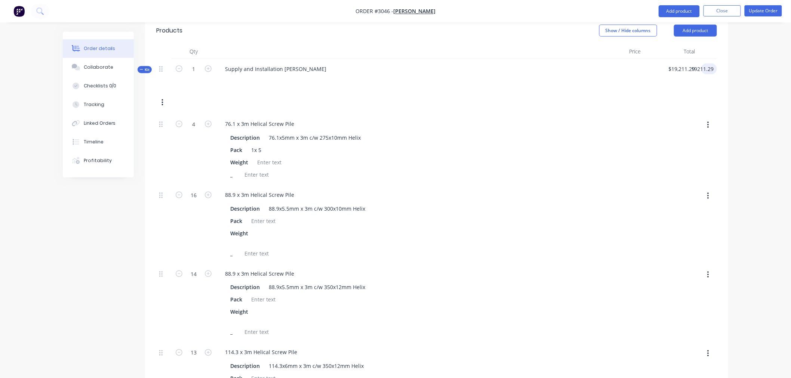
scroll to position [200, 0]
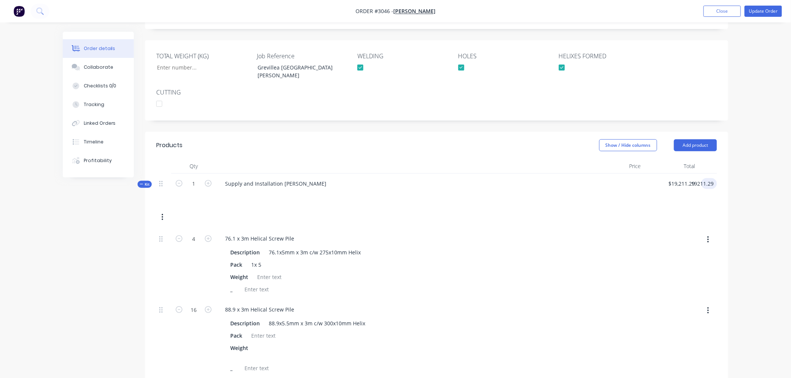
type input "$19,211.29"
click at [162, 213] on icon "button" at bounding box center [163, 217] width 2 height 8
click at [130, 307] on div "Delete" at bounding box center [136, 312] width 58 height 11
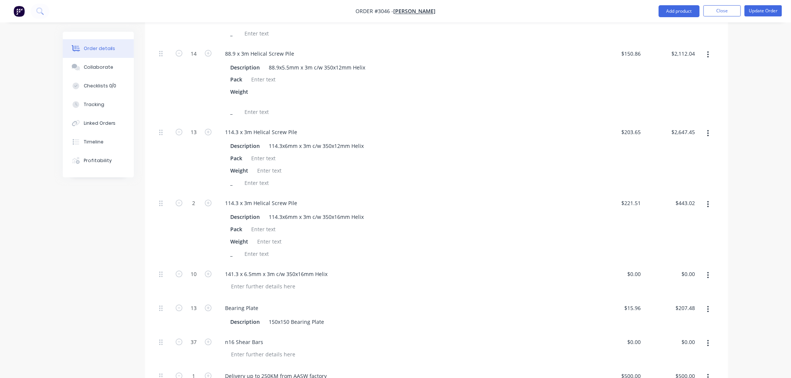
scroll to position [533, 0]
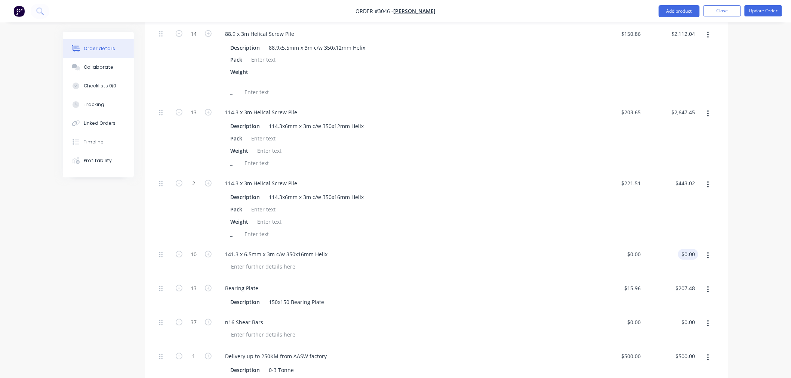
type input "0.00"
click at [691, 249] on input "0.00" at bounding box center [689, 254] width 17 height 11
type input "0"
type input "$0.00"
click at [637, 249] on input "0" at bounding box center [635, 254] width 17 height 11
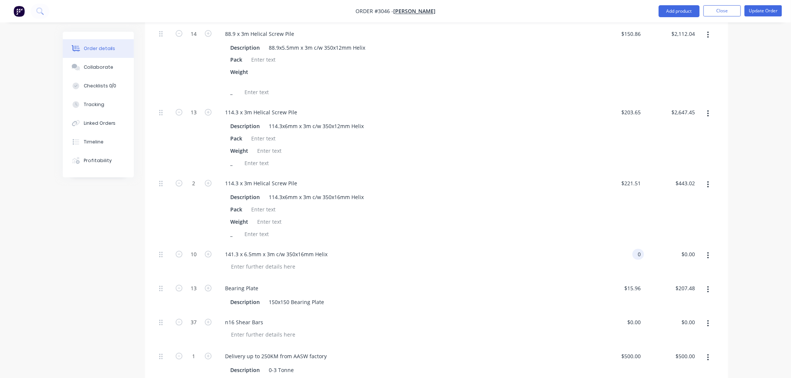
type input "$0.00"
click at [768, 217] on div "Order details Collaborate Checklists 0/0 Tracking Linked Orders Timeline Profit…" at bounding box center [395, 48] width 791 height 1162
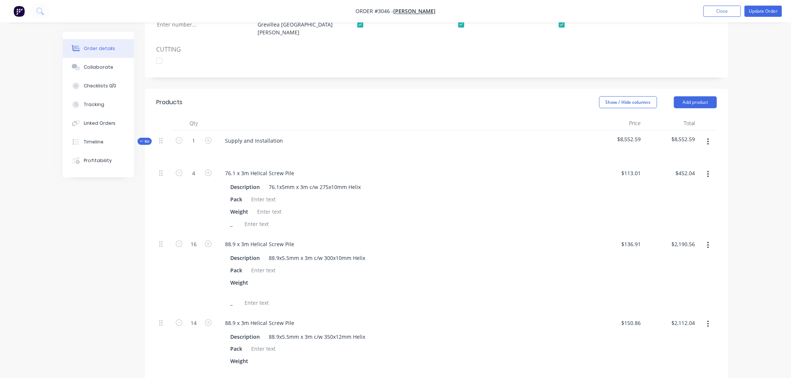
scroll to position [200, 0]
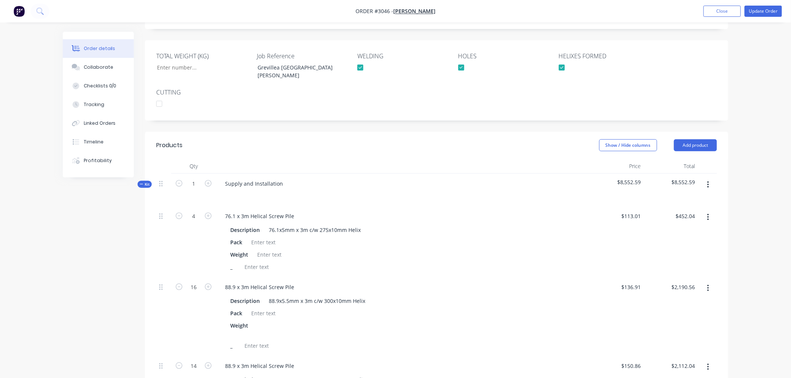
click at [688, 178] on span "$8,552.59" at bounding box center [671, 182] width 48 height 8
click at [691, 178] on span "$8,552.59" at bounding box center [671, 182] width 48 height 8
click at [705, 178] on button "button" at bounding box center [708, 184] width 18 height 13
click at [741, 150] on div "Order details Collaborate Checklists 0/0 Tracking Linked Orders Timeline Profit…" at bounding box center [395, 381] width 791 height 1162
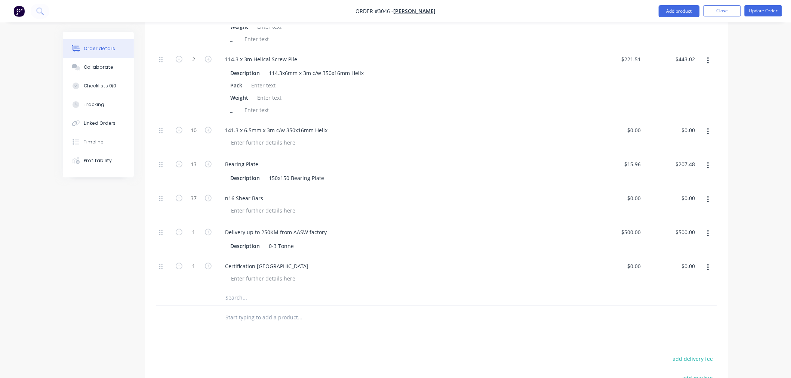
scroll to position [699, 0]
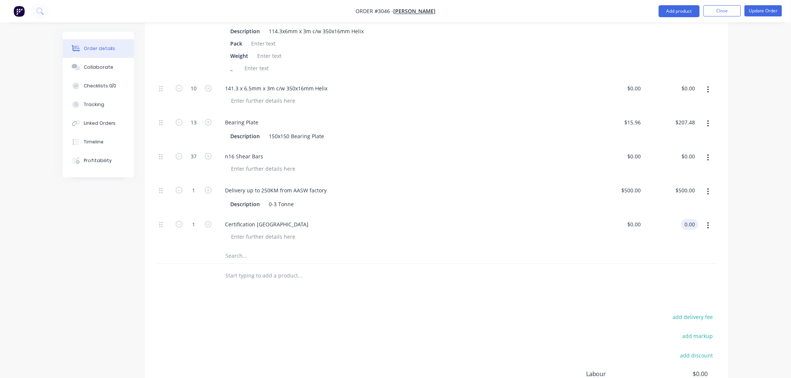
click at [691, 219] on input "0.00" at bounding box center [691, 224] width 14 height 11
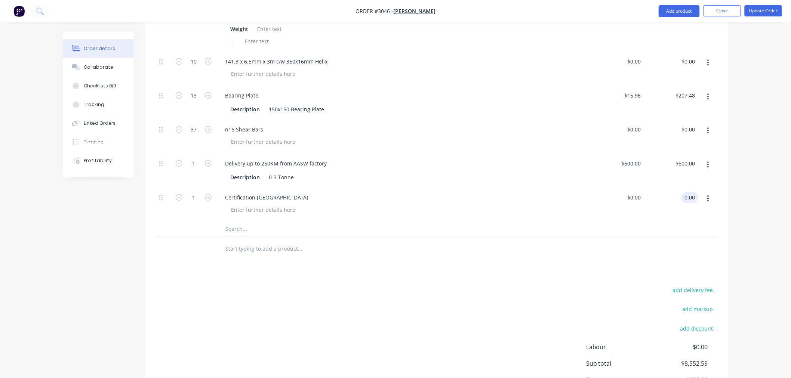
scroll to position [741, 0]
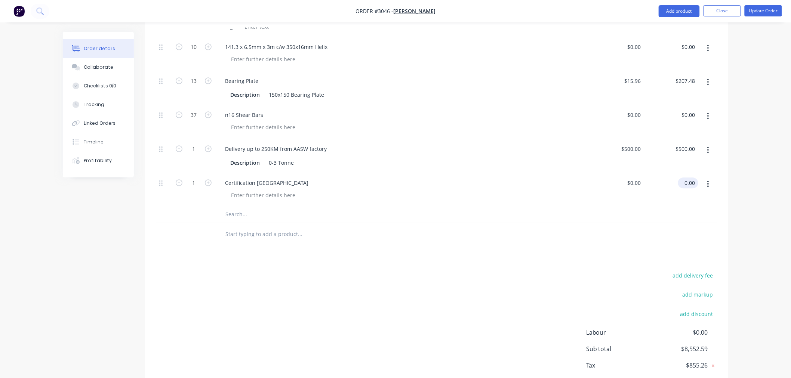
click at [687, 178] on input "0.00" at bounding box center [689, 183] width 17 height 11
type input "10658.70"
type input "$10,658.70"
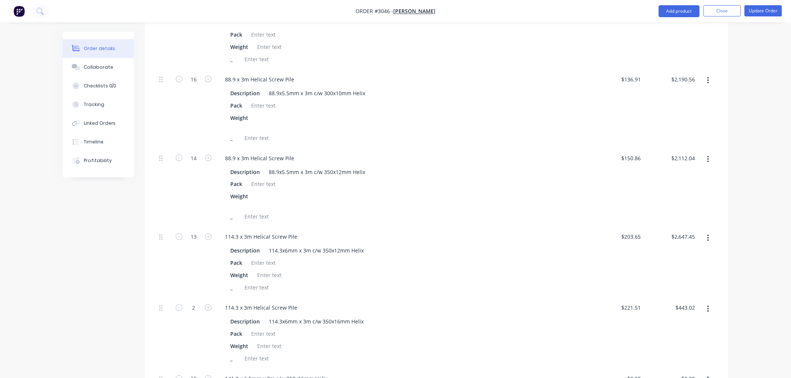
scroll to position [200, 0]
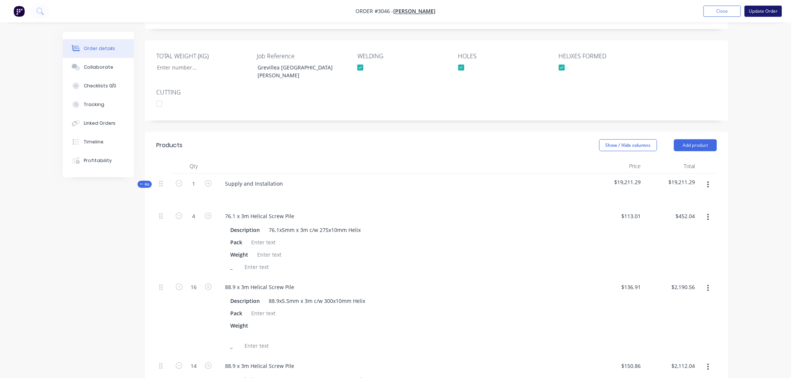
click at [763, 10] on button "Update Order" at bounding box center [763, 11] width 37 height 11
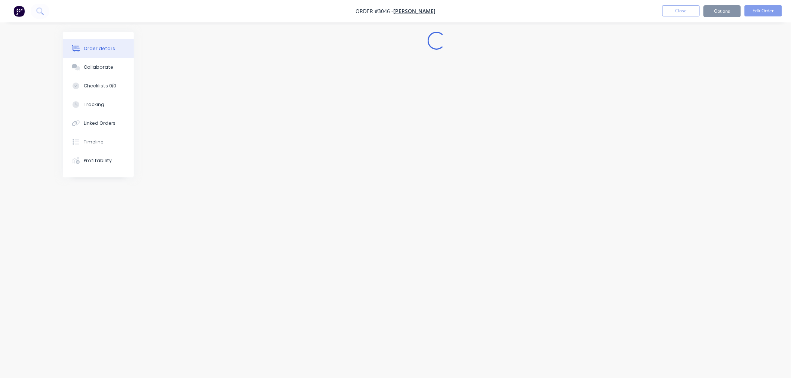
scroll to position [0, 0]
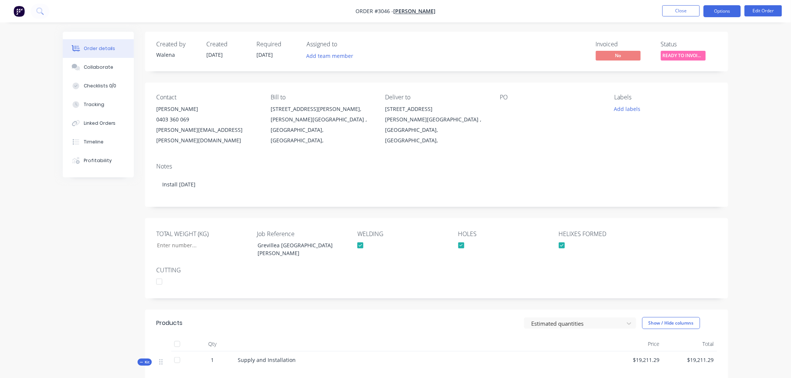
click at [725, 16] on button "Options" at bounding box center [722, 11] width 37 height 12
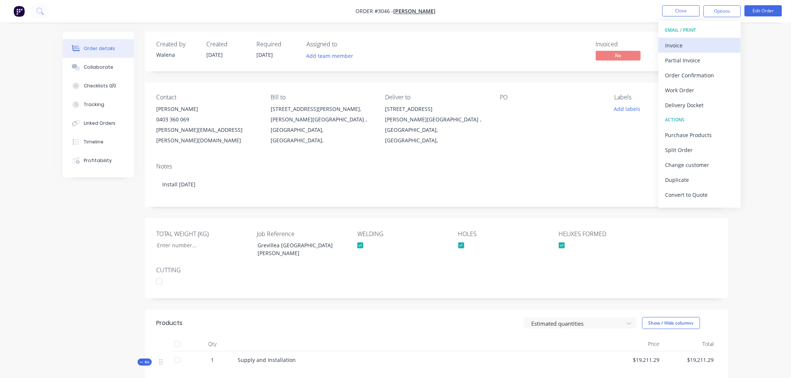
click at [699, 43] on div "Invoice" at bounding box center [699, 45] width 69 height 11
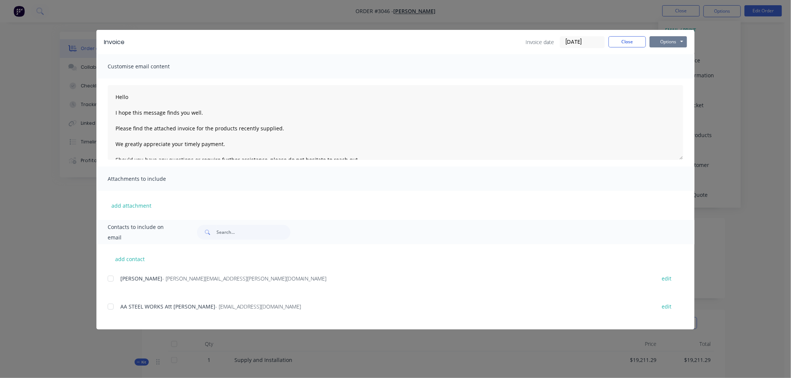
click at [672, 36] on button "Options" at bounding box center [668, 41] width 37 height 11
click at [673, 70] on button "Print" at bounding box center [674, 67] width 48 height 12
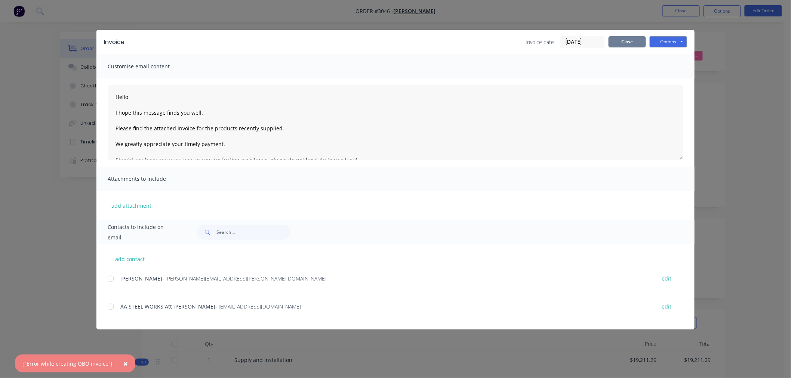
click at [617, 42] on button "Close" at bounding box center [627, 41] width 37 height 11
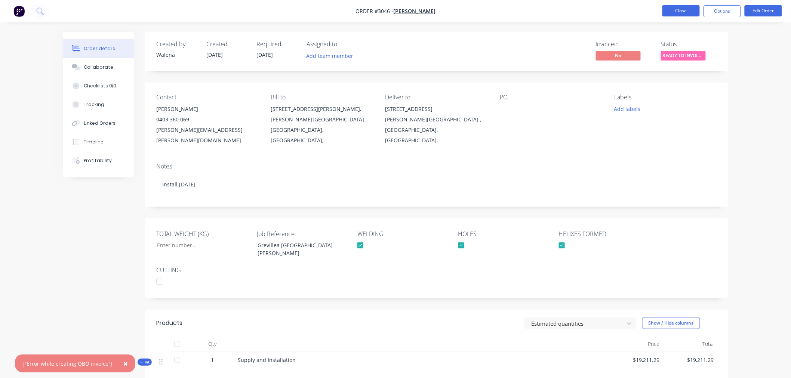
click at [674, 7] on button "Close" at bounding box center [680, 10] width 37 height 11
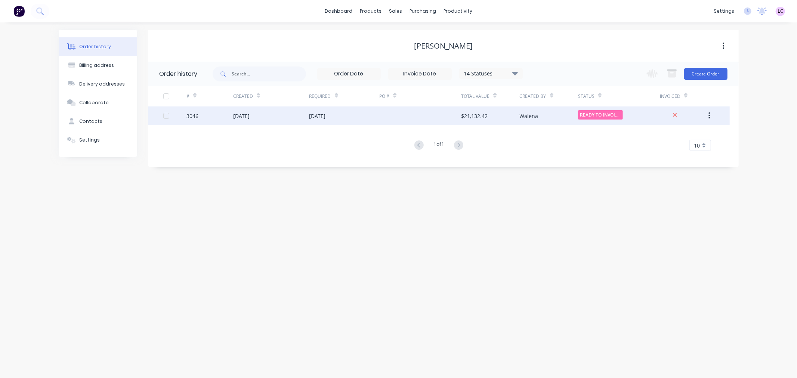
click at [196, 117] on div "3046" at bounding box center [193, 116] width 12 height 8
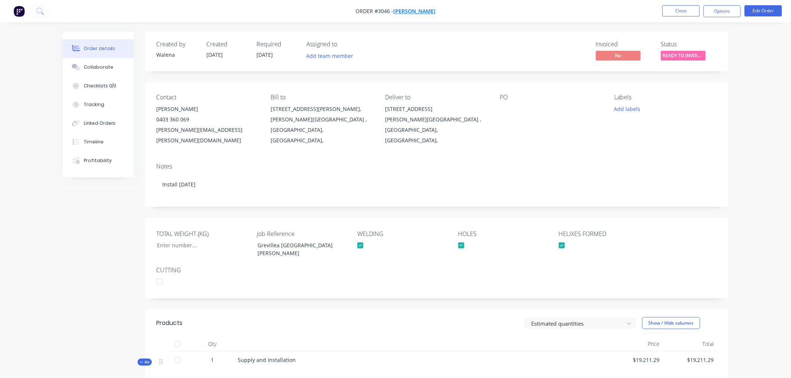
click at [409, 12] on span "[PERSON_NAME]" at bounding box center [414, 11] width 42 height 7
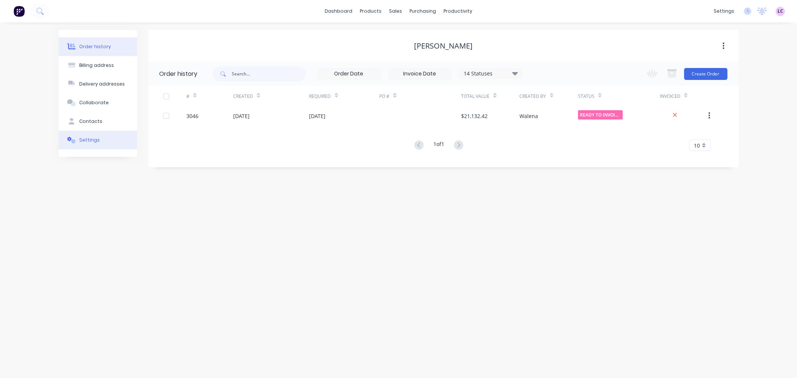
click at [102, 136] on button "Settings" at bounding box center [98, 140] width 79 height 19
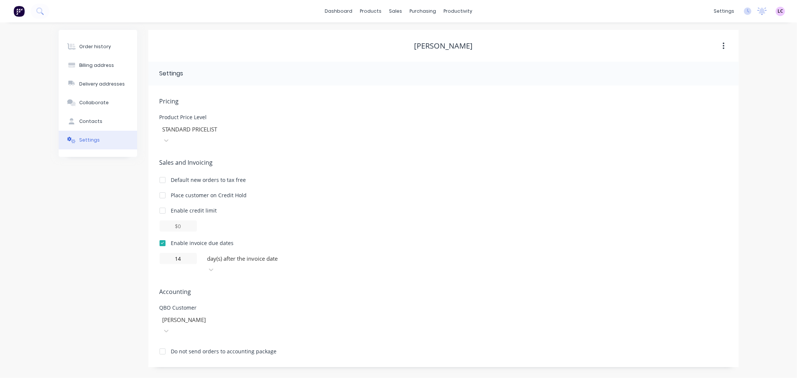
click at [161, 344] on div at bounding box center [162, 351] width 15 height 15
click at [94, 46] on div "Order history" at bounding box center [95, 46] width 32 height 7
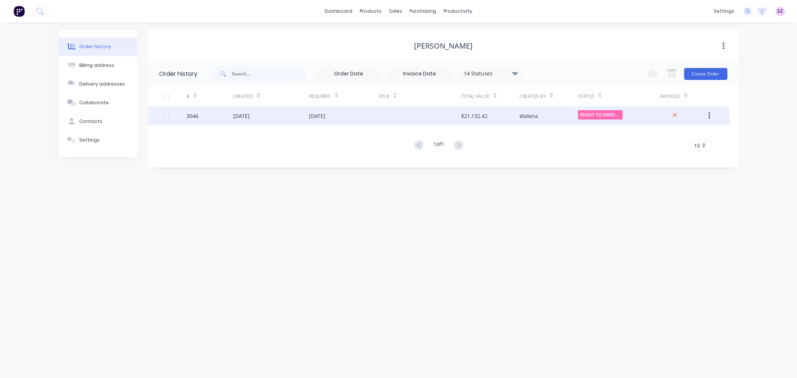
click at [326, 117] on div "[DATE]" at bounding box center [318, 116] width 16 height 8
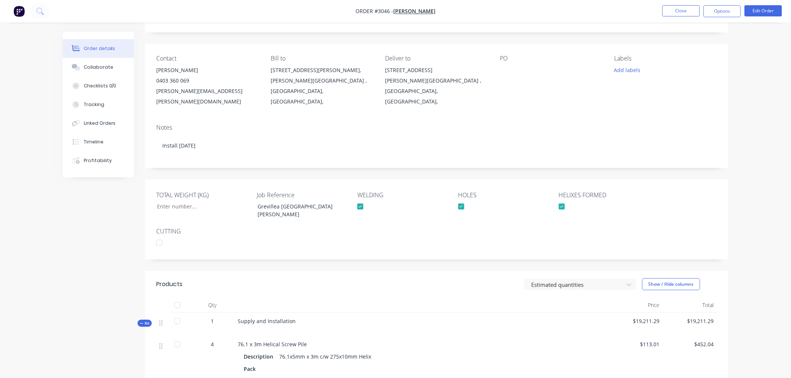
scroll to position [34, 0]
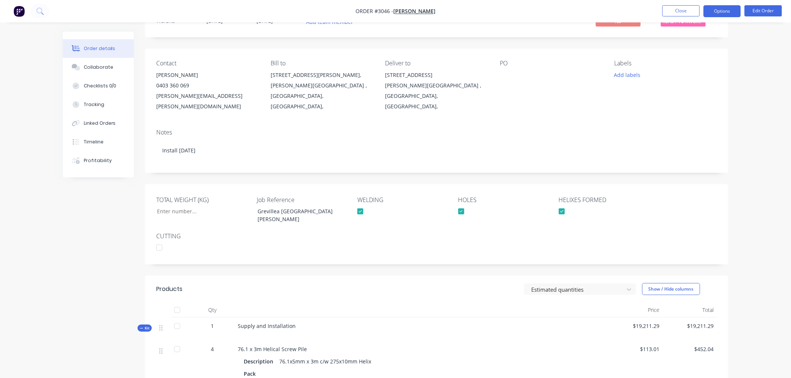
click at [713, 12] on button "Options" at bounding box center [722, 11] width 37 height 12
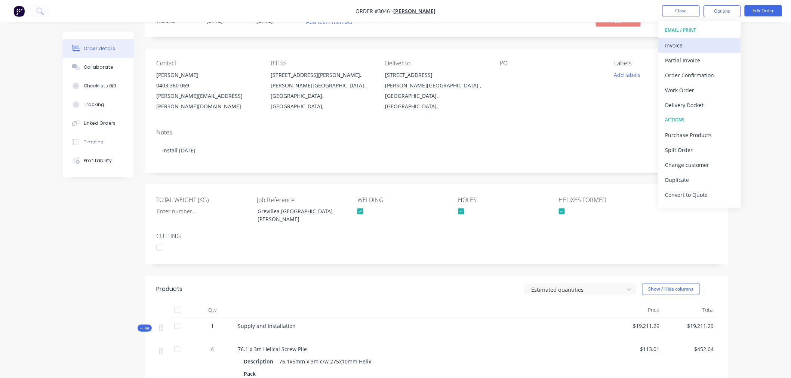
click at [681, 41] on div "Invoice" at bounding box center [699, 45] width 69 height 11
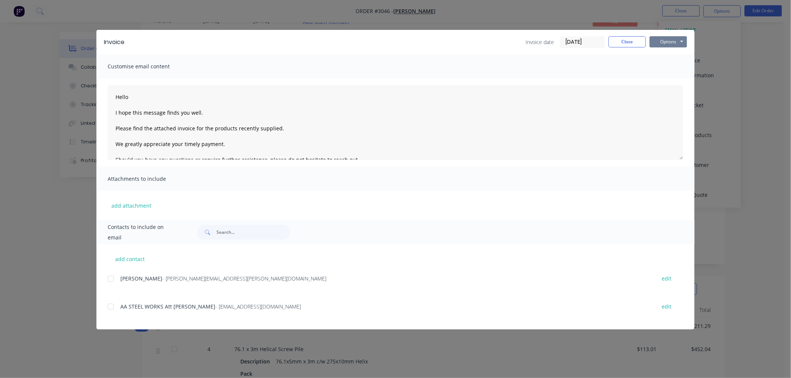
click at [678, 39] on button "Options" at bounding box center [668, 41] width 37 height 11
click at [675, 69] on button "Print" at bounding box center [674, 67] width 48 height 12
click at [622, 42] on button "Close" at bounding box center [627, 41] width 37 height 11
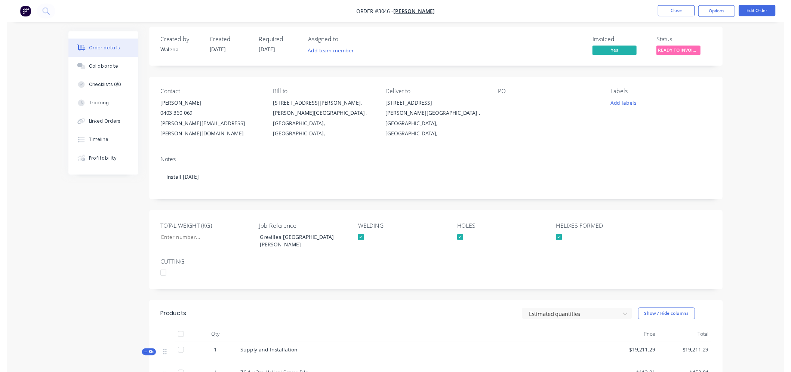
scroll to position [0, 0]
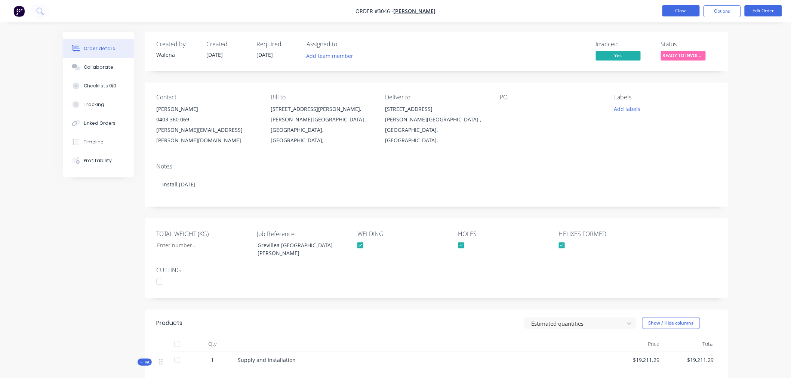
click at [674, 13] on button "Close" at bounding box center [680, 10] width 37 height 11
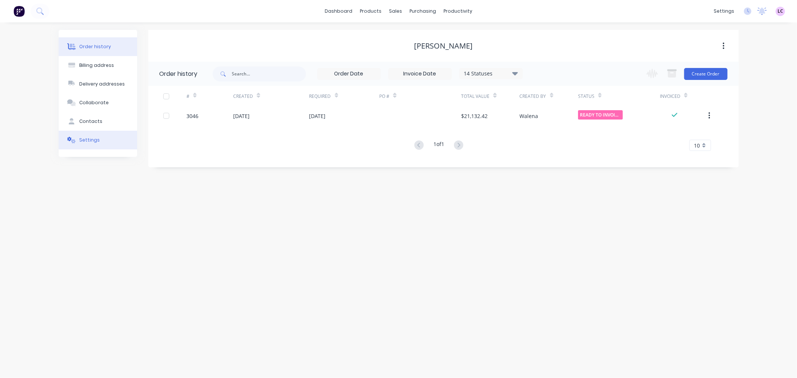
click at [110, 137] on button "Settings" at bounding box center [98, 140] width 79 height 19
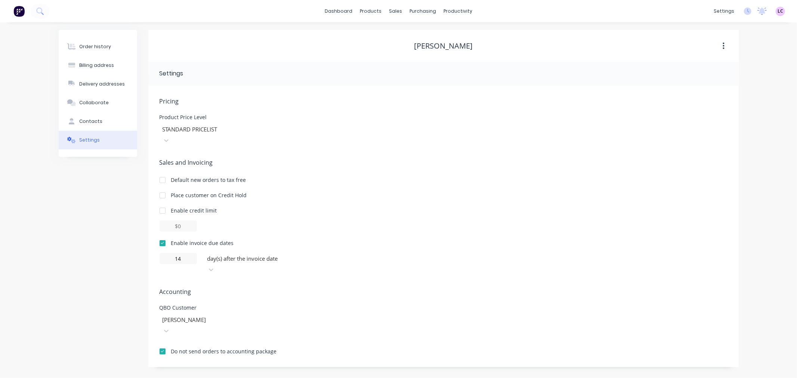
click at [162, 344] on div at bounding box center [162, 351] width 15 height 15
click at [93, 43] on button "Order history" at bounding box center [98, 46] width 79 height 19
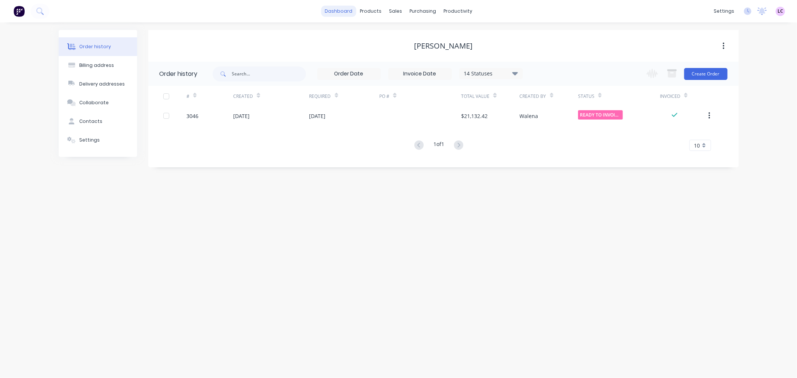
click at [341, 15] on link "dashboard" at bounding box center [338, 11] width 35 height 11
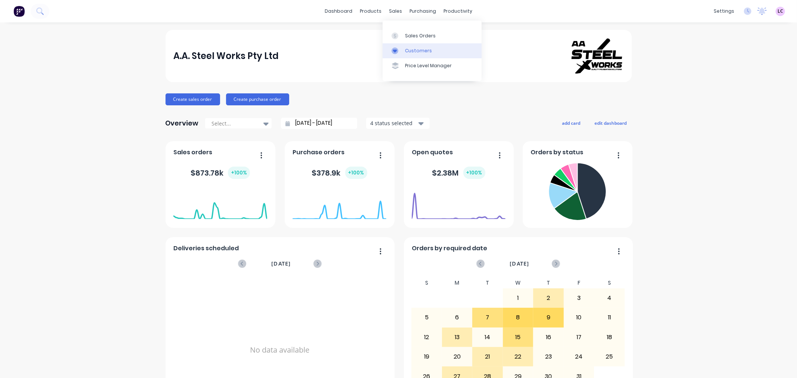
click at [410, 49] on div "Customers" at bounding box center [418, 50] width 27 height 7
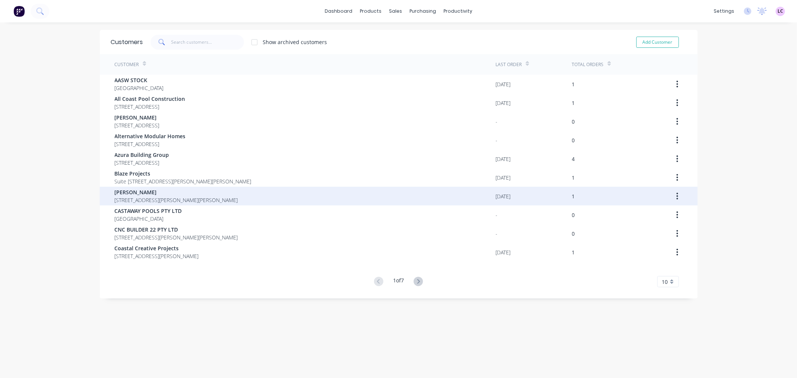
click at [136, 190] on span "[PERSON_NAME]" at bounding box center [176, 192] width 123 height 8
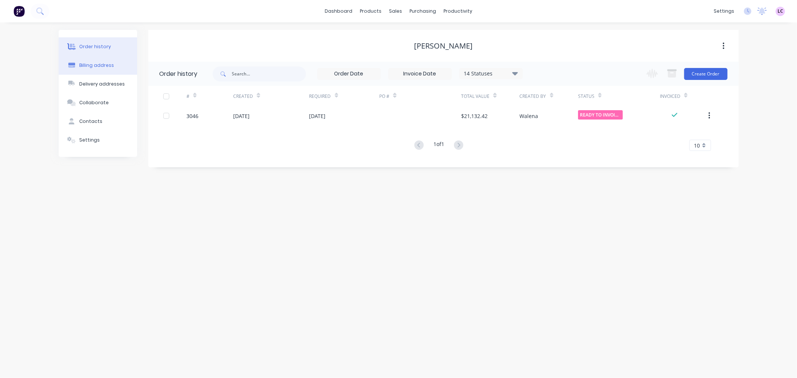
click at [105, 68] on div "Billing address" at bounding box center [96, 65] width 35 height 7
select select "AU"
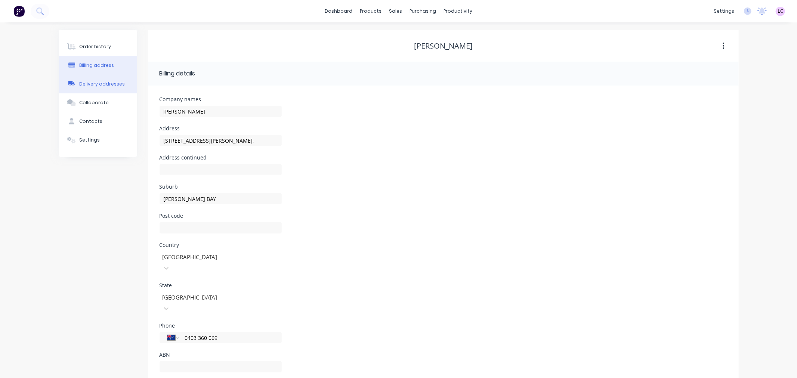
click at [107, 83] on div "Delivery addresses" at bounding box center [102, 84] width 46 height 7
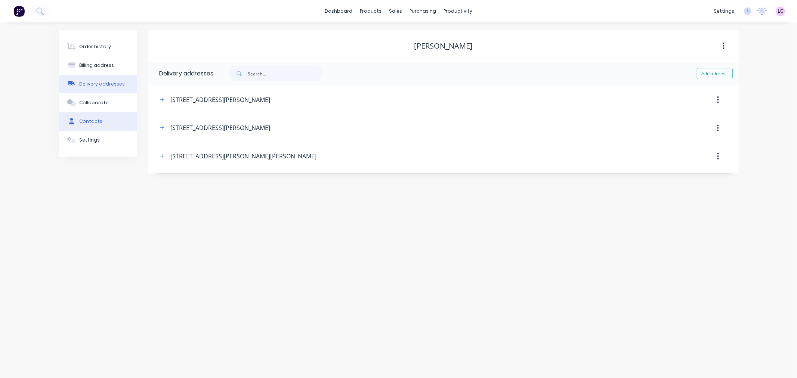
click at [99, 122] on div "Contacts" at bounding box center [90, 121] width 23 height 7
select select "AU"
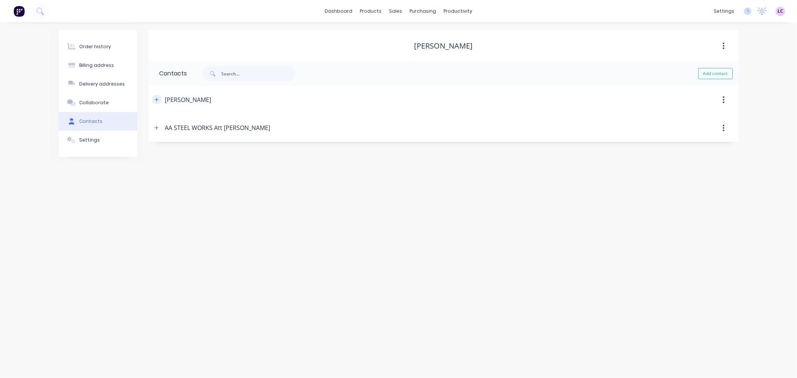
click at [156, 99] on icon "button" at bounding box center [156, 100] width 4 height 4
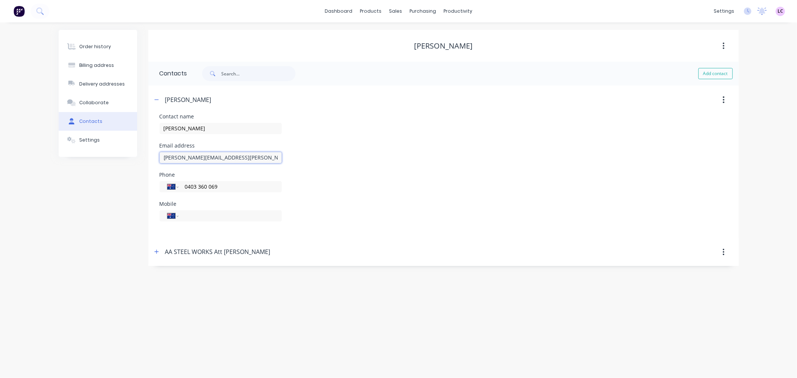
drag, startPoint x: 235, startPoint y: 157, endPoint x: 134, endPoint y: 155, distance: 101.0
click at [134, 155] on div "Order history Billing address Delivery addresses Collaborate Contacts Settings …" at bounding box center [399, 148] width 680 height 236
click at [101, 99] on div "Collaborate" at bounding box center [94, 102] width 30 height 7
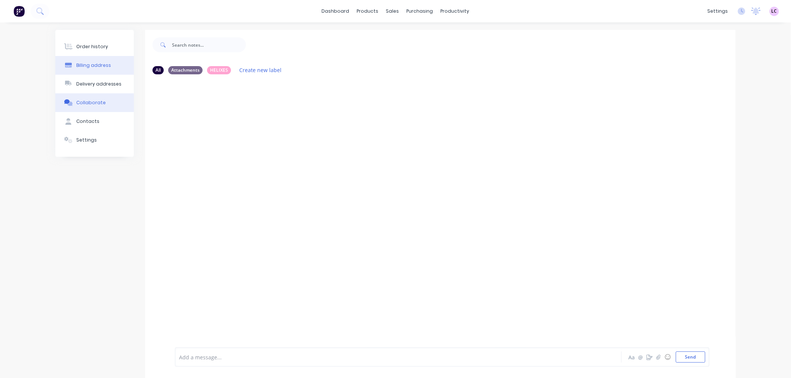
click at [104, 68] on div "Billing address" at bounding box center [93, 65] width 35 height 7
select select "AU"
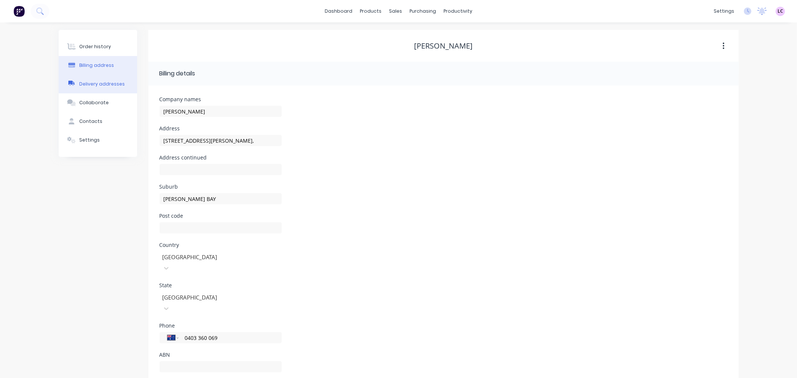
click at [96, 86] on div "Delivery addresses" at bounding box center [102, 84] width 46 height 7
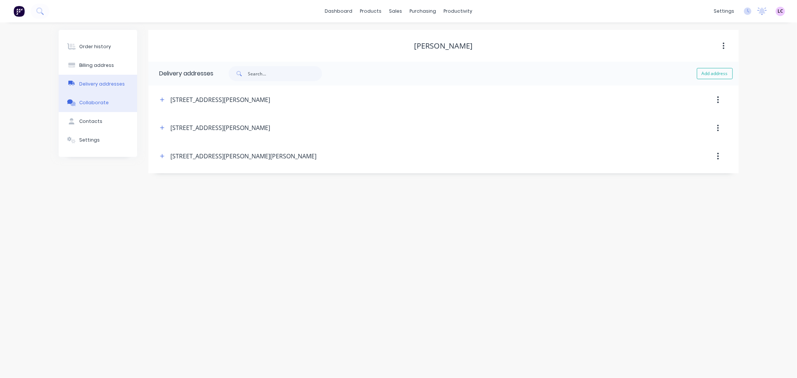
click at [110, 100] on button "Collaborate" at bounding box center [98, 102] width 79 height 19
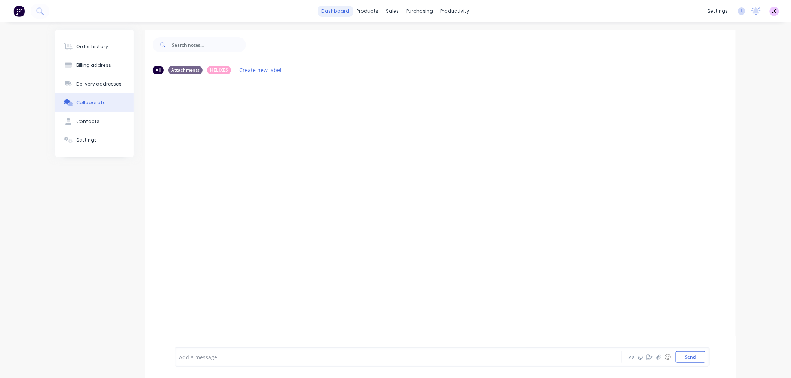
click at [330, 9] on link "dashboard" at bounding box center [335, 11] width 35 height 11
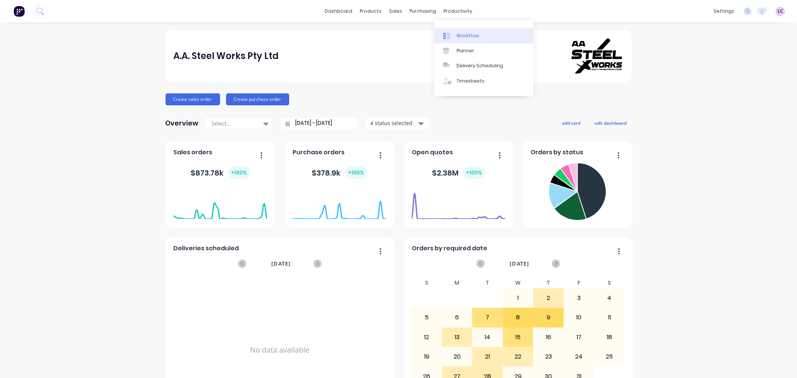
click at [459, 41] on link "Workflow" at bounding box center [483, 35] width 99 height 15
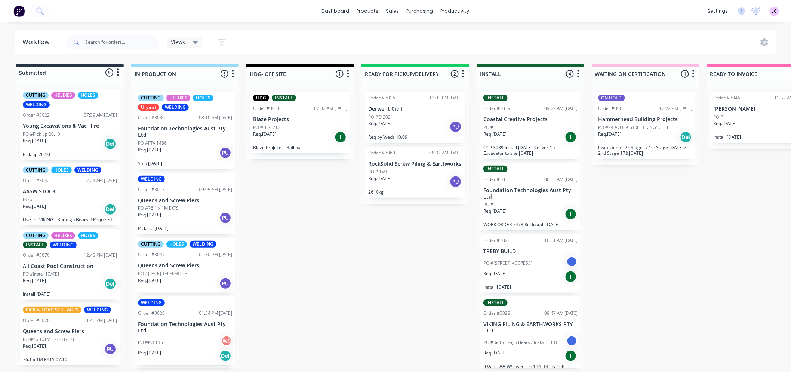
click at [62, 117] on div "CUTTING HELIXES HOLES WELDING Order #3022 07:39 AM [DATE] Young Excavations & V…" at bounding box center [70, 124] width 100 height 71
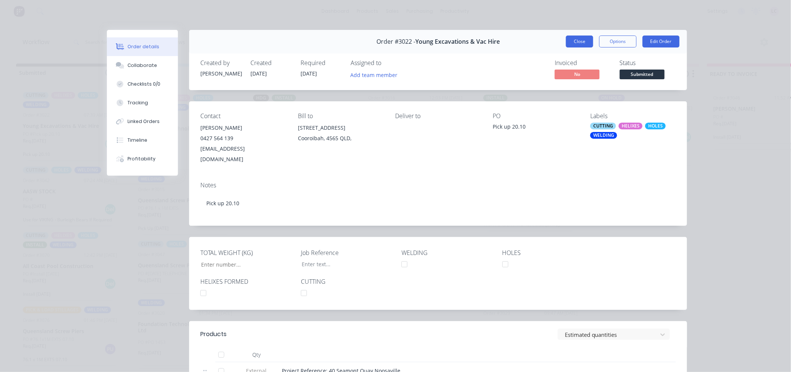
click at [572, 40] on button "Close" at bounding box center [579, 42] width 27 height 12
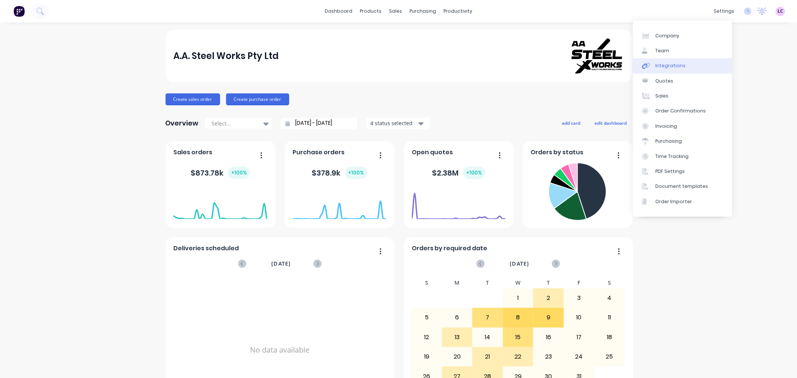
click at [690, 68] on link "Integrations" at bounding box center [682, 65] width 99 height 15
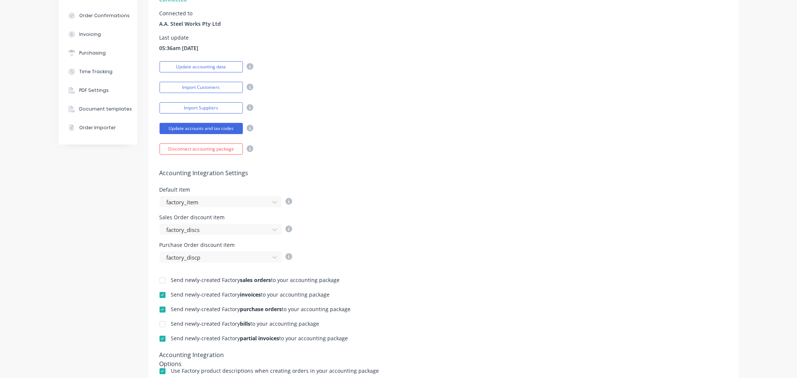
scroll to position [83, 0]
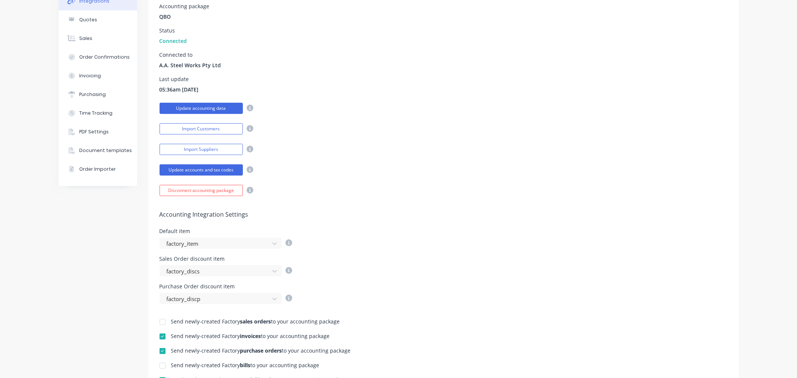
click at [210, 110] on button "Update accounting data" at bounding box center [201, 108] width 83 height 11
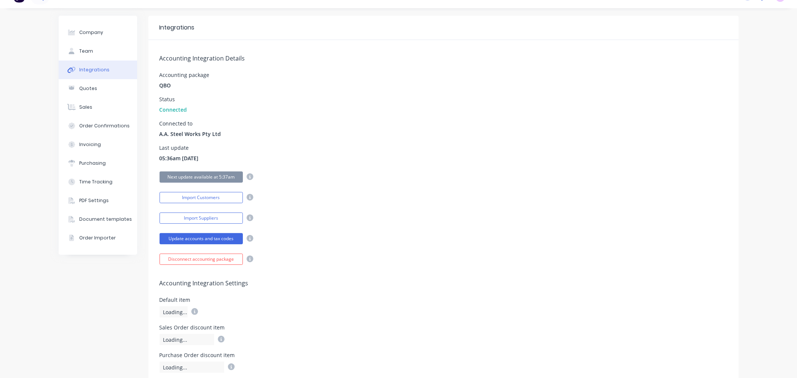
scroll to position [0, 0]
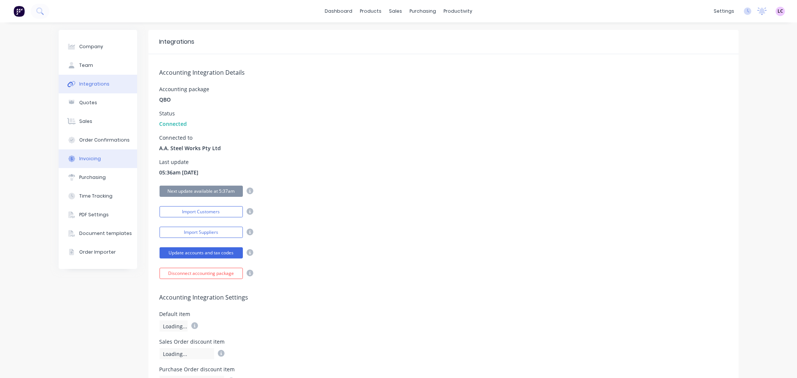
click at [107, 161] on button "Invoicing" at bounding box center [98, 159] width 79 height 19
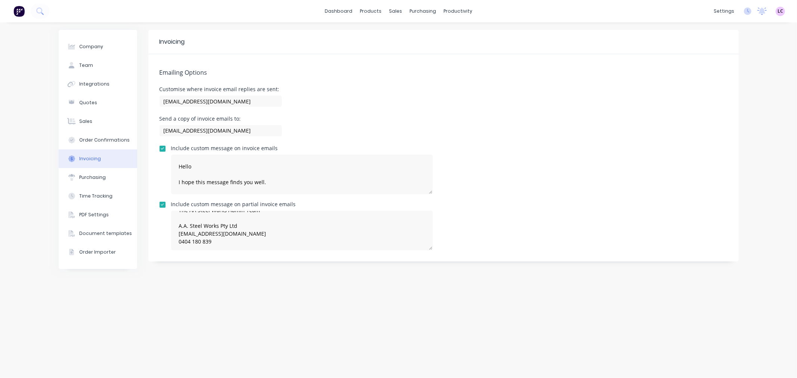
scroll to position [125, 0]
click at [108, 155] on button "Invoicing" at bounding box center [98, 159] width 79 height 19
click at [109, 77] on button "Integrations" at bounding box center [98, 84] width 79 height 19
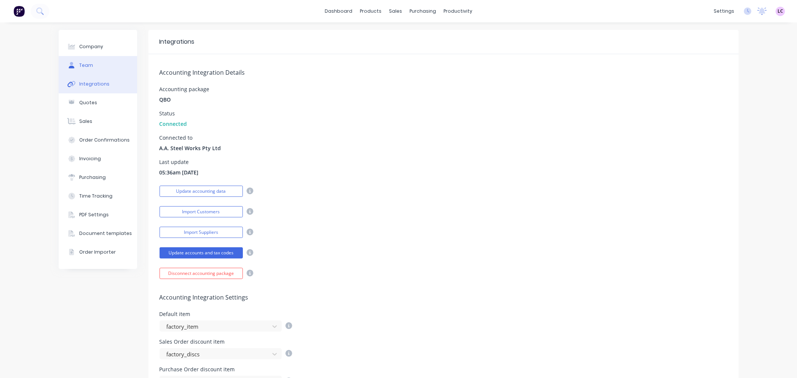
click at [104, 65] on button "Team" at bounding box center [98, 65] width 79 height 19
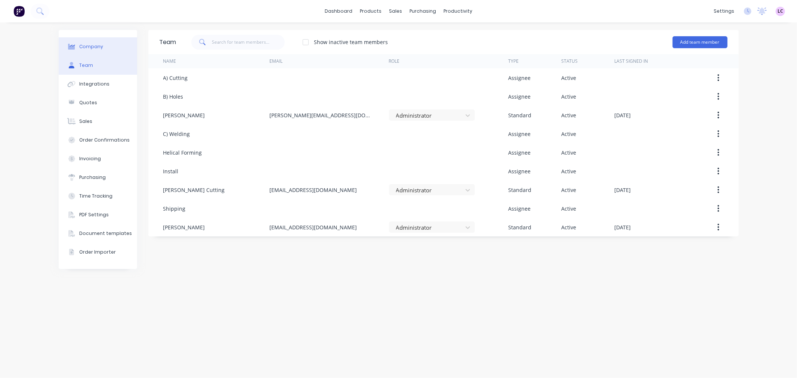
click at [101, 43] on div "Company" at bounding box center [91, 46] width 24 height 7
select select "AU"
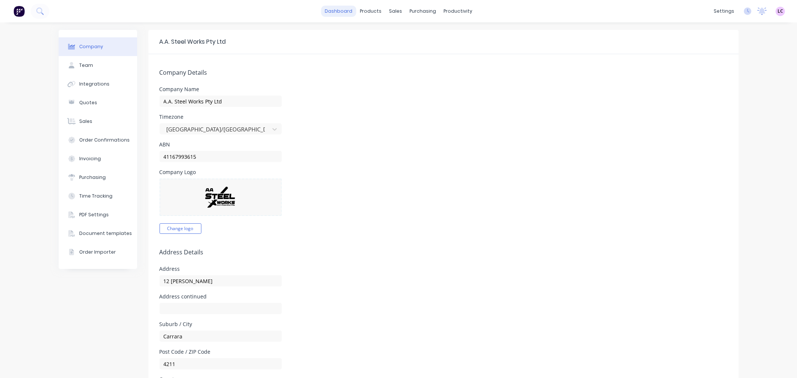
click at [352, 14] on link "dashboard" at bounding box center [338, 11] width 35 height 11
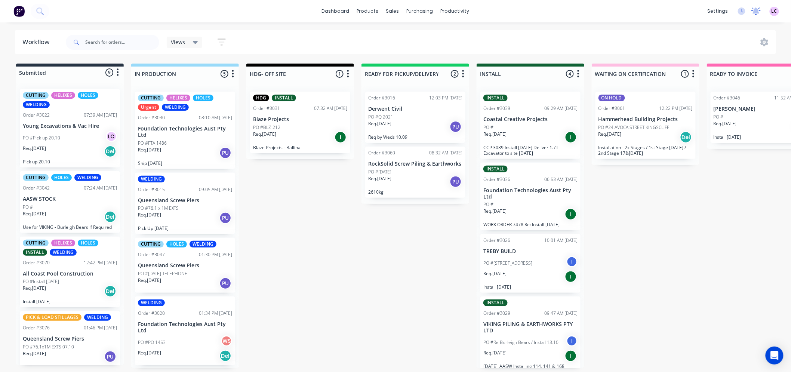
click at [753, 14] on icon at bounding box center [755, 10] width 9 height 7
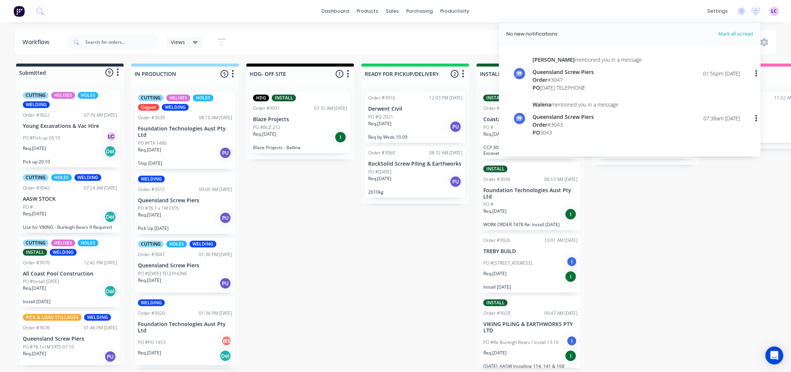
click at [647, 234] on div "Submitted 9 Status colour #273444 hex #273444 Save Cancel Summaries Total order…" at bounding box center [509, 216] width 1030 height 304
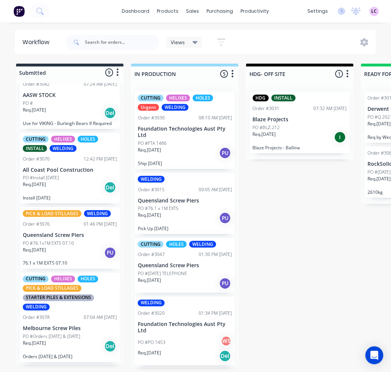
scroll to position [124, 0]
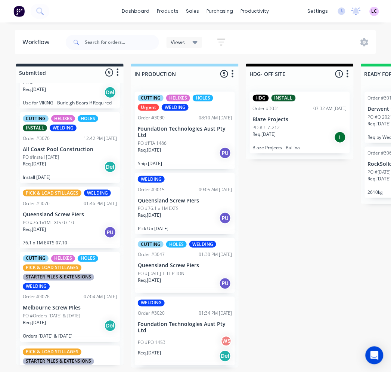
click at [53, 157] on p "PO #Install [DATE]" at bounding box center [41, 157] width 36 height 7
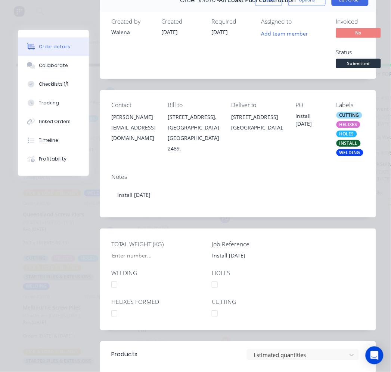
scroll to position [0, 0]
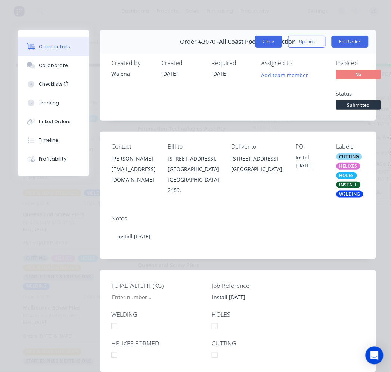
click at [265, 43] on button "Close" at bounding box center [268, 42] width 27 height 12
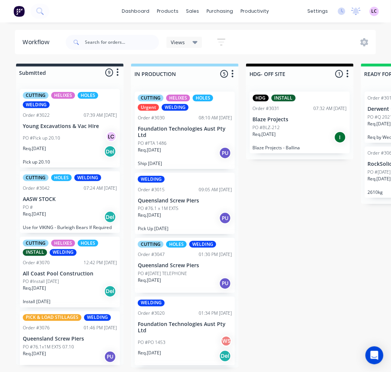
click at [70, 127] on p "Young Excavations & Vac Hire" at bounding box center [70, 126] width 94 height 6
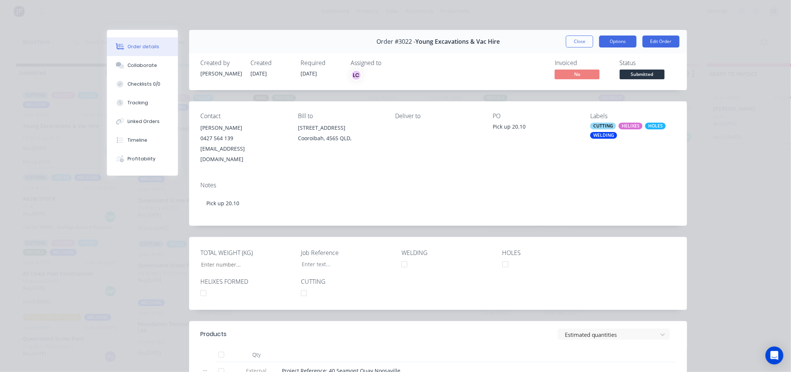
click at [627, 45] on button "Options" at bounding box center [617, 42] width 37 height 12
click at [148, 117] on button "Linked Orders" at bounding box center [142, 121] width 71 height 19
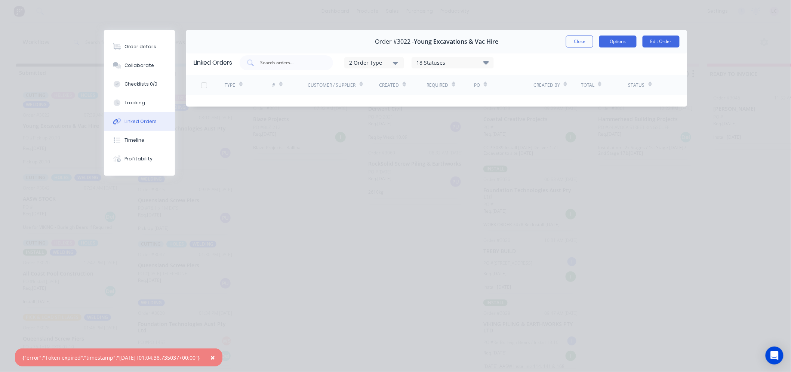
click at [619, 43] on button "Options" at bounding box center [617, 42] width 37 height 12
click at [576, 39] on button "Close" at bounding box center [579, 42] width 27 height 12
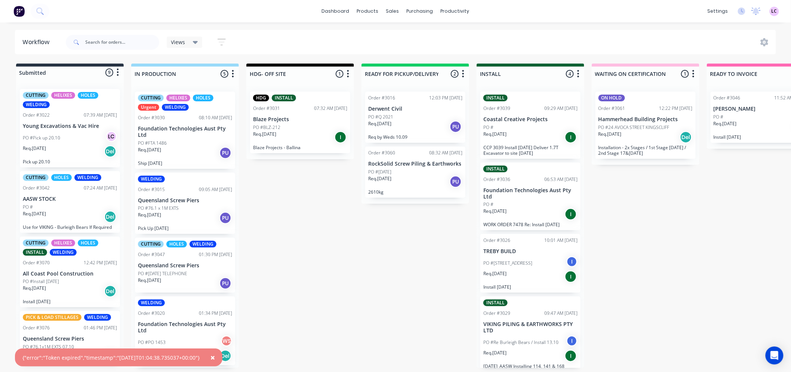
click at [215, 357] on span "×" at bounding box center [212, 357] width 4 height 10
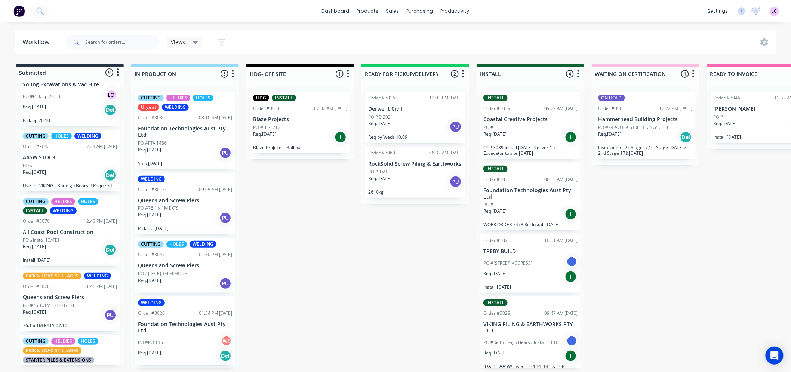
scroll to position [83, 0]
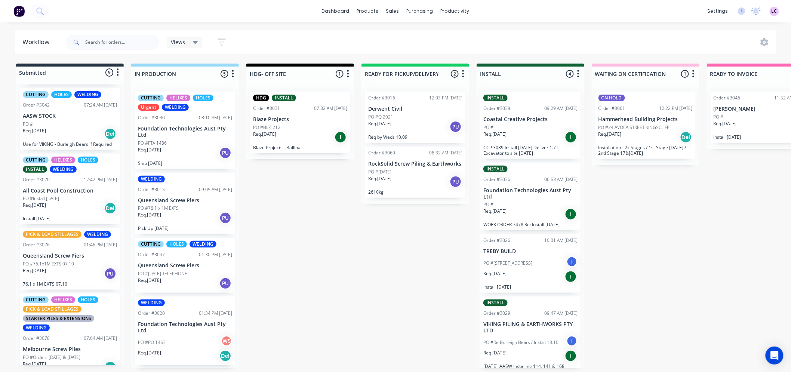
click at [68, 210] on div "Req. 02/10/25 Del" at bounding box center [70, 208] width 94 height 13
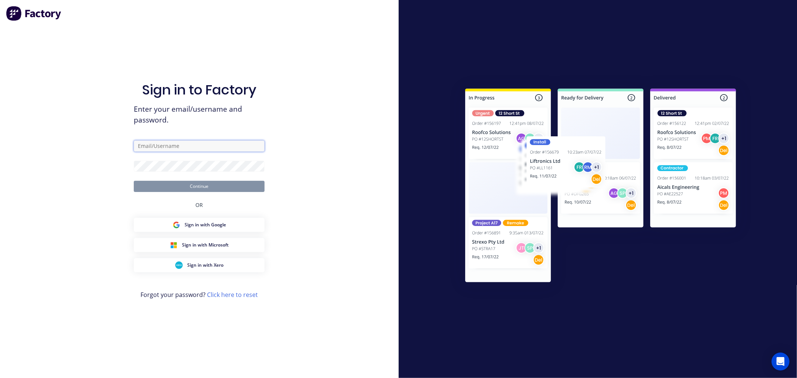
type input "[EMAIL_ADDRESS][DOMAIN_NAME]"
click at [216, 184] on button "Continue" at bounding box center [199, 186] width 131 height 11
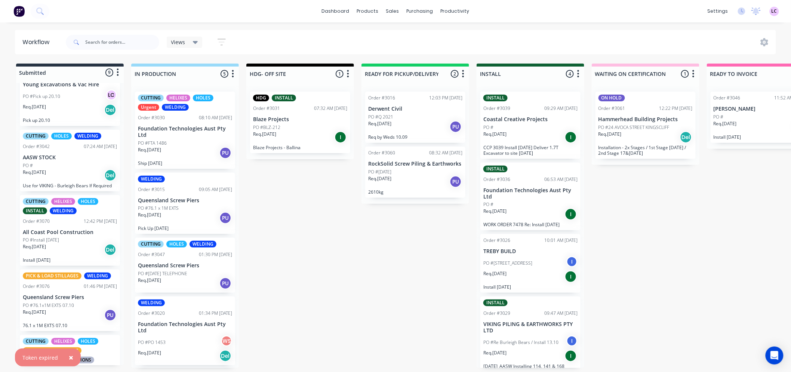
scroll to position [83, 0]
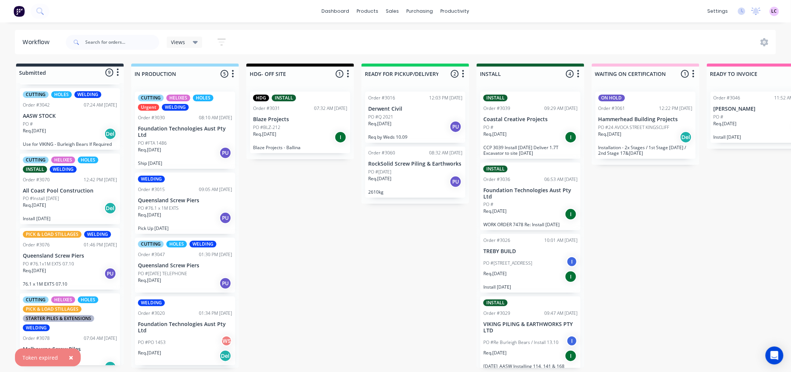
click at [69, 197] on div "PO #Install [DATE]" at bounding box center [70, 198] width 94 height 7
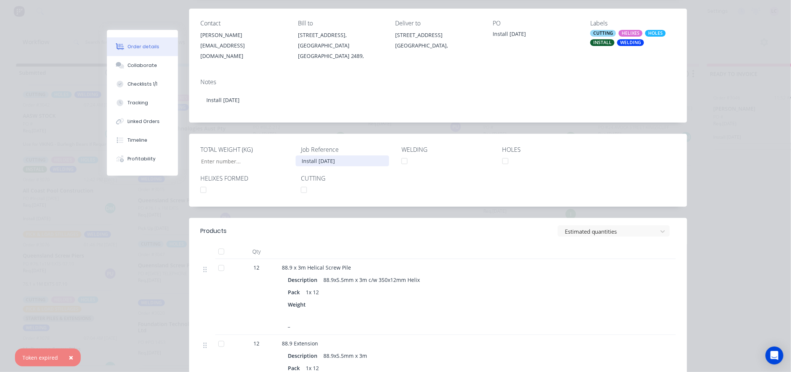
scroll to position [124, 0]
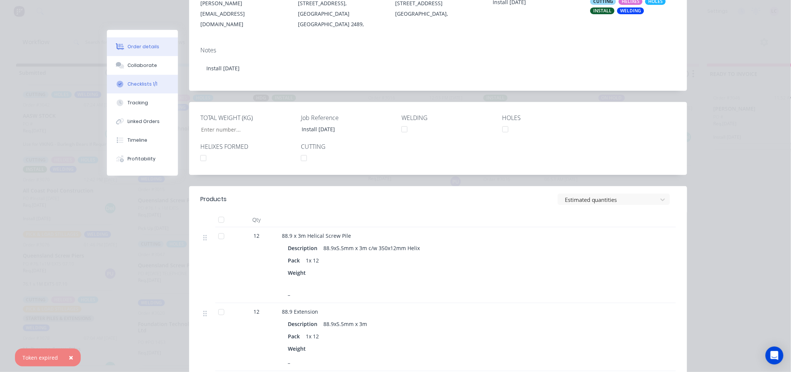
click at [135, 83] on div "Checklists 1/1" at bounding box center [143, 84] width 30 height 7
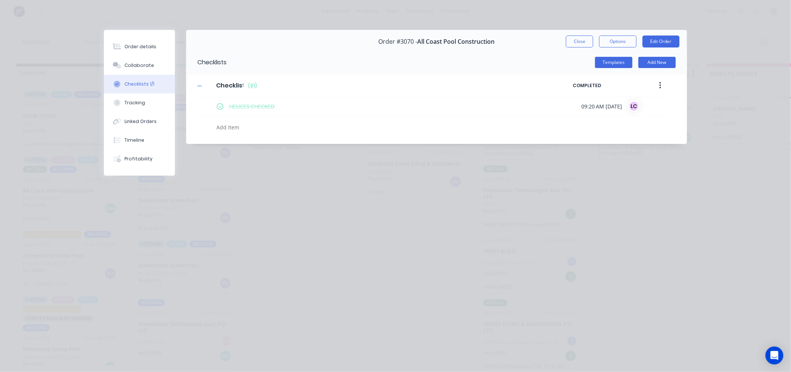
scroll to position [0, 0]
click at [587, 40] on button "Close" at bounding box center [579, 42] width 27 height 12
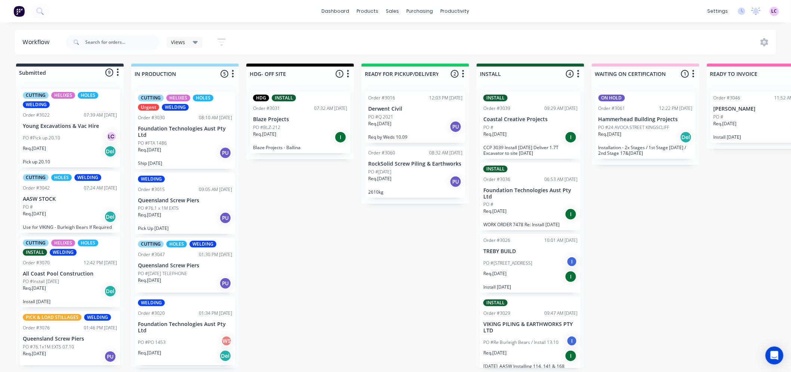
click at [69, 145] on div "Req. 04/09/25 Del" at bounding box center [70, 151] width 94 height 13
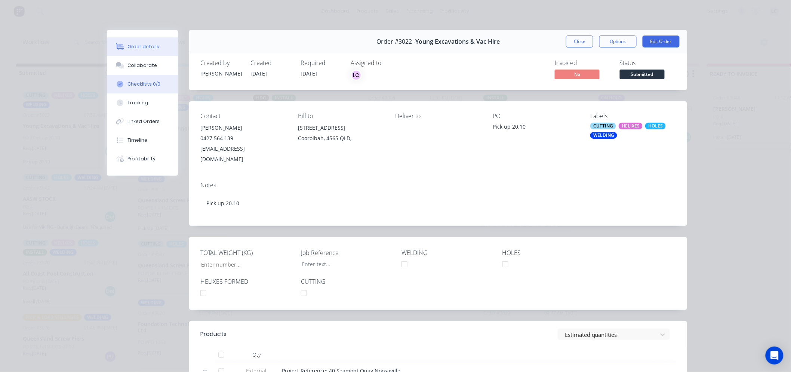
click at [152, 85] on div "Checklists 0/0" at bounding box center [144, 84] width 33 height 7
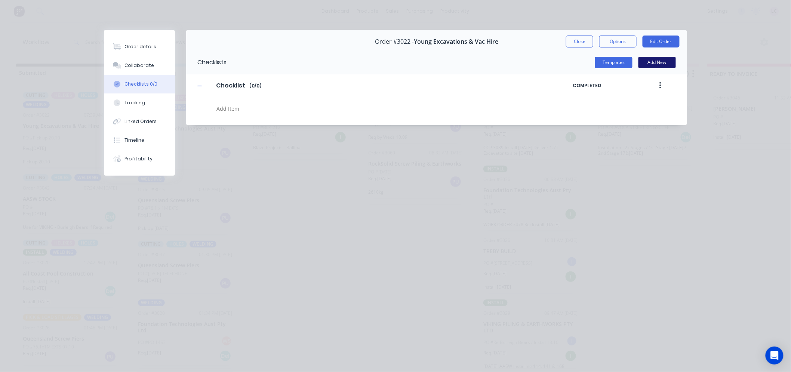
click at [651, 60] on button "Add New" at bounding box center [657, 62] width 37 height 11
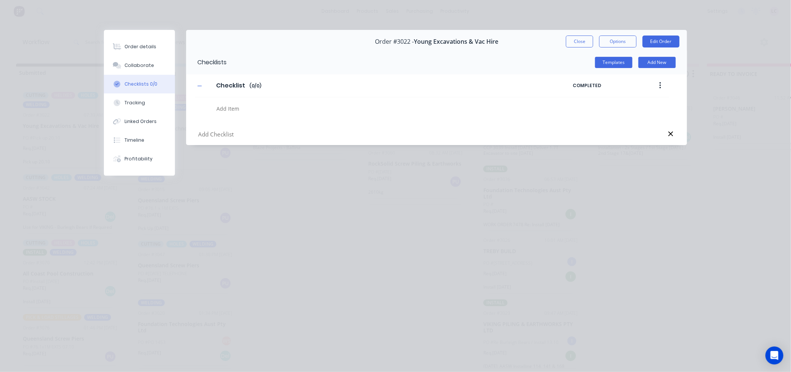
click at [670, 133] on icon at bounding box center [670, 134] width 5 height 5
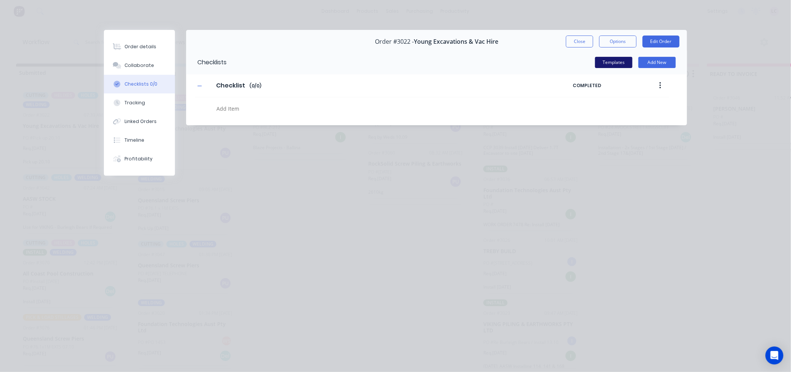
click at [610, 62] on button "Templates" at bounding box center [613, 62] width 37 height 11
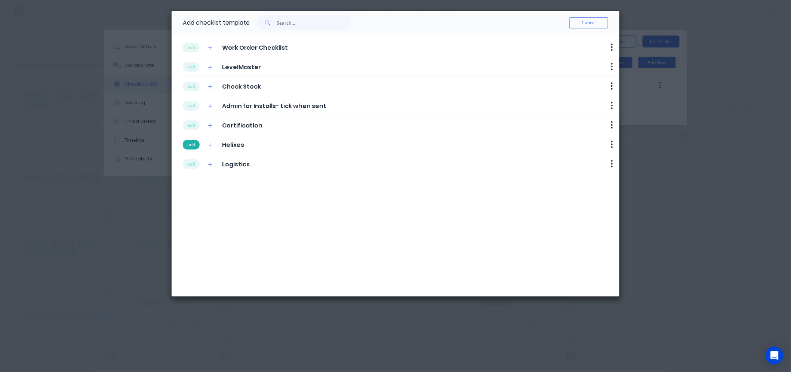
click at [197, 145] on button "add" at bounding box center [191, 145] width 17 height 10
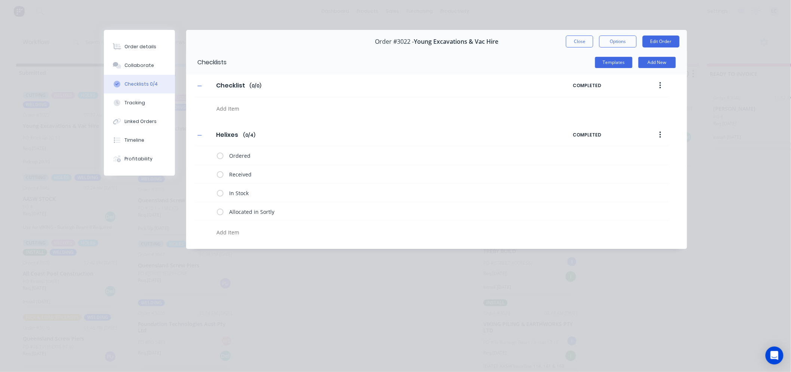
click at [241, 232] on textarea at bounding box center [365, 232] width 302 height 11
type textarea "C"
click at [659, 83] on button "button" at bounding box center [661, 85] width 18 height 13
click at [638, 114] on button "Delete" at bounding box center [633, 120] width 71 height 15
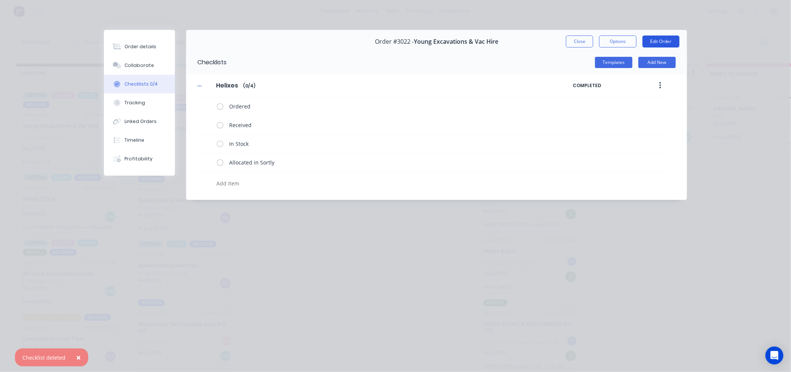
click at [653, 39] on button "Edit Order" at bounding box center [661, 42] width 37 height 12
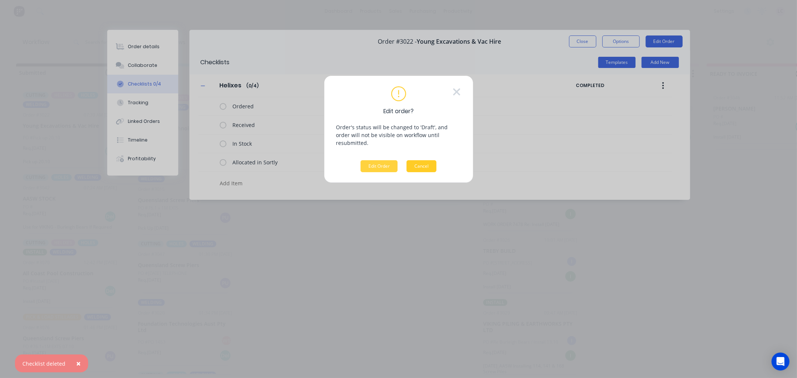
click at [429, 163] on button "Cancel" at bounding box center [422, 166] width 30 height 12
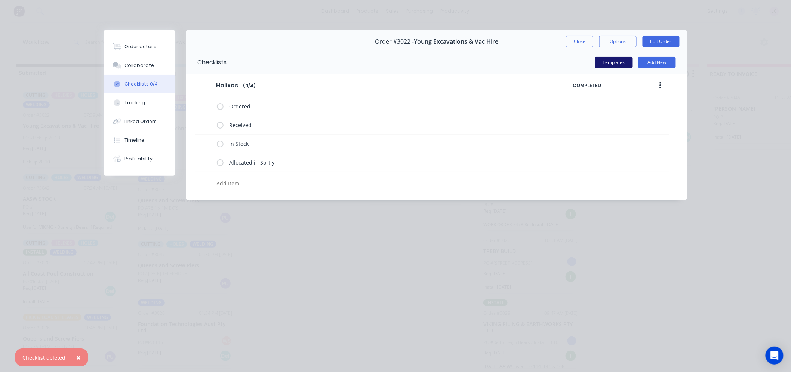
click at [608, 62] on button "Templates" at bounding box center [613, 62] width 37 height 11
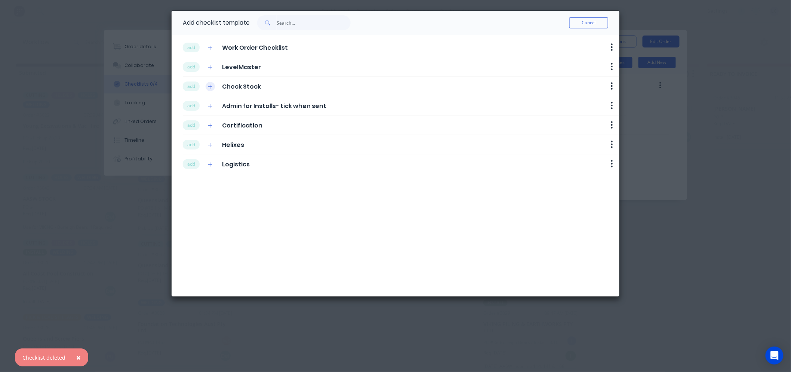
click at [213, 84] on button "button" at bounding box center [210, 86] width 9 height 9
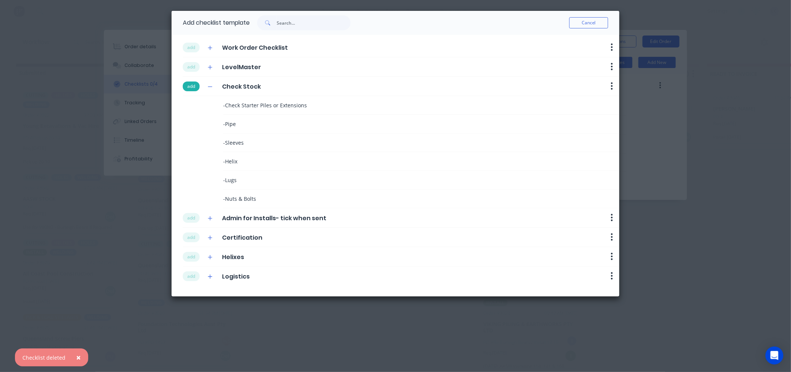
click at [192, 88] on button "add" at bounding box center [191, 87] width 17 height 10
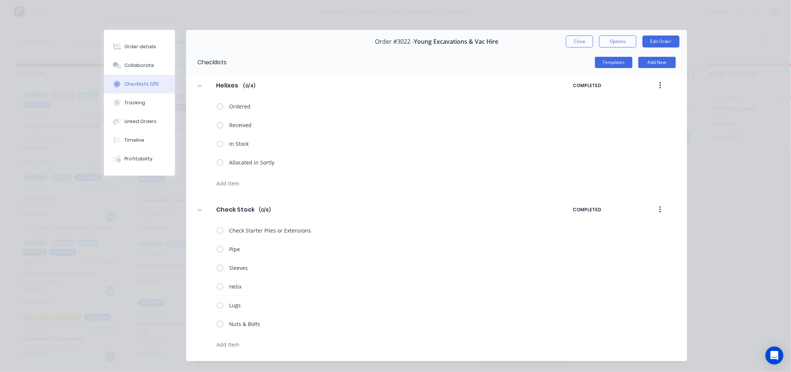
click at [659, 210] on icon "button" at bounding box center [660, 210] width 2 height 8
click at [629, 239] on div "Delete" at bounding box center [634, 244] width 58 height 11
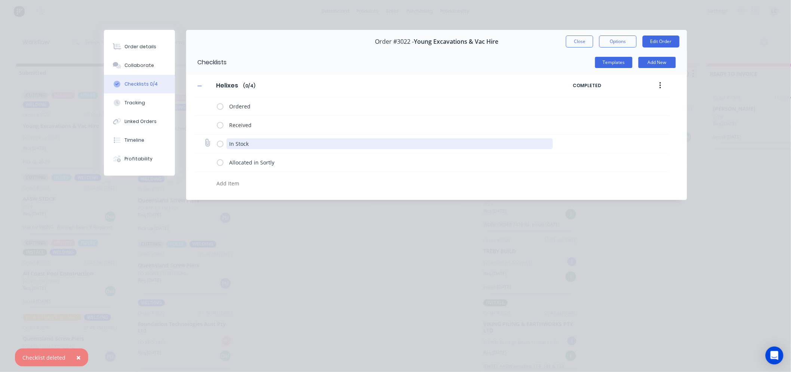
drag, startPoint x: 257, startPoint y: 144, endPoint x: 248, endPoint y: 141, distance: 9.2
click at [248, 141] on textarea "In Stock" at bounding box center [390, 143] width 327 height 11
drag, startPoint x: 233, startPoint y: 141, endPoint x: 220, endPoint y: 141, distance: 13.5
click at [220, 141] on div "In Stock" at bounding box center [386, 143] width 339 height 15
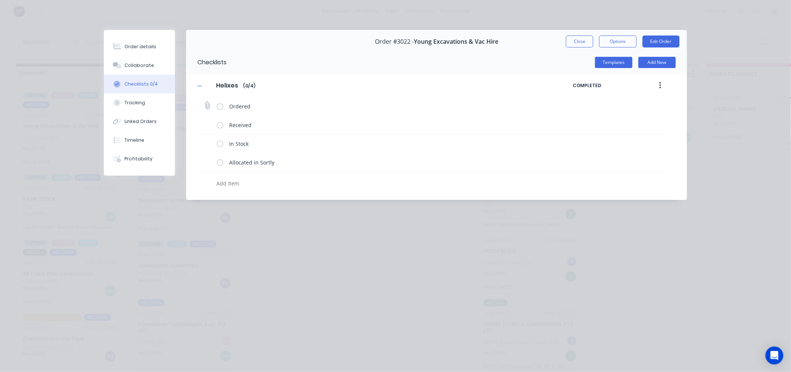
drag, startPoint x: 582, startPoint y: 47, endPoint x: 621, endPoint y: 98, distance: 64.4
click at [606, 123] on div "Order #3022 - Young Excavations & Vac Hire Close Options Edit Order Checklists …" at bounding box center [395, 115] width 583 height 170
click at [658, 87] on button "button" at bounding box center [661, 85] width 18 height 13
click at [644, 114] on button "Delete" at bounding box center [633, 120] width 71 height 15
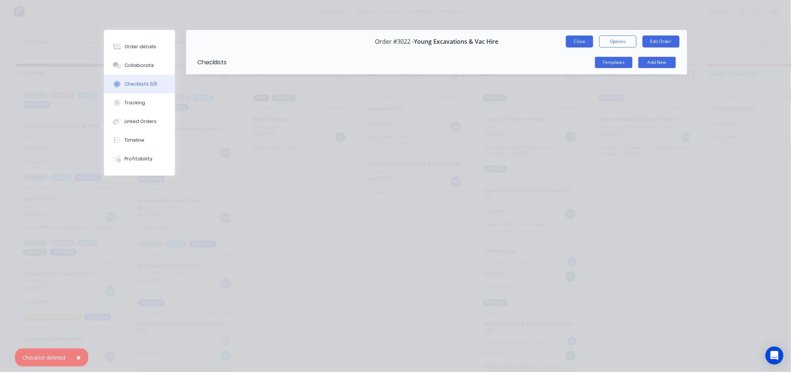
click at [577, 41] on button "Close" at bounding box center [579, 42] width 27 height 12
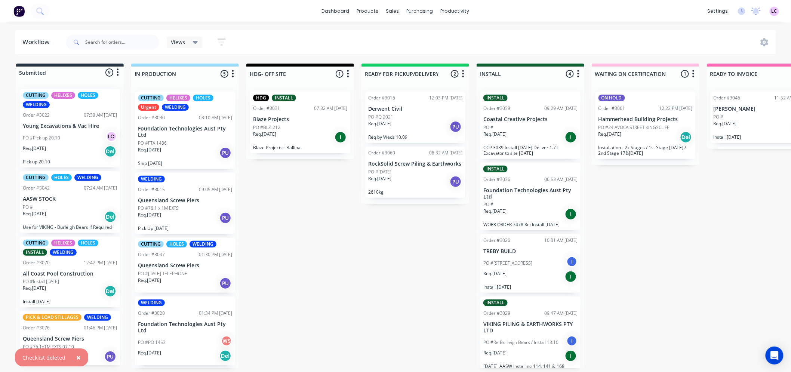
click at [50, 141] on div "PO #Pick up 20.10 LC" at bounding box center [70, 138] width 94 height 14
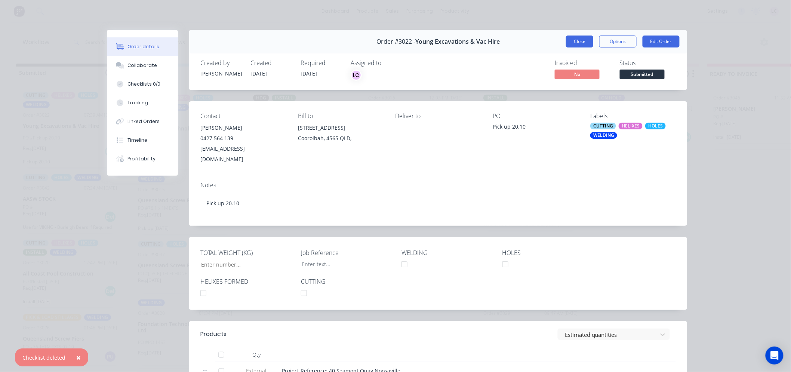
click at [579, 42] on button "Close" at bounding box center [579, 42] width 27 height 12
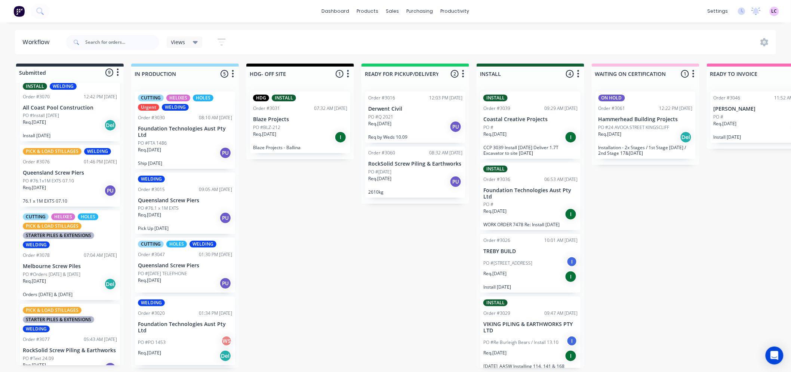
scroll to position [207, 0]
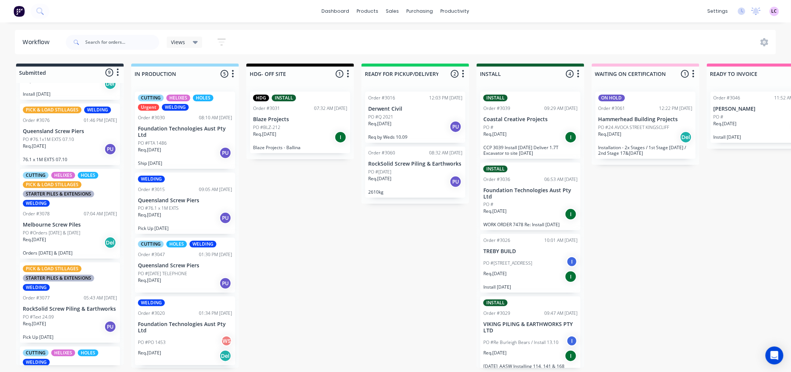
click at [73, 225] on p "Melbourne Screw Piles" at bounding box center [70, 225] width 94 height 6
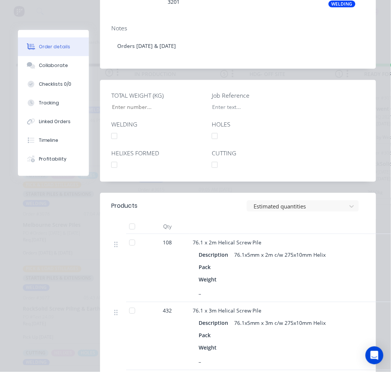
scroll to position [0, 0]
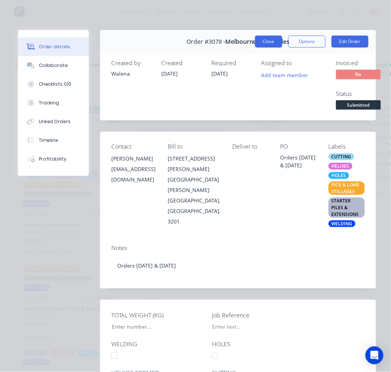
click at [255, 40] on button "Close" at bounding box center [268, 42] width 27 height 12
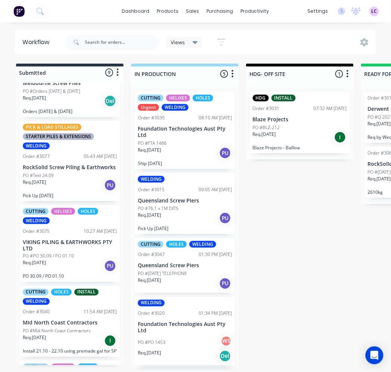
scroll to position [374, 0]
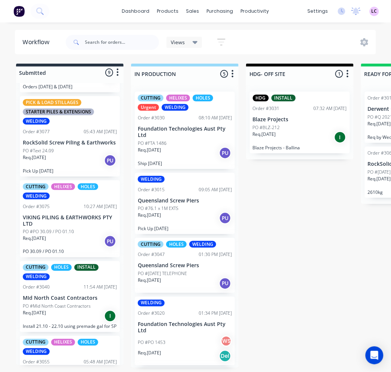
click at [57, 217] on p "VIKING PILING & EARTHWORKS PTY LTD" at bounding box center [70, 220] width 94 height 13
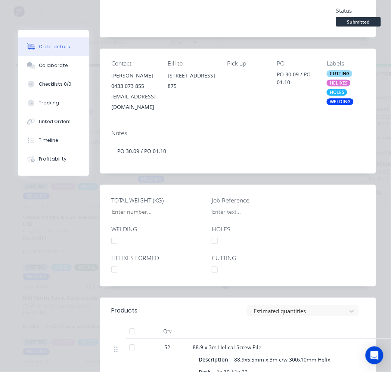
scroll to position [0, 0]
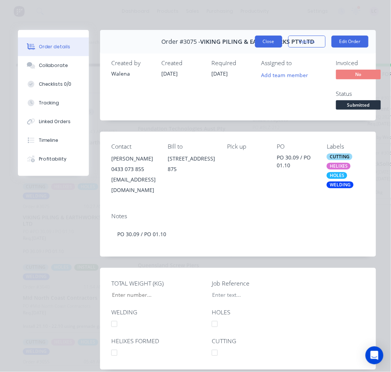
click at [265, 41] on button "Close" at bounding box center [268, 42] width 27 height 12
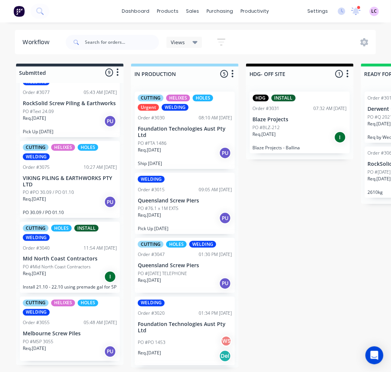
scroll to position [2, 0]
click at [74, 335] on p "Melbourne Screw Piles" at bounding box center [70, 333] width 94 height 6
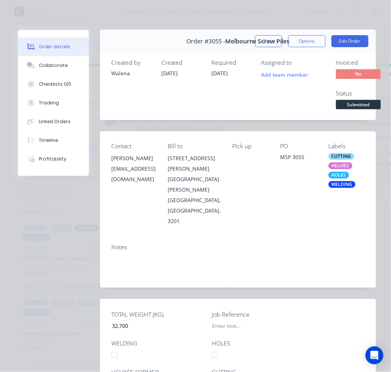
scroll to position [0, 0]
click at [267, 43] on button "Close" at bounding box center [268, 42] width 27 height 12
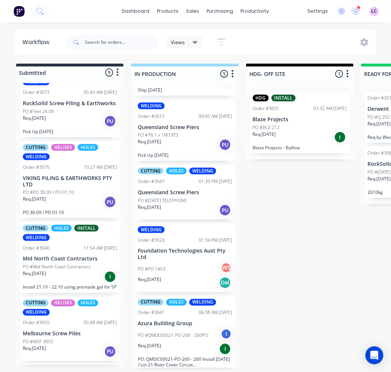
scroll to position [76, 0]
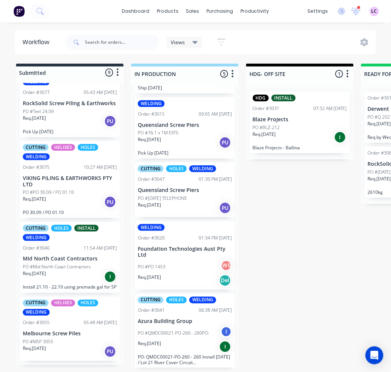
click at [182, 322] on div "CUTTING HOLES WELDING Order #3041 06:38 AM 22/09/25 Azura Building Group PO #QM…" at bounding box center [185, 330] width 100 height 75
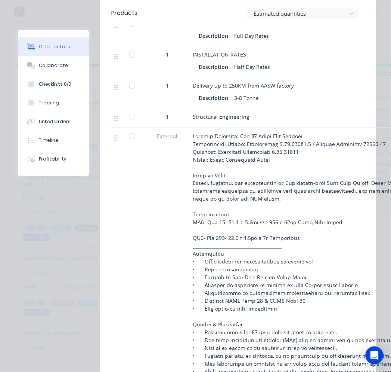
scroll to position [623, 0]
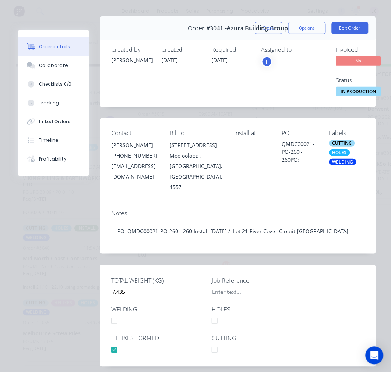
scroll to position [0, 0]
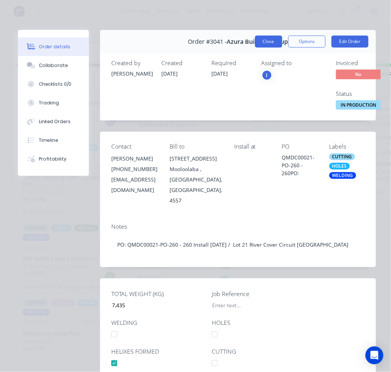
click at [259, 40] on button "Close" at bounding box center [268, 42] width 27 height 12
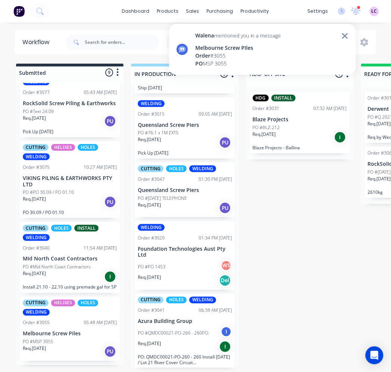
click at [264, 59] on div "PO MSP 3055" at bounding box center [239, 63] width 86 height 8
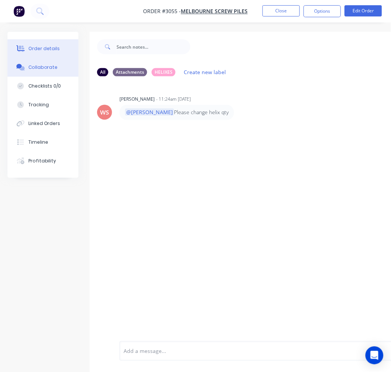
click at [57, 46] on div "Order details" at bounding box center [44, 48] width 32 height 7
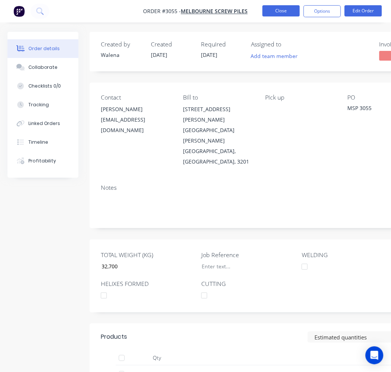
click at [286, 5] on button "Close" at bounding box center [281, 10] width 37 height 11
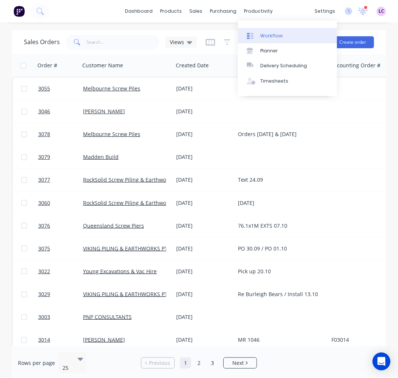
click at [265, 34] on div "Workflow" at bounding box center [271, 36] width 22 height 7
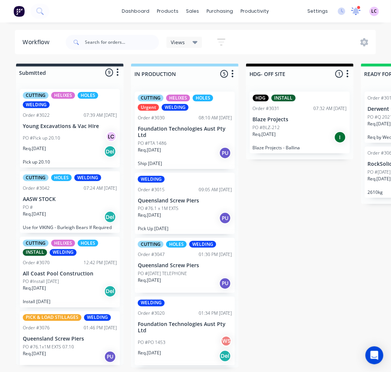
click at [357, 9] on icon at bounding box center [356, 10] width 7 height 6
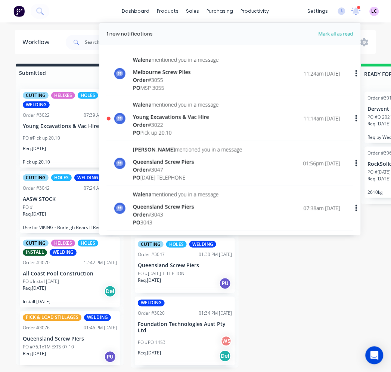
click at [193, 124] on div "Order # 3022" at bounding box center [176, 125] width 86 height 8
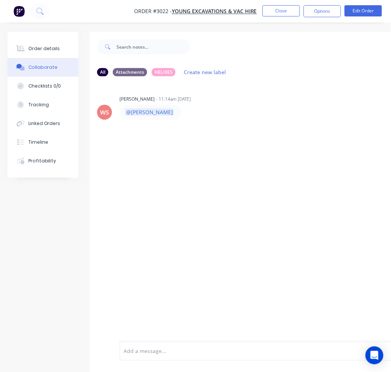
click at [137, 345] on div "Add a message..." at bounding box center [258, 350] width 269 height 11
click at [147, 147] on div "DONE Labels Edit Delete" at bounding box center [237, 149] width 234 height 15
click at [151, 148] on icon "button" at bounding box center [151, 149] width 2 height 9
click at [163, 173] on button "Delete" at bounding box center [177, 175] width 47 height 12
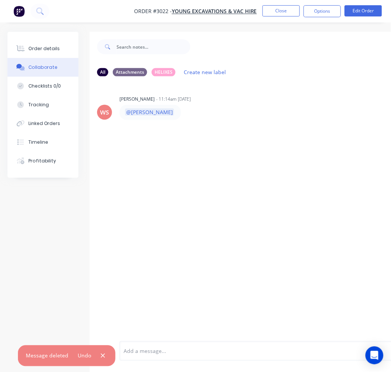
click at [151, 351] on div at bounding box center [258, 351] width 268 height 8
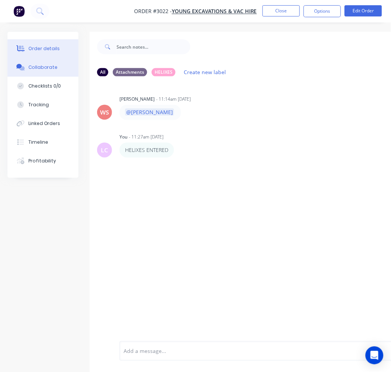
click at [39, 50] on div "Order details" at bounding box center [44, 48] width 32 height 7
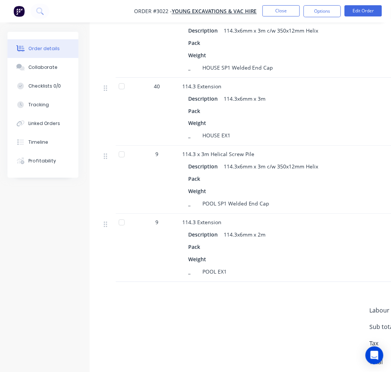
scroll to position [648, 0]
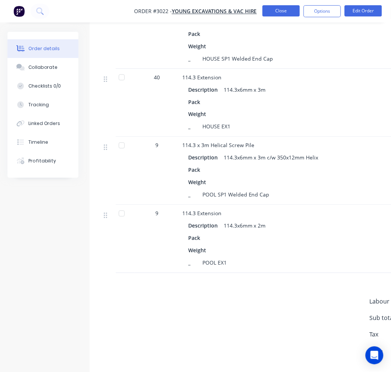
click at [293, 11] on button "Close" at bounding box center [281, 10] width 37 height 11
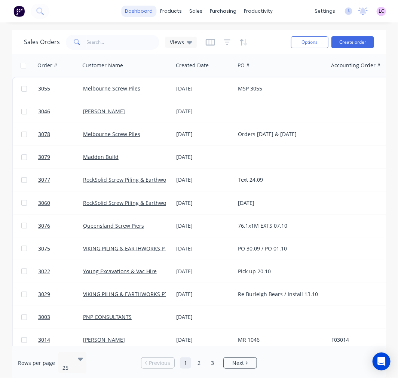
click at [145, 12] on link "dashboard" at bounding box center [139, 11] width 35 height 11
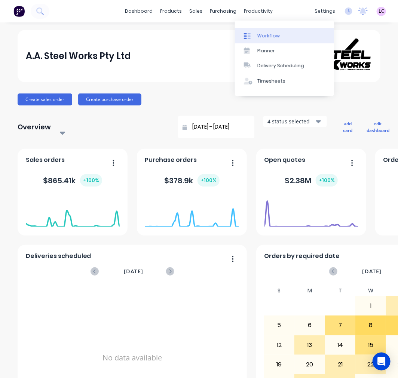
click at [260, 35] on div "Workflow" at bounding box center [268, 36] width 22 height 7
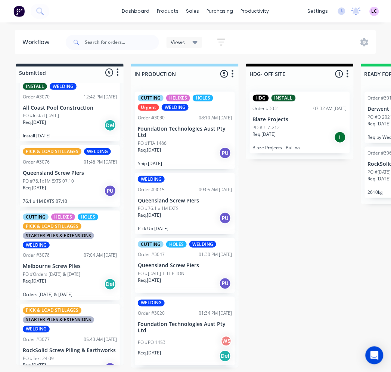
scroll to position [207, 0]
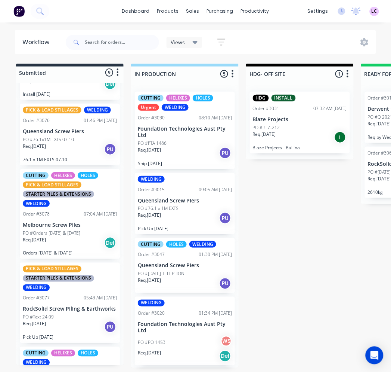
click at [84, 216] on div "07:04 AM [DATE]" at bounding box center [100, 213] width 33 height 7
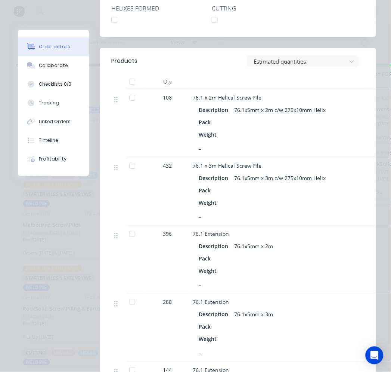
scroll to position [332, 0]
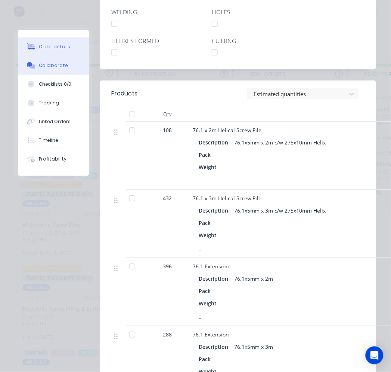
click at [57, 61] on button "Collaborate" at bounding box center [53, 65] width 71 height 19
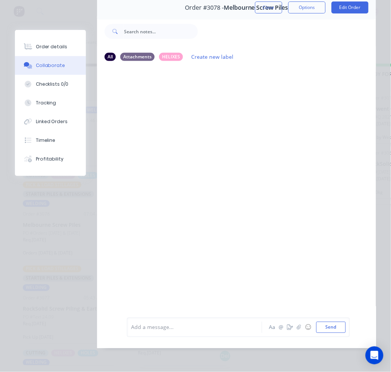
scroll to position [0, 0]
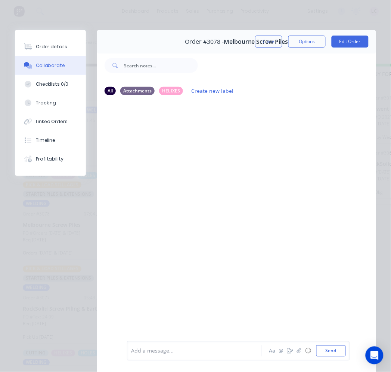
click at [174, 347] on div at bounding box center [197, 351] width 130 height 8
click at [270, 40] on button "Close" at bounding box center [268, 42] width 27 height 12
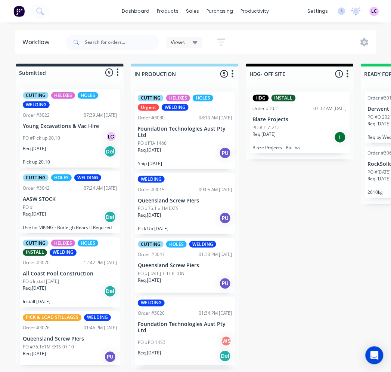
click at [74, 123] on p "Young Excavations & Vac Hire" at bounding box center [70, 126] width 94 height 6
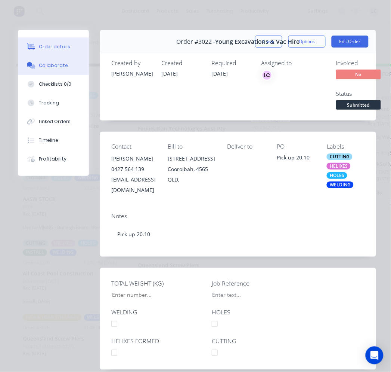
click at [62, 64] on div "Collaborate" at bounding box center [54, 65] width 30 height 7
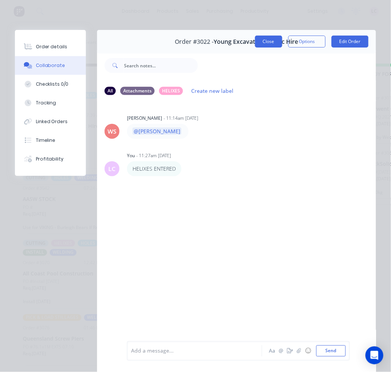
click at [262, 45] on button "Close" at bounding box center [268, 42] width 27 height 12
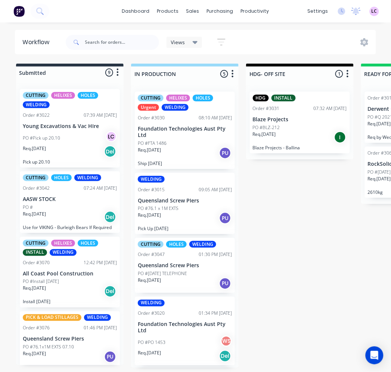
scroll to position [41, 0]
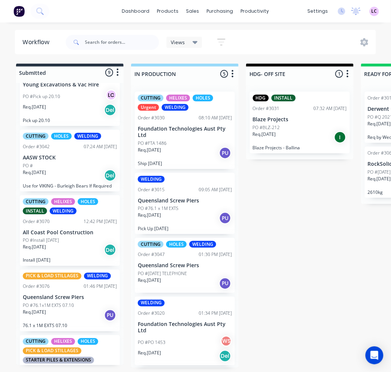
click at [69, 233] on p "All Coast Pool Construction" at bounding box center [70, 232] width 94 height 6
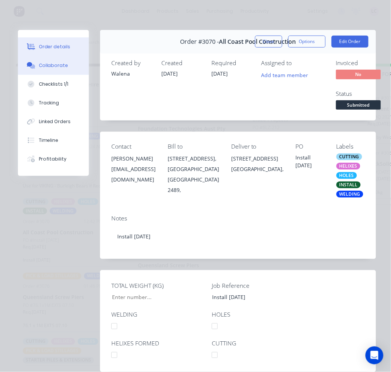
click at [61, 64] on div "Collaborate" at bounding box center [54, 65] width 30 height 7
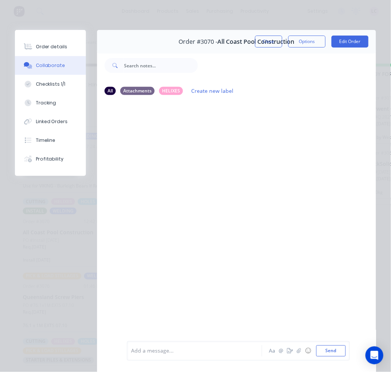
click at [169, 356] on div "Add a message..." at bounding box center [196, 350] width 131 height 11
click at [319, 353] on button "Send" at bounding box center [332, 350] width 30 height 11
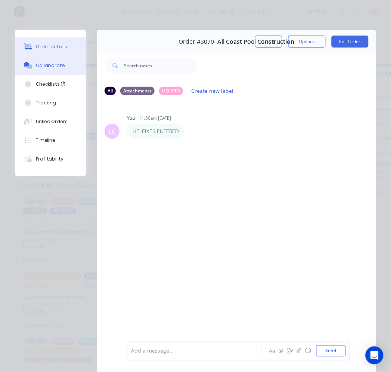
click at [47, 43] on div "Order details" at bounding box center [52, 46] width 32 height 7
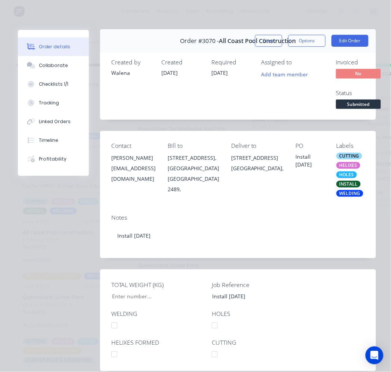
scroll to position [0, 0]
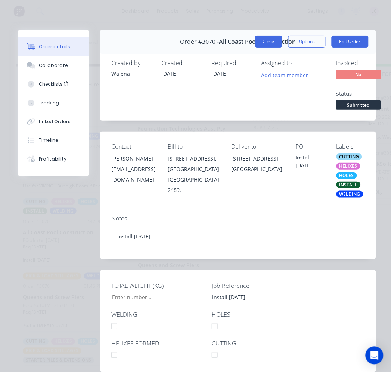
click at [259, 38] on button "Close" at bounding box center [268, 42] width 27 height 12
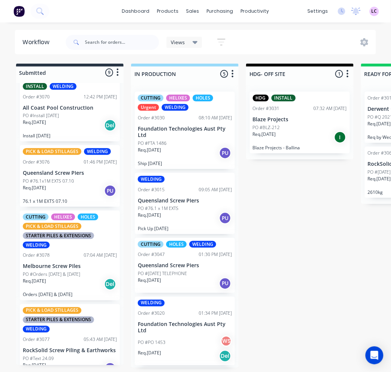
scroll to position [207, 0]
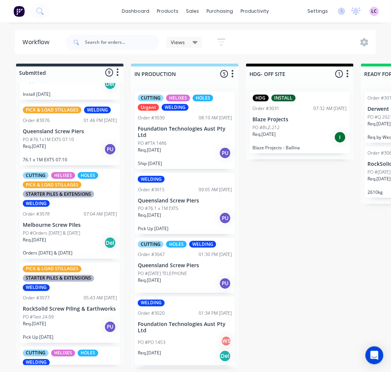
click at [69, 144] on div "Req. 08/10/25 PU" at bounding box center [70, 149] width 94 height 13
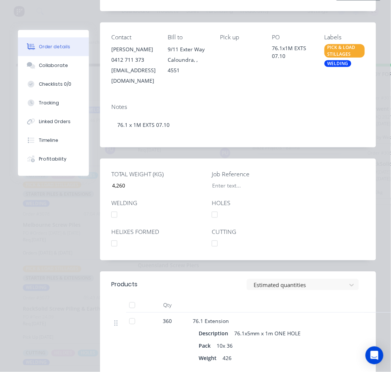
scroll to position [0, 0]
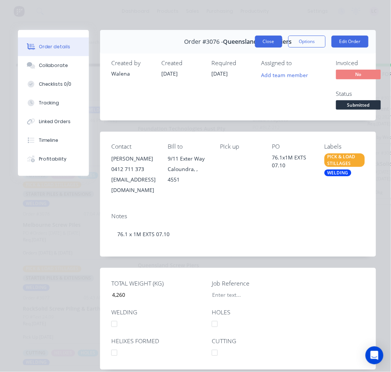
click at [266, 37] on button "Close" at bounding box center [268, 42] width 27 height 12
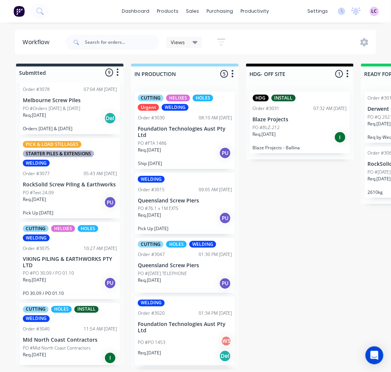
scroll to position [374, 0]
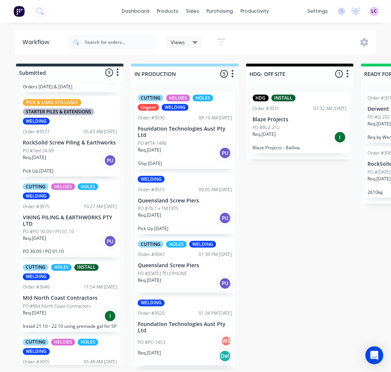
click at [59, 142] on p "RockSolid Screw Piling & Earthworks" at bounding box center [70, 142] width 94 height 6
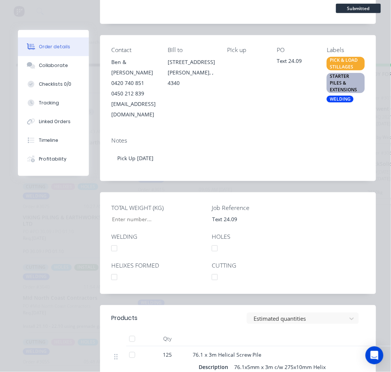
scroll to position [83, 0]
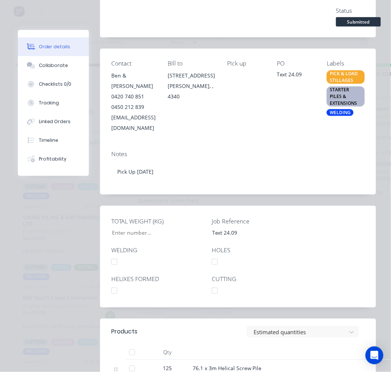
click at [345, 116] on div "WELDING" at bounding box center [340, 112] width 27 height 7
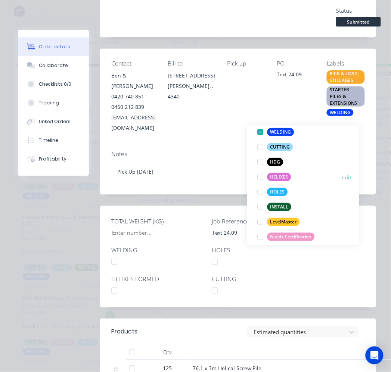
click at [261, 176] on div at bounding box center [260, 177] width 15 height 15
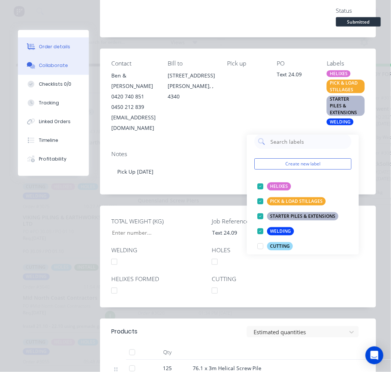
click at [62, 60] on button "Collaborate" at bounding box center [53, 65] width 71 height 19
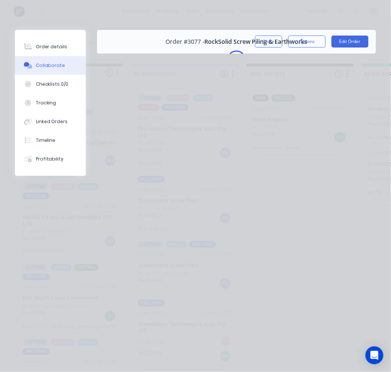
scroll to position [0, 0]
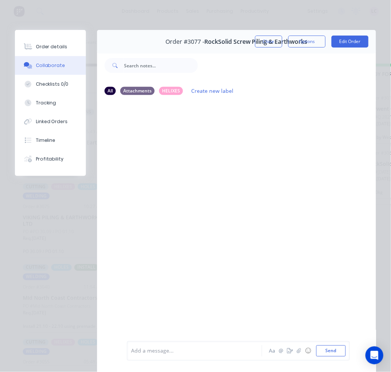
click at [156, 354] on div "Add a message..." at bounding box center [196, 350] width 131 height 11
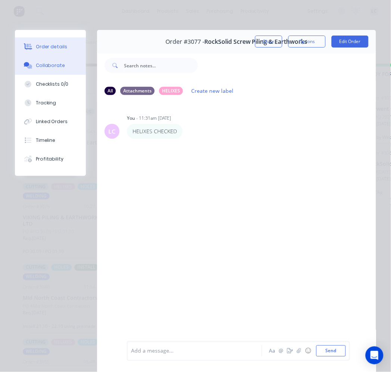
click at [51, 43] on button "Order details" at bounding box center [50, 46] width 71 height 19
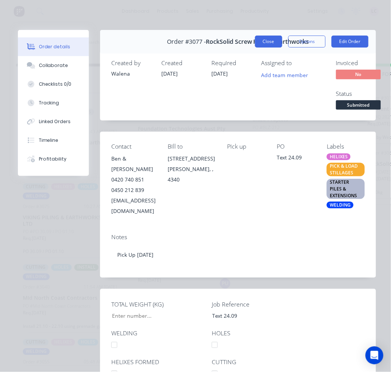
click at [255, 43] on button "Close" at bounding box center [268, 42] width 27 height 12
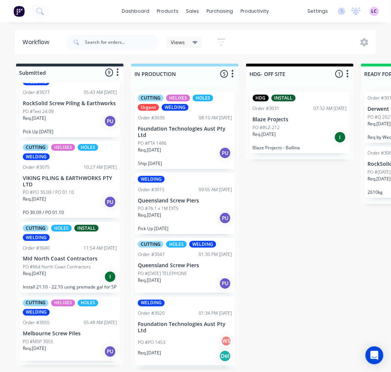
scroll to position [372, 0]
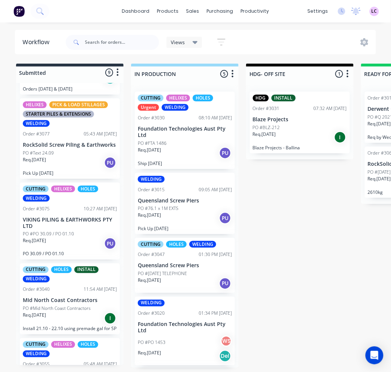
click at [82, 221] on p "VIKING PILING & EARTHWORKS PTY LTD" at bounding box center [70, 222] width 94 height 13
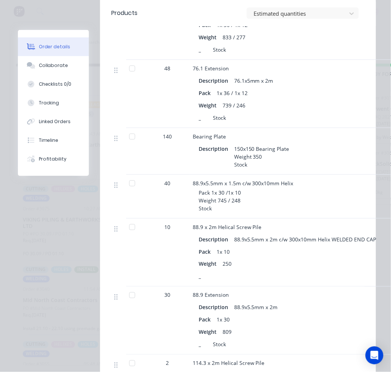
scroll to position [498, 0]
click at [62, 69] on button "Collaborate" at bounding box center [53, 65] width 71 height 19
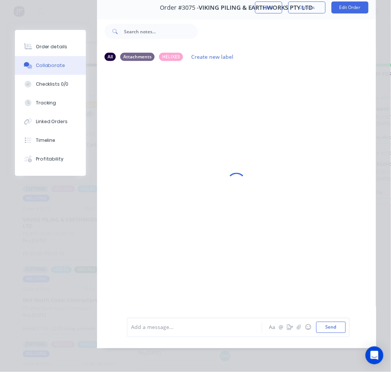
scroll to position [0, 0]
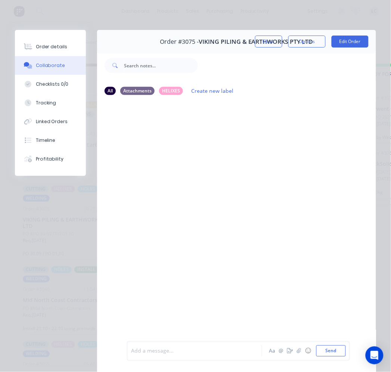
click at [184, 351] on div at bounding box center [197, 351] width 130 height 8
click at [317, 351] on button "Send" at bounding box center [332, 350] width 30 height 11
click at [255, 44] on button "Close" at bounding box center [268, 42] width 27 height 12
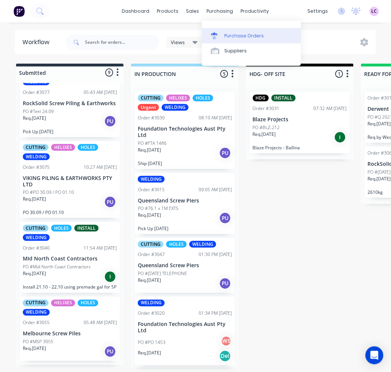
click at [222, 34] on div at bounding box center [216, 36] width 11 height 7
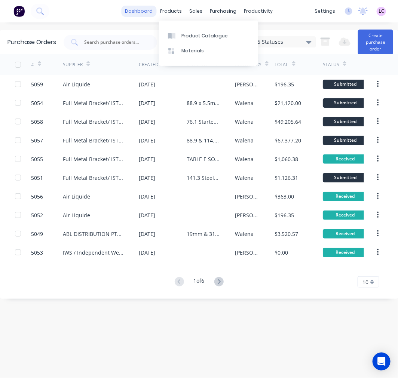
click at [145, 13] on link "dashboard" at bounding box center [139, 11] width 35 height 11
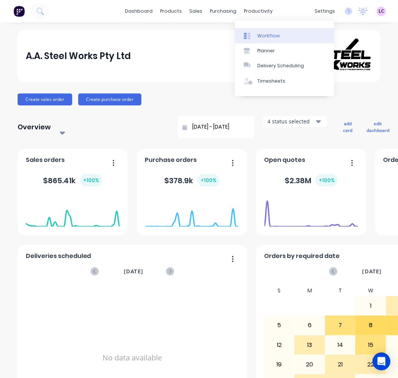
click at [259, 37] on div "Workflow" at bounding box center [268, 36] width 22 height 7
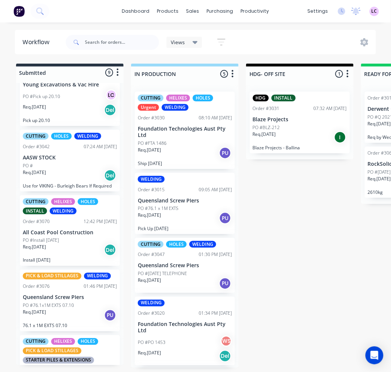
scroll to position [83, 0]
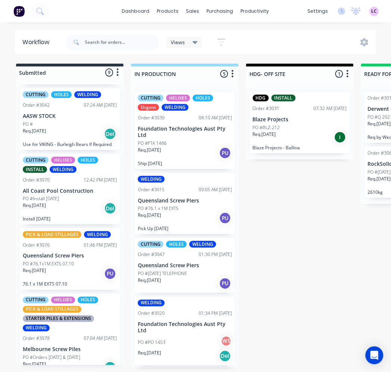
click at [64, 189] on p "All Coast Pool Construction" at bounding box center [70, 191] width 94 height 6
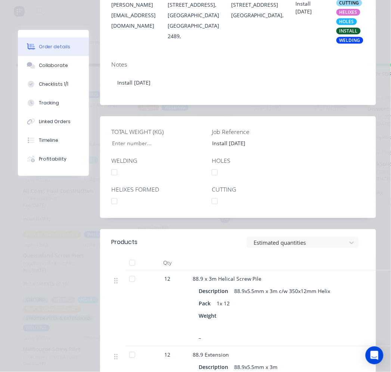
scroll to position [0, 0]
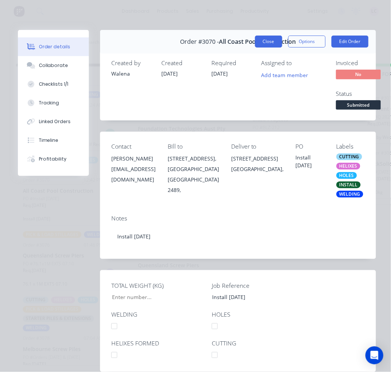
click at [264, 41] on button "Close" at bounding box center [268, 42] width 27 height 12
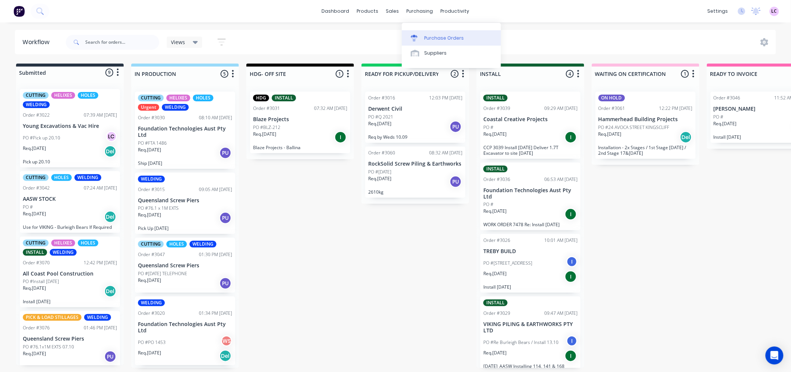
click at [425, 40] on link "Purchase Orders" at bounding box center [451, 37] width 99 height 15
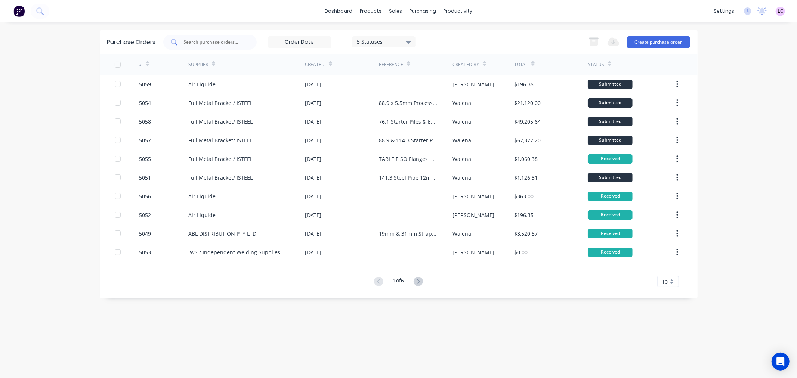
click at [239, 42] on input "text" at bounding box center [214, 42] width 62 height 7
type input "5050"
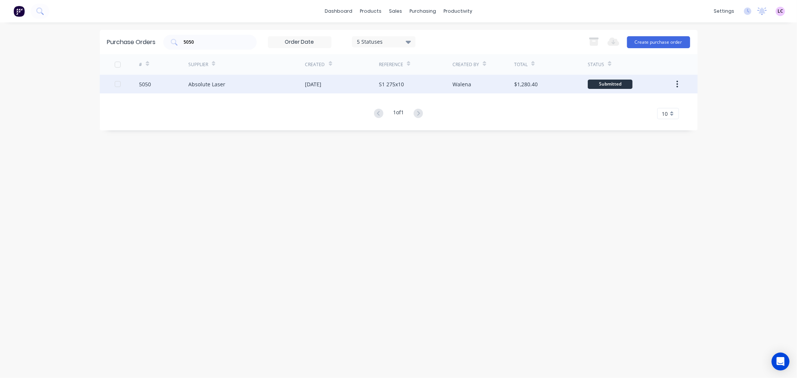
click at [230, 80] on div "Absolute Laser" at bounding box center [246, 84] width 117 height 19
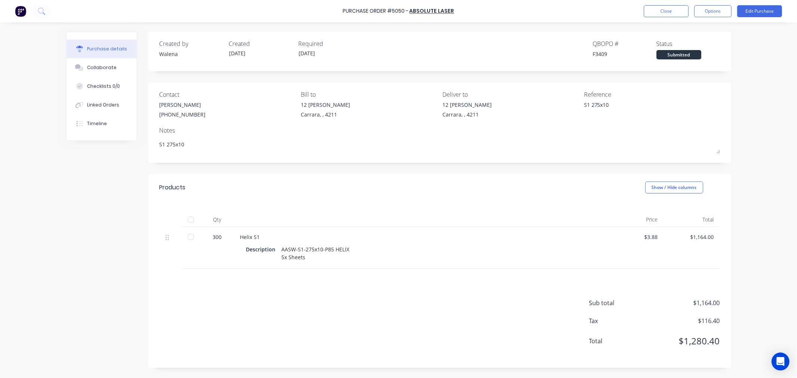
click at [188, 218] on div at bounding box center [191, 219] width 15 height 15
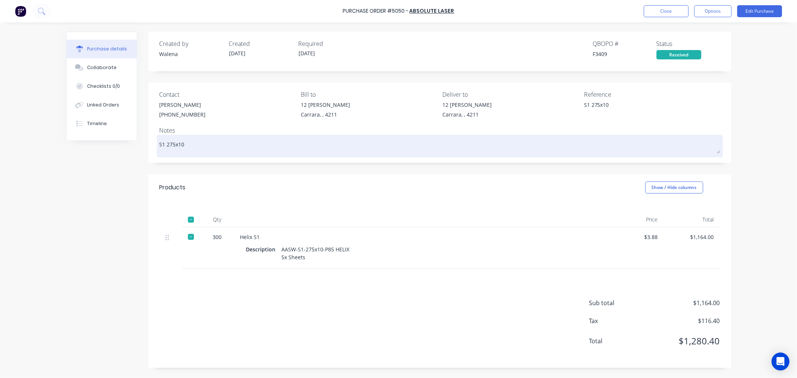
click at [188, 145] on textarea "S1 275x10" at bounding box center [440, 145] width 561 height 17
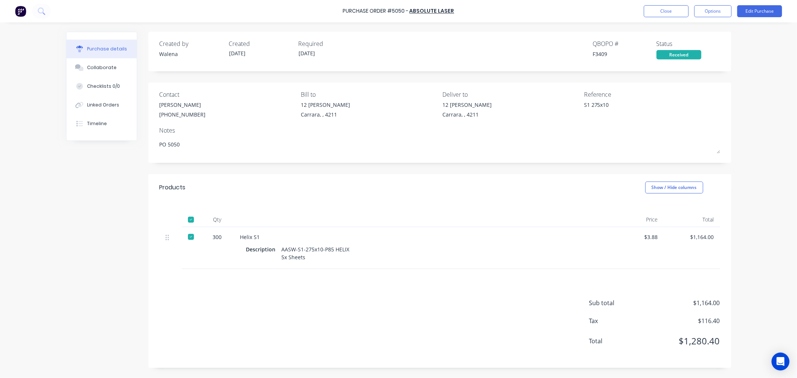
type textarea "PO 5050"
click at [759, 114] on div "Purchase Order #5050 - Absolute Laser Close Options Edit Purchase Purchase deta…" at bounding box center [398, 189] width 797 height 378
click at [719, 9] on button "Options" at bounding box center [713, 11] width 37 height 12
click at [699, 75] on div "Duplicate" at bounding box center [697, 75] width 58 height 11
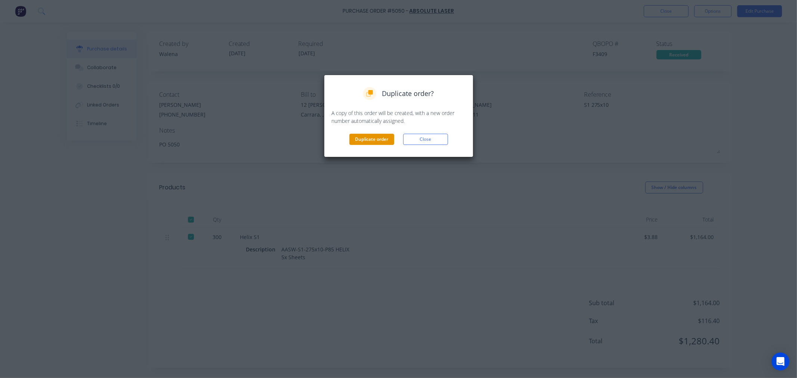
click at [362, 136] on button "Duplicate order" at bounding box center [372, 139] width 45 height 11
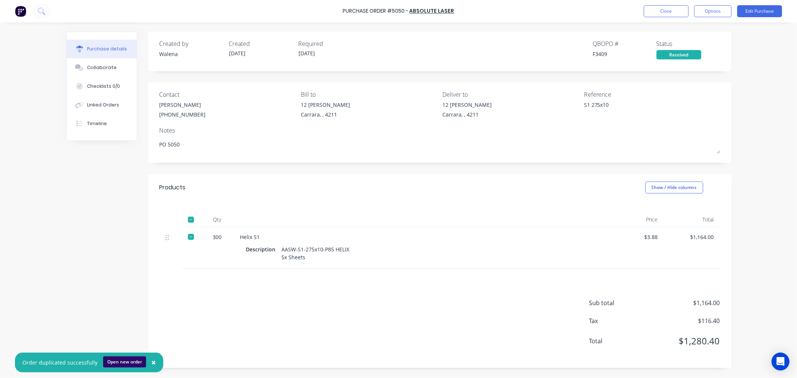
click at [114, 363] on button "Open new order" at bounding box center [124, 362] width 43 height 11
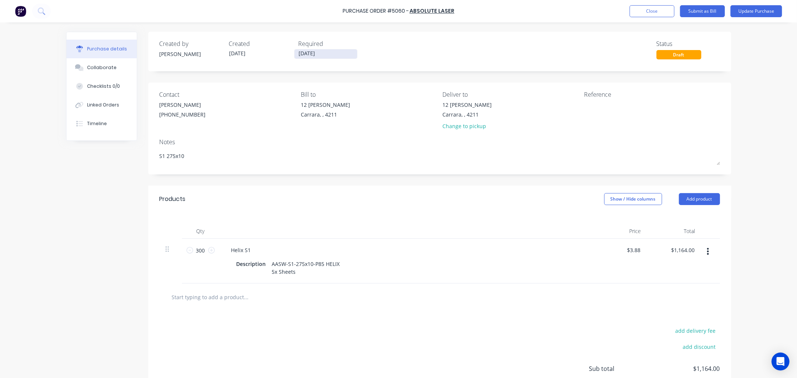
click at [330, 55] on input "[DATE]" at bounding box center [326, 53] width 63 height 9
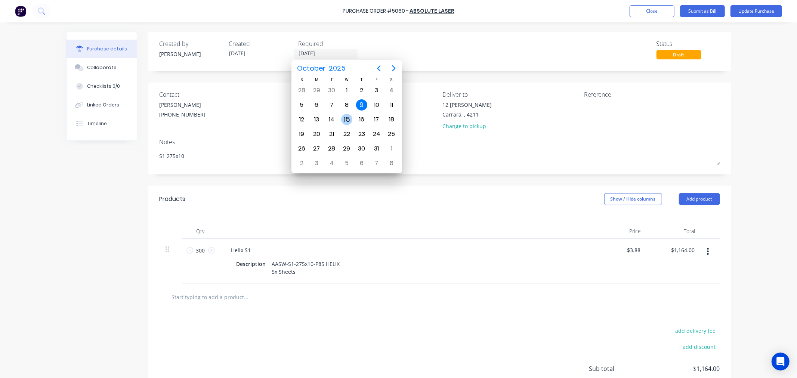
type textarea "x"
click at [348, 117] on div "15" at bounding box center [346, 119] width 11 height 11
type input "[DATE]"
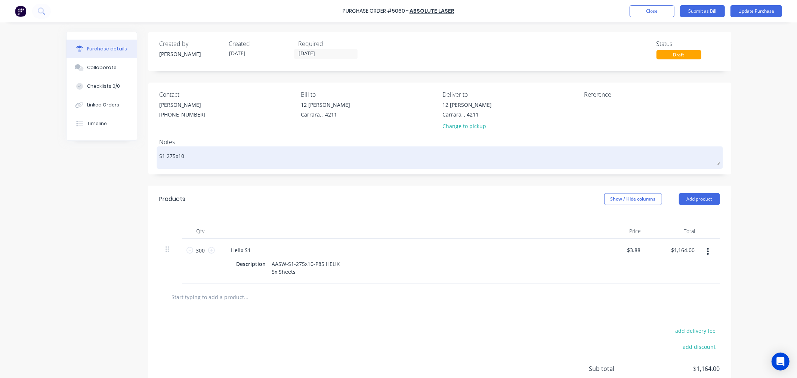
type textarea "x"
click at [160, 155] on textarea "S1 275x10" at bounding box center [440, 156] width 561 height 17
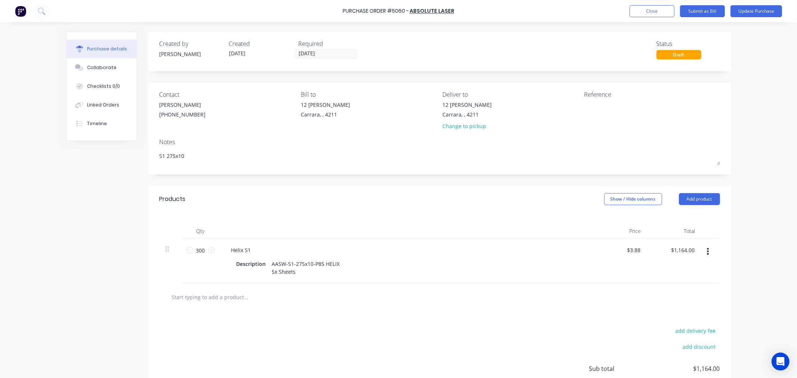
type textarea "PS1 275x10"
type textarea "x"
type textarea "POS1 275x10"
type textarea "x"
type textarea "PO S1 275x10"
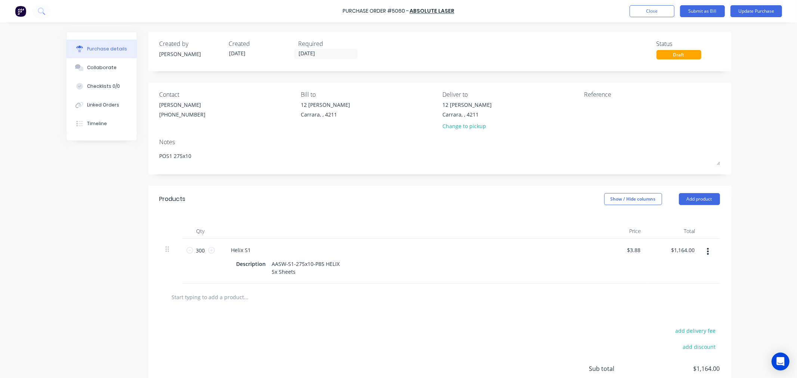
type textarea "x"
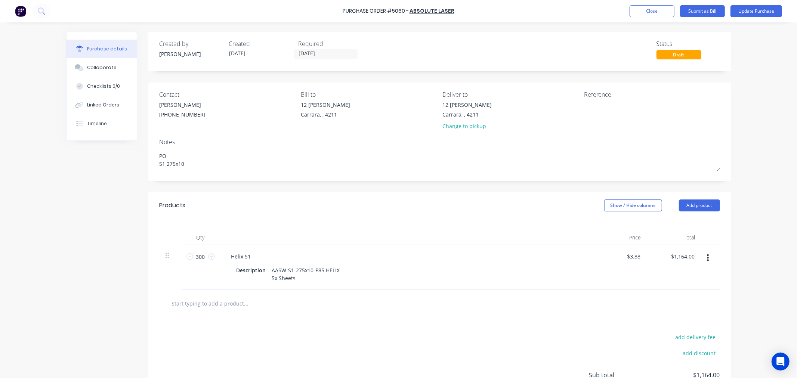
type textarea "PO5 S1 275x10"
type textarea "x"
type textarea "PO50 S1 275x10"
type textarea "x"
type textarea "PO506 S1 275x10"
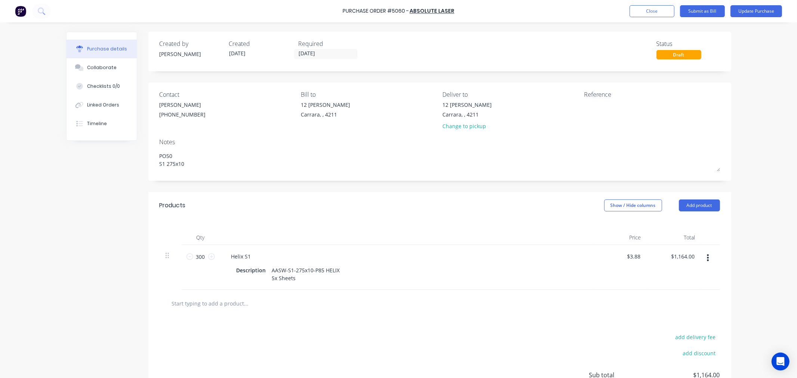
type textarea "x"
type textarea "PO5060 S1 275x10"
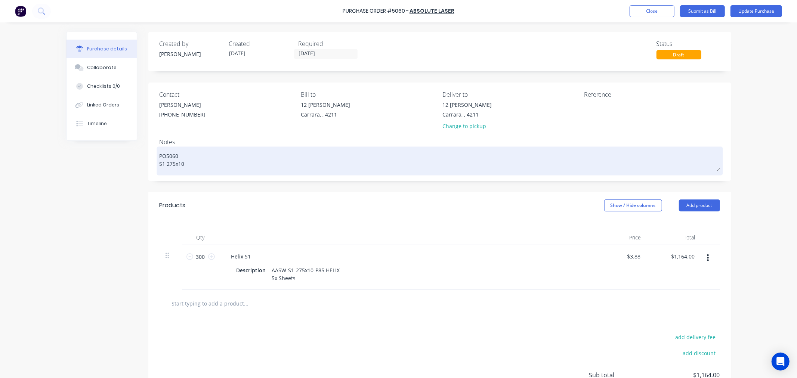
type textarea "x"
click at [163, 155] on textarea "PO5060 S1 275x10" at bounding box center [440, 159] width 561 height 23
type textarea "PO 5060 S1 275x10"
type textarea "x"
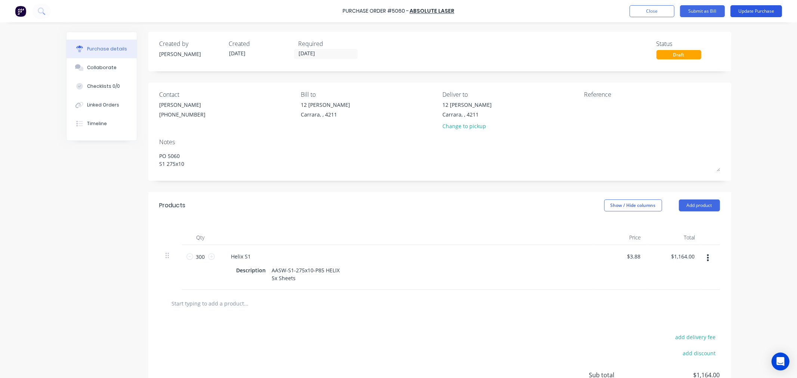
type textarea "PO 5060 S1 275x10"
click at [744, 12] on button "Update Purchase" at bounding box center [757, 11] width 52 height 12
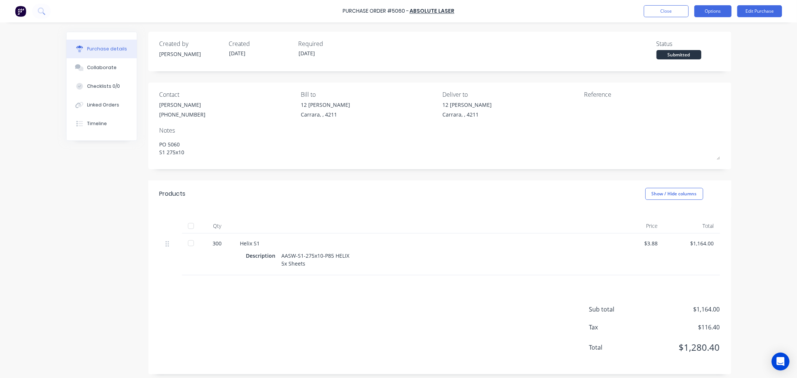
click at [721, 13] on button "Options" at bounding box center [713, 11] width 37 height 12
click at [709, 28] on div "Print / Email" at bounding box center [697, 30] width 58 height 11
click at [705, 47] on div "With pricing" at bounding box center [697, 45] width 58 height 11
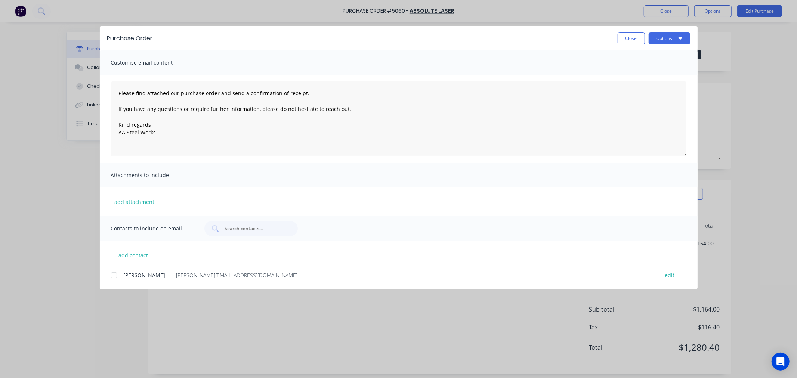
click at [113, 277] on div at bounding box center [114, 275] width 15 height 15
click at [671, 38] on button "Options" at bounding box center [669, 39] width 41 height 12
click at [656, 83] on div "Email" at bounding box center [655, 87] width 58 height 11
click at [636, 35] on button "Close" at bounding box center [631, 39] width 27 height 12
type textarea "x"
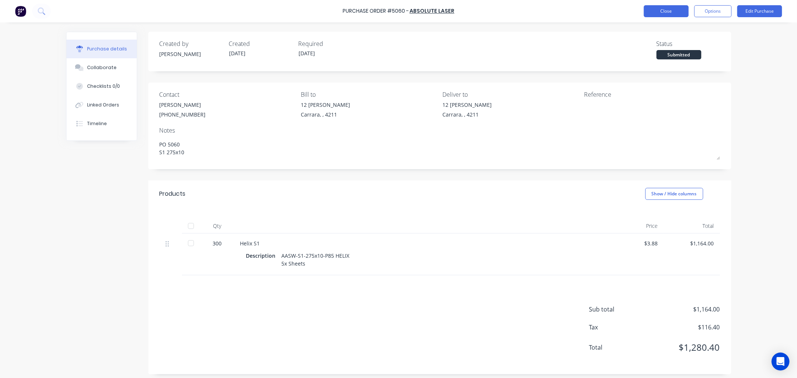
click at [668, 16] on button "Close" at bounding box center [666, 11] width 45 height 12
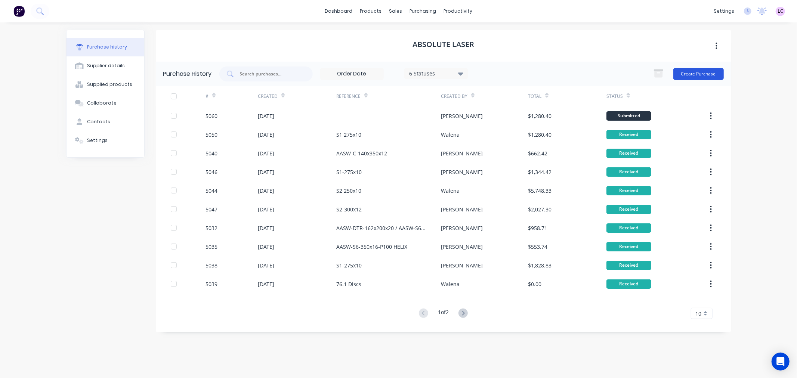
click at [688, 70] on button "Create Purchase" at bounding box center [699, 74] width 50 height 12
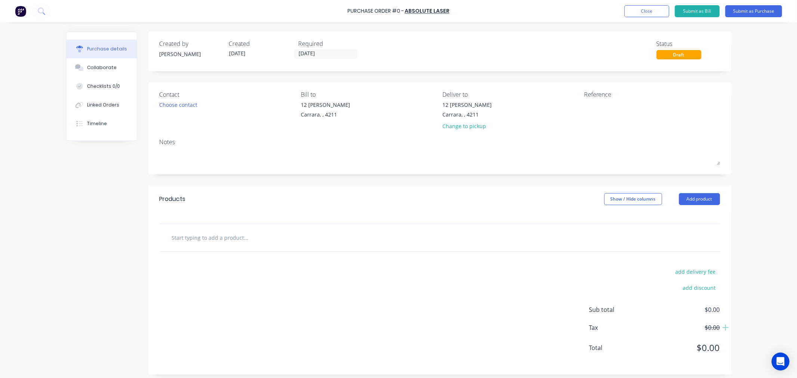
click at [237, 240] on input "text" at bounding box center [247, 237] width 150 height 15
click at [185, 105] on div "Choose contact" at bounding box center [179, 105] width 38 height 8
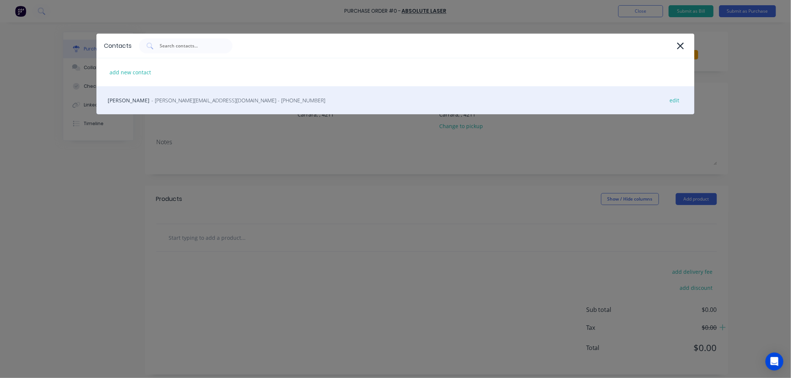
click at [184, 103] on span "- michael@absolutelasercutting.com.au - (07) 5500 6769" at bounding box center [238, 100] width 174 height 8
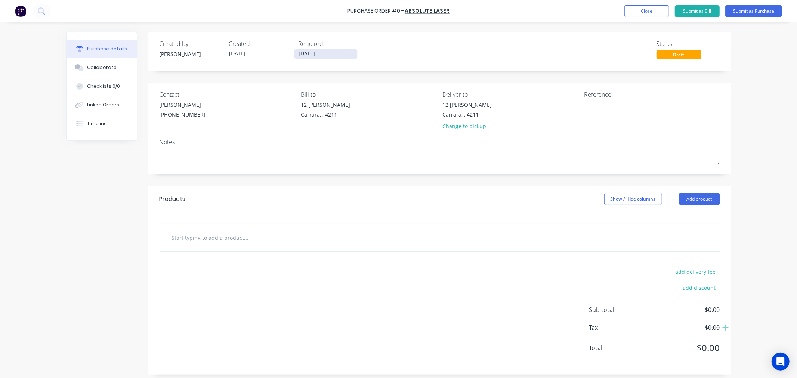
click at [339, 54] on input "[DATE]" at bounding box center [326, 53] width 63 height 9
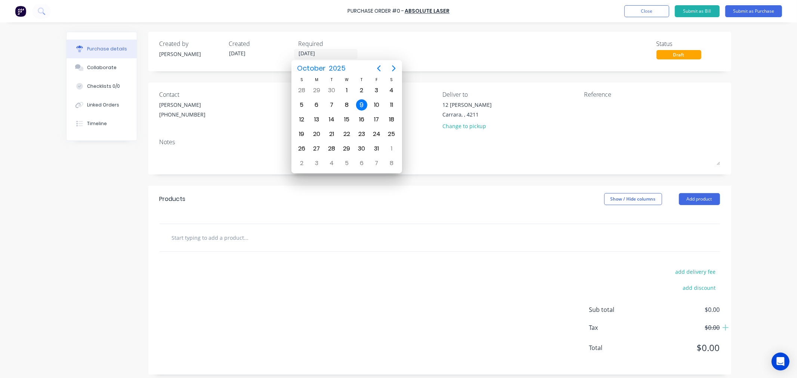
click at [229, 245] on input "text" at bounding box center [247, 237] width 150 height 15
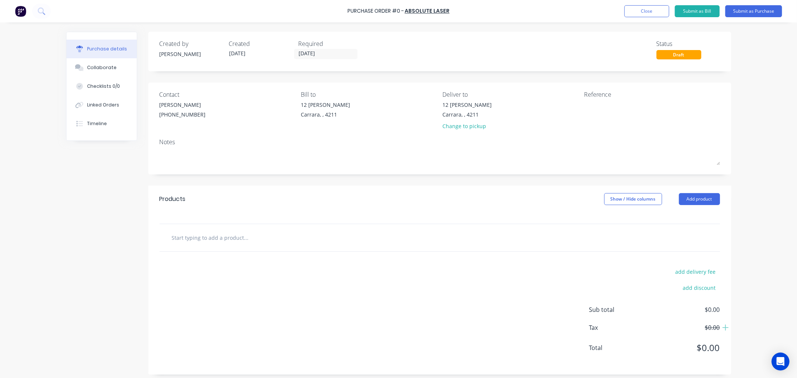
click at [200, 234] on input "text" at bounding box center [247, 237] width 150 height 15
click at [330, 50] on input "[DATE]" at bounding box center [326, 53] width 63 height 9
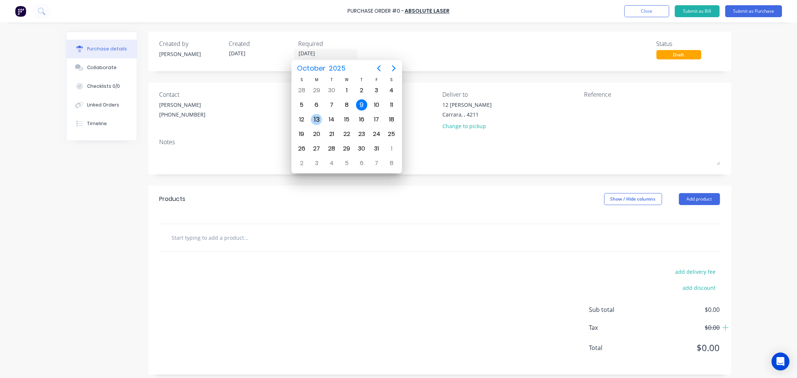
click at [319, 119] on div "13" at bounding box center [316, 119] width 11 height 11
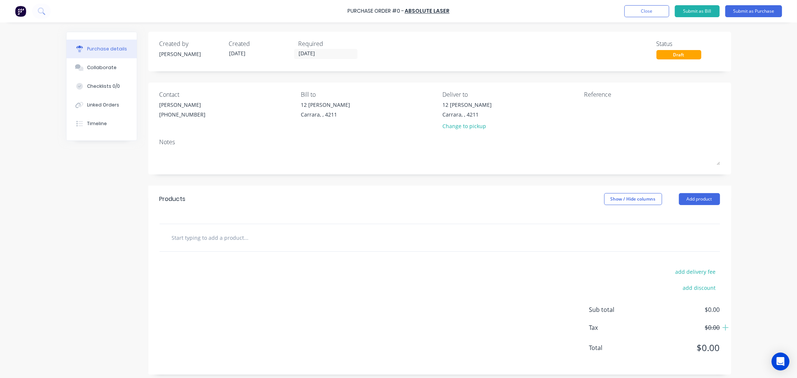
click at [176, 236] on input "text" at bounding box center [247, 237] width 150 height 15
click at [331, 54] on input "[DATE]" at bounding box center [326, 53] width 63 height 9
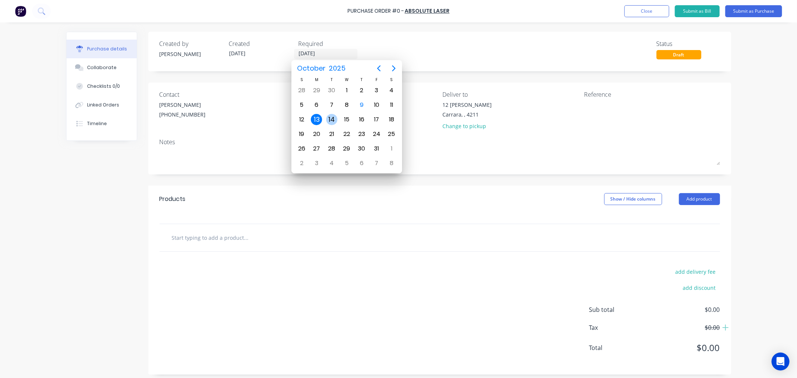
click at [327, 117] on div "14" at bounding box center [331, 119] width 11 height 11
type input "14/10/25"
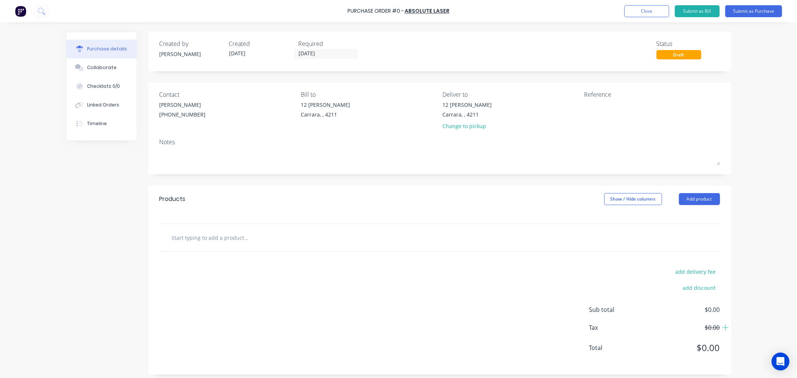
click at [246, 239] on input "text" at bounding box center [247, 237] width 150 height 15
click at [690, 194] on button "Add product" at bounding box center [699, 199] width 41 height 12
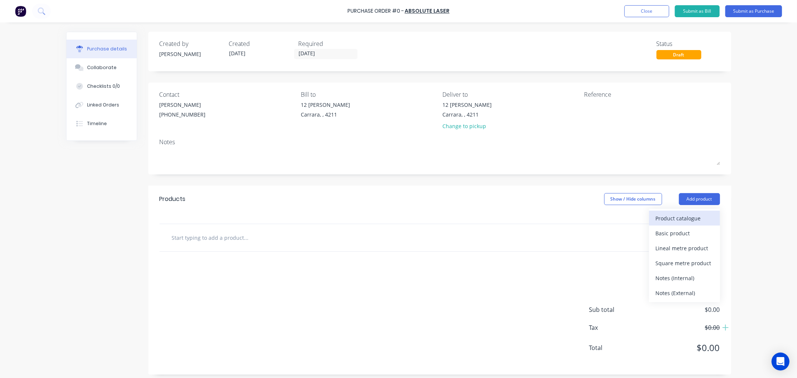
click at [686, 218] on div "Product catalogue" at bounding box center [685, 218] width 58 height 11
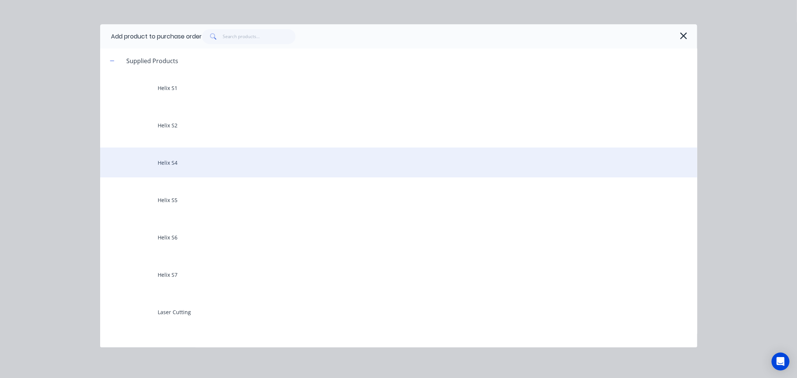
click at [171, 166] on div "Helix S4" at bounding box center [398, 163] width 597 height 30
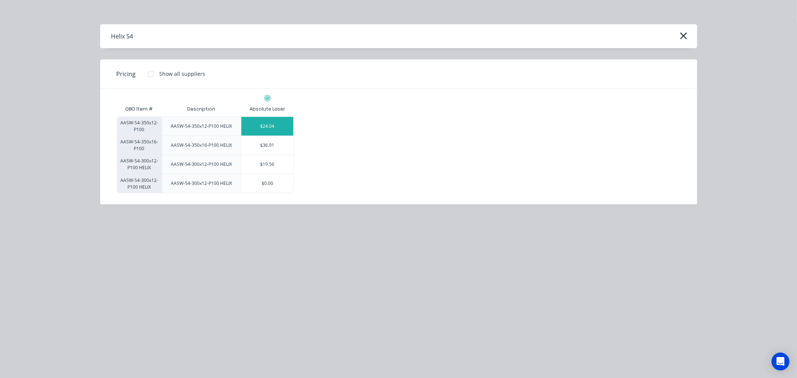
click at [265, 127] on div "$24.04" at bounding box center [268, 126] width 52 height 19
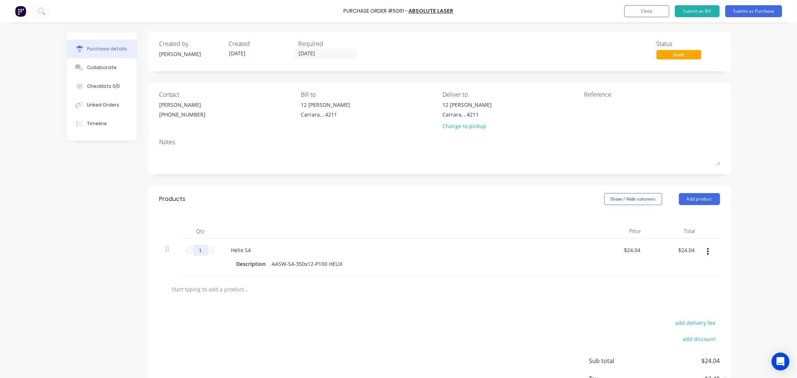
click at [199, 251] on input "1" at bounding box center [200, 250] width 15 height 11
type input "7"
type input "$168.28"
type input "72"
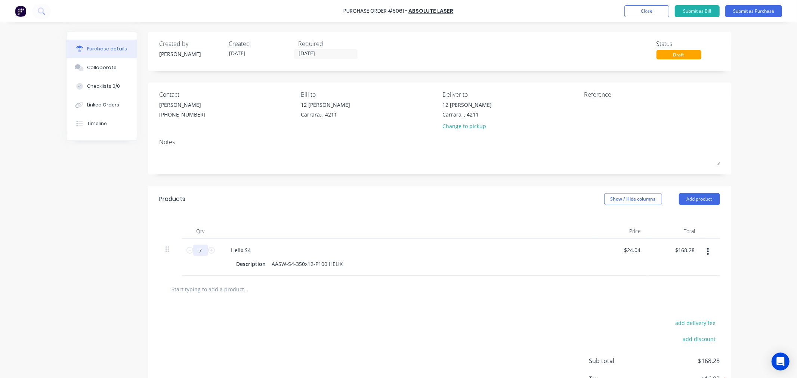
type input "$1,730.88"
type input "72"
click at [748, 196] on div "Purchase Order #5061 - Absolute Laser Add product Close Submit as Bill Submit a…" at bounding box center [398, 189] width 797 height 378
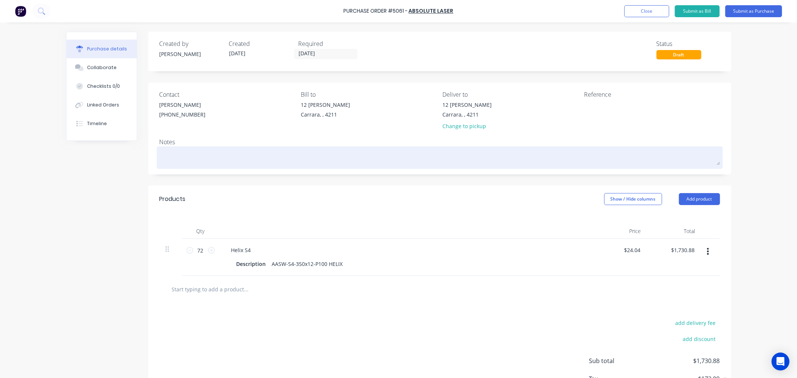
click at [186, 148] on div at bounding box center [440, 157] width 561 height 19
click at [186, 156] on textarea at bounding box center [440, 156] width 561 height 17
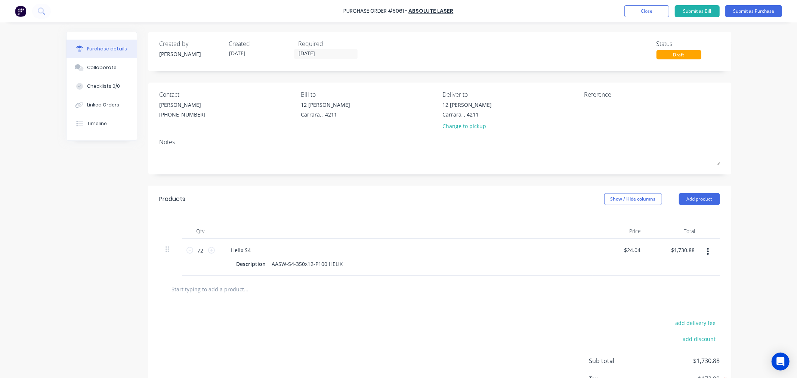
type textarea "x"
type textarea "P"
type textarea "x"
type textarea "PO"
type textarea "x"
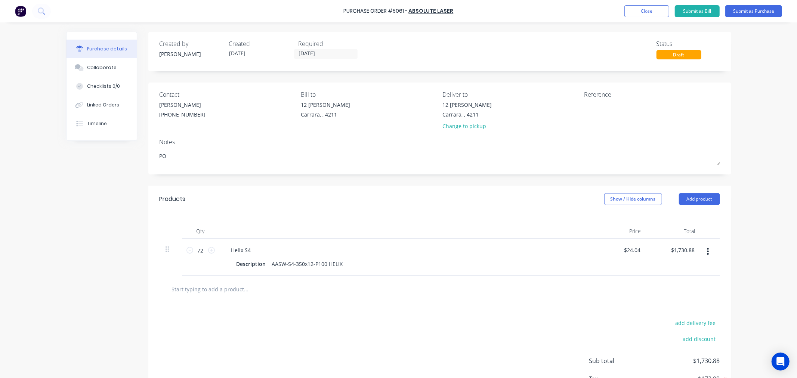
type textarea "PO"
type textarea "x"
type textarea "PO 5"
type textarea "x"
type textarea "PO 50"
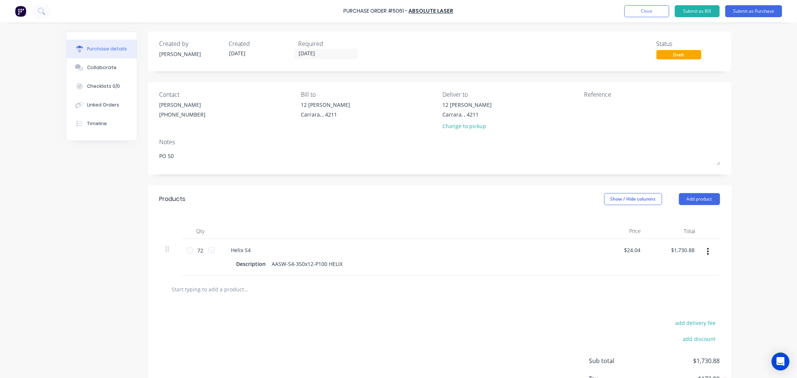
type textarea "x"
type textarea "PO 506"
type textarea "x"
type textarea "PO 5061"
type textarea "x"
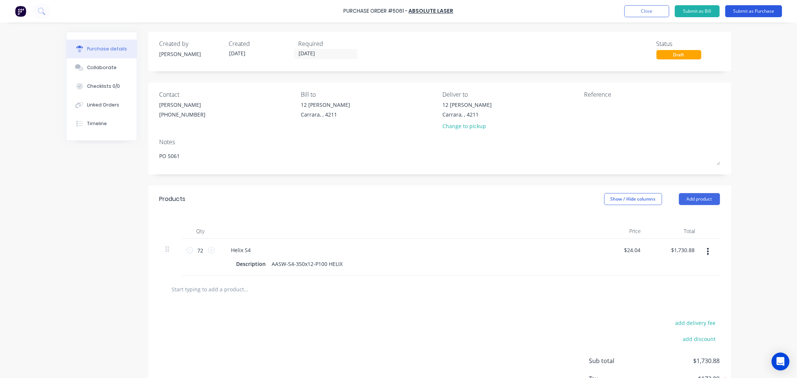
type textarea "PO 5061"
click at [744, 13] on button "Submit as Purchase" at bounding box center [754, 11] width 57 height 12
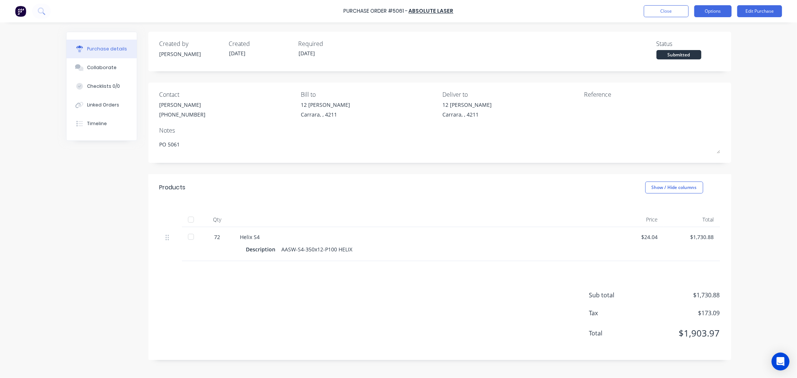
click at [712, 12] on button "Options" at bounding box center [713, 11] width 37 height 12
click at [707, 29] on div "Print / Email" at bounding box center [697, 30] width 58 height 11
click at [692, 44] on div "With pricing" at bounding box center [697, 45] width 58 height 11
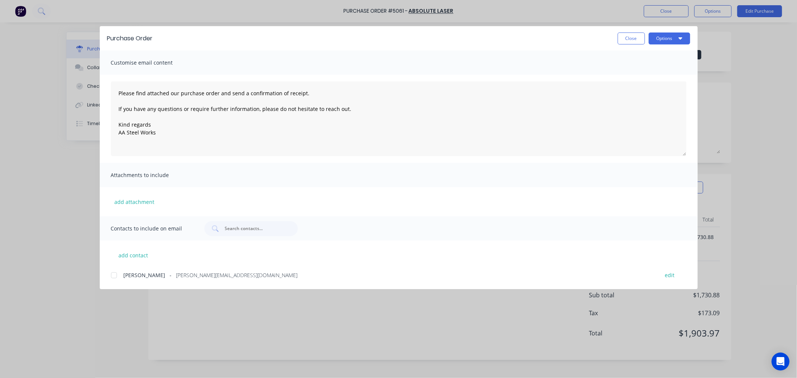
click at [113, 275] on div at bounding box center [114, 275] width 15 height 15
click at [661, 44] on button "Options" at bounding box center [669, 39] width 41 height 12
click at [645, 83] on div "Email" at bounding box center [655, 87] width 58 height 11
click at [627, 38] on button "Close" at bounding box center [631, 39] width 27 height 12
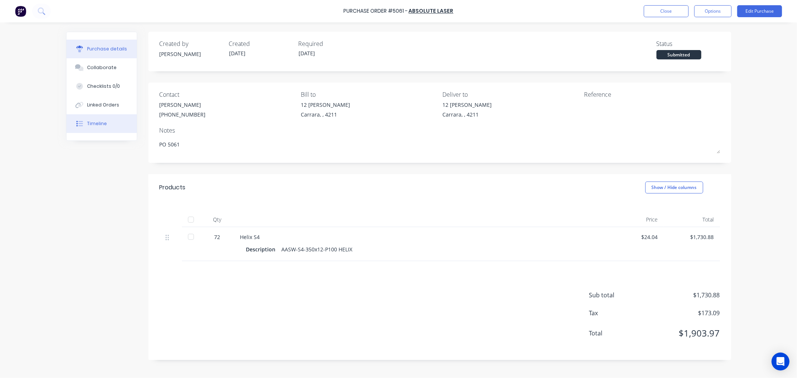
click at [113, 120] on button "Timeline" at bounding box center [102, 123] width 70 height 19
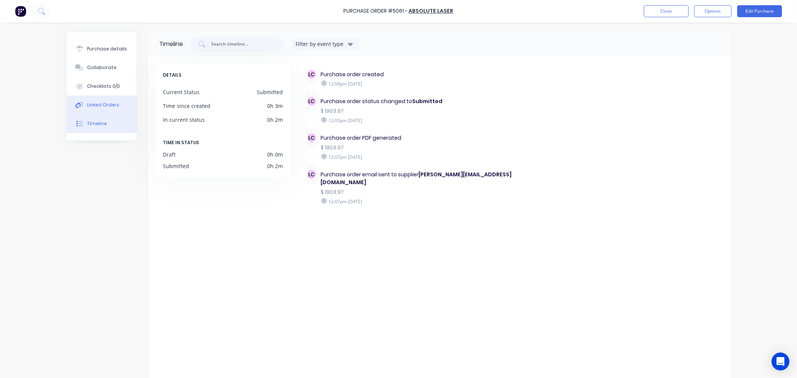
click at [108, 105] on div "Linked Orders" at bounding box center [103, 105] width 32 height 7
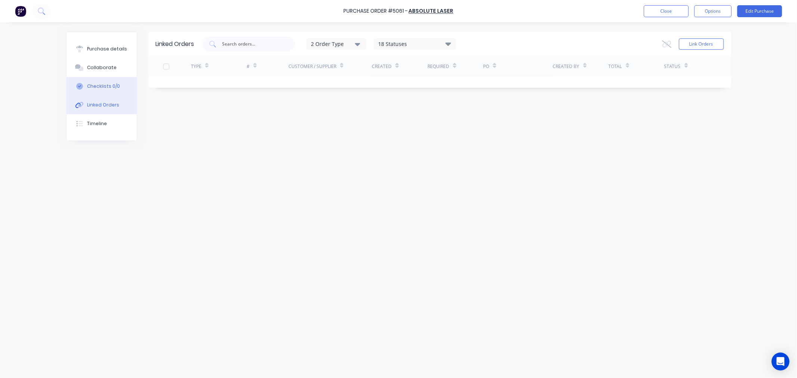
click at [100, 88] on div "Checklists 0/0" at bounding box center [103, 86] width 33 height 7
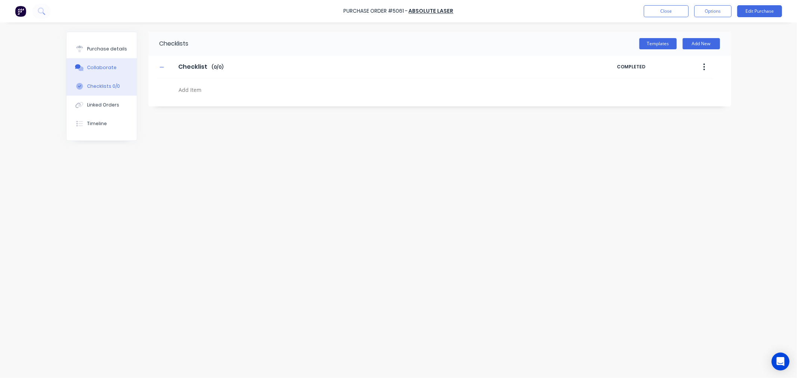
click at [100, 72] on button "Collaborate" at bounding box center [102, 67] width 70 height 19
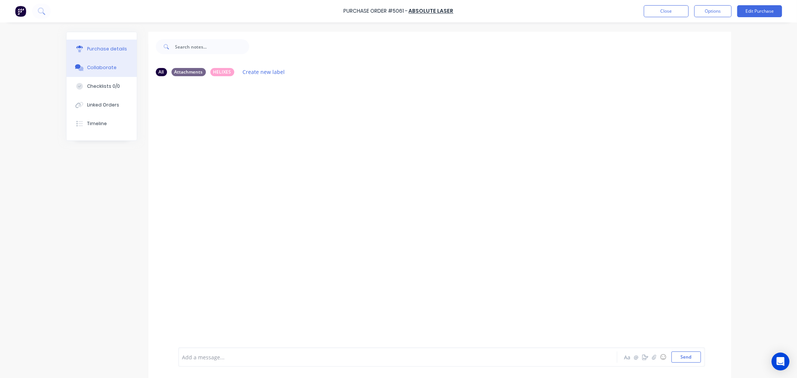
click at [106, 49] on div "Purchase details" at bounding box center [107, 49] width 40 height 7
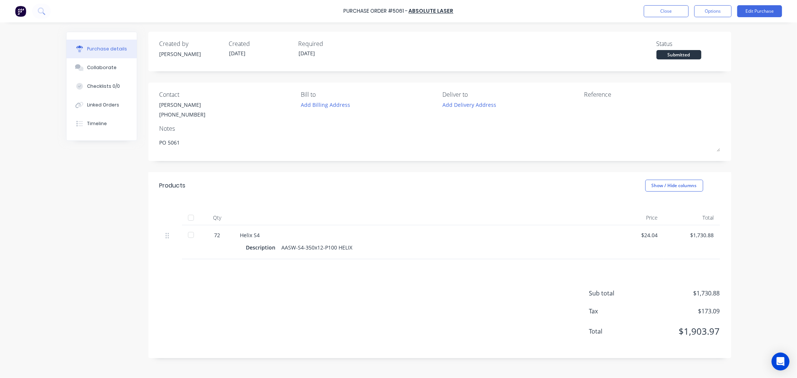
type textarea "x"
click at [423, 9] on link "Absolute Laser" at bounding box center [431, 10] width 45 height 7
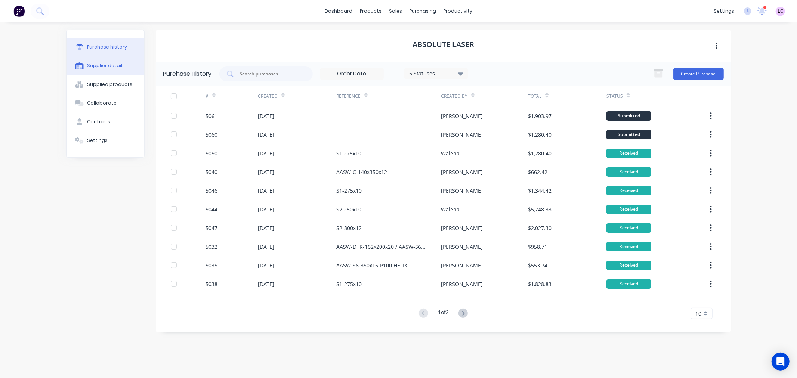
click at [117, 67] on div "Supplier details" at bounding box center [106, 65] width 38 height 7
select select "AU"
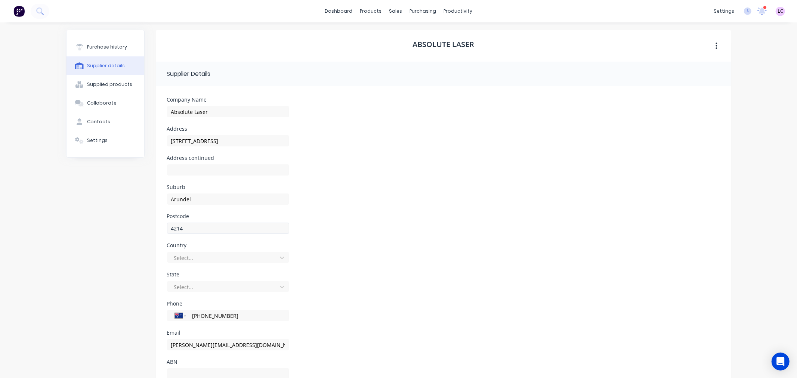
scroll to position [29, 0]
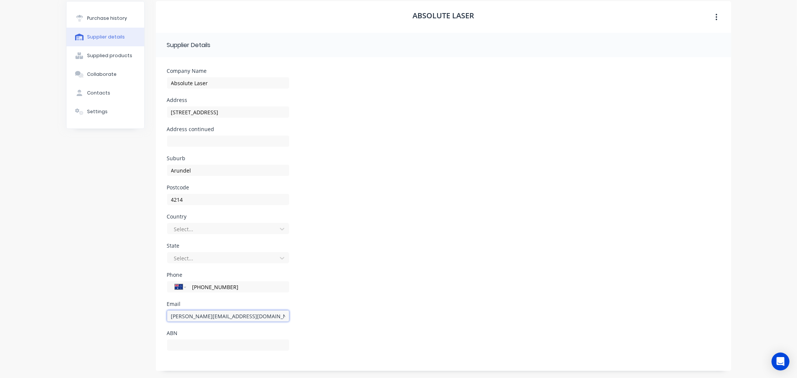
drag, startPoint x: 264, startPoint y: 315, endPoint x: 133, endPoint y: 298, distance: 131.5
click at [133, 298] on div "Purchase history Supplier details Supplied products Collaborate Contacts Settin…" at bounding box center [398, 186] width 665 height 370
paste input "sales@absolutelaser.com.au"
type input "sales@absolutelaser.com.au"
click at [99, 97] on button "Contacts" at bounding box center [106, 93] width 78 height 19
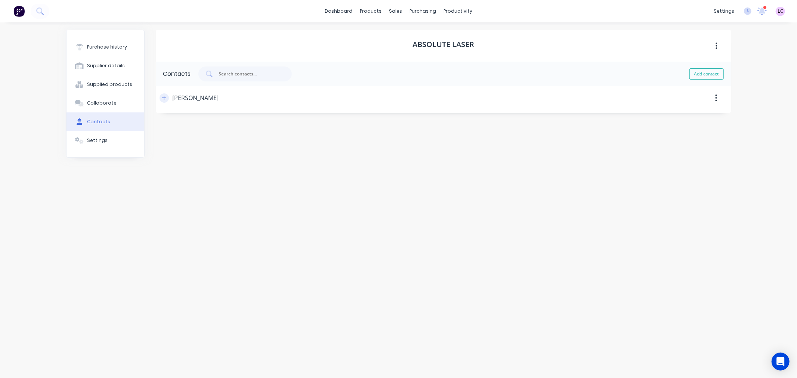
click at [166, 99] on icon "button" at bounding box center [164, 97] width 4 height 5
drag, startPoint x: 265, startPoint y: 160, endPoint x: 129, endPoint y: 156, distance: 136.1
click at [129, 156] on div "Purchase history Supplier details Supplied products Collaborate Contacts Settin…" at bounding box center [398, 196] width 665 height 333
paste input "sales@absolutelaser.com.au"
type input "sales@absolutelaser.com.au"
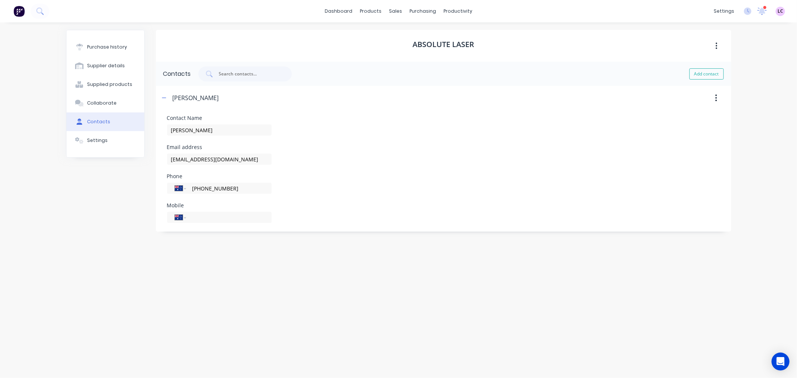
click at [117, 221] on div "Purchase history Supplier details Supplied products Collaborate Contacts Settin…" at bounding box center [105, 196] width 79 height 333
type input "Michael"
click at [99, 143] on div "Settings" at bounding box center [97, 140] width 21 height 7
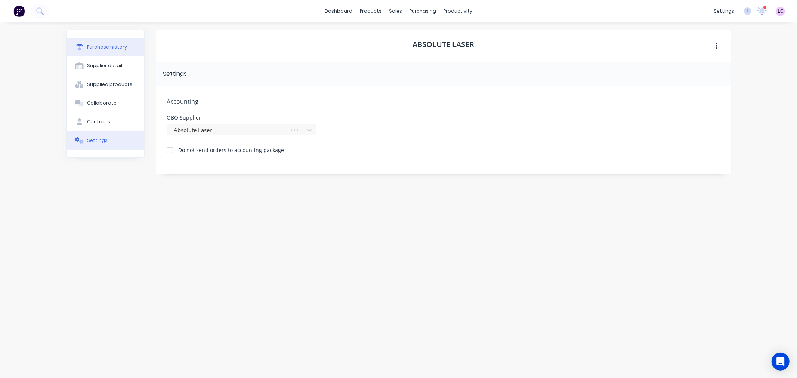
click at [107, 39] on button "Purchase history" at bounding box center [106, 47] width 78 height 19
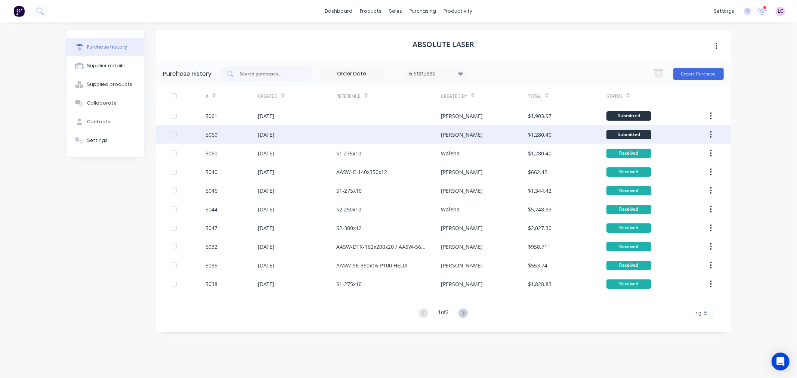
click at [267, 136] on div "[DATE]" at bounding box center [266, 135] width 16 height 8
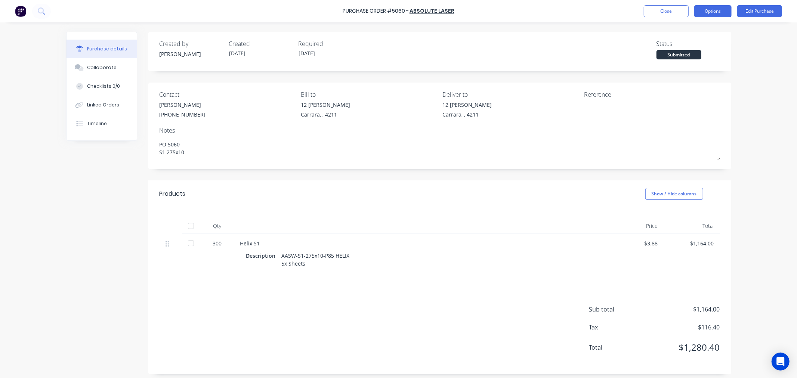
click at [724, 12] on button "Options" at bounding box center [713, 11] width 37 height 12
click at [695, 28] on div "Print / Email" at bounding box center [697, 30] width 58 height 11
click at [690, 41] on div "With pricing" at bounding box center [697, 45] width 58 height 11
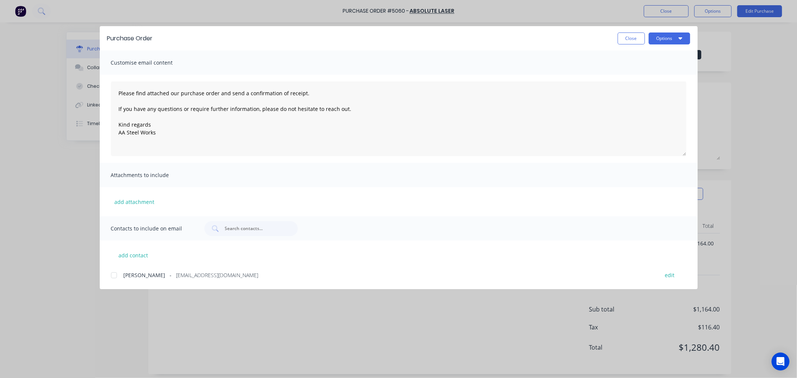
click at [113, 277] on div at bounding box center [114, 275] width 15 height 15
click at [659, 41] on button "Options" at bounding box center [669, 39] width 41 height 12
click at [649, 84] on div "Email" at bounding box center [655, 87] width 58 height 11
click at [625, 39] on button "Close" at bounding box center [631, 39] width 27 height 12
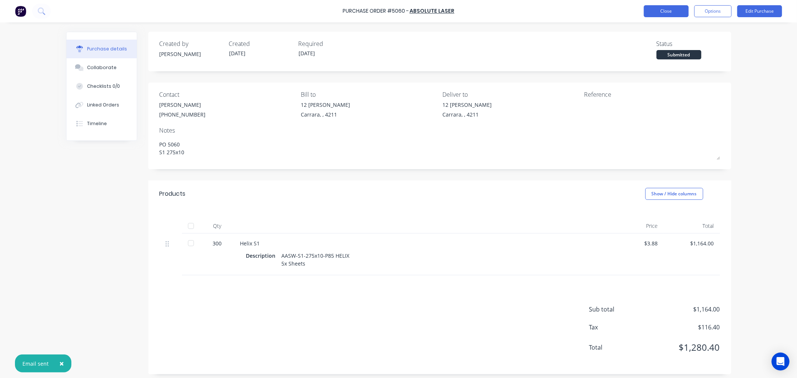
click at [675, 10] on button "Close" at bounding box center [666, 11] width 45 height 12
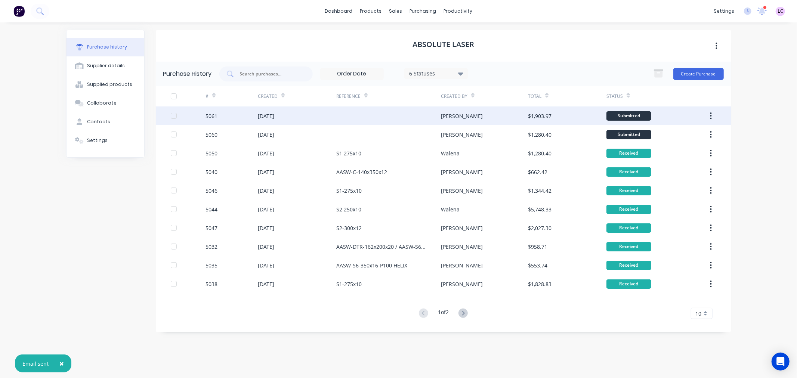
click at [270, 111] on div "[DATE]" at bounding box center [297, 116] width 79 height 19
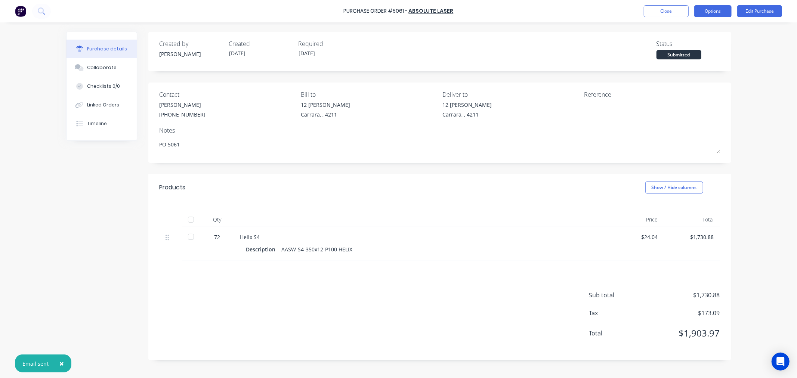
click at [719, 12] on button "Options" at bounding box center [713, 11] width 37 height 12
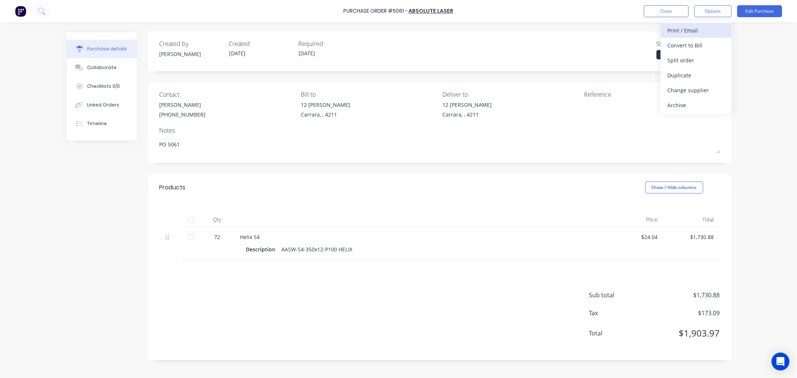
click at [687, 34] on div "Print / Email" at bounding box center [697, 30] width 58 height 11
click at [715, 46] on div "With pricing" at bounding box center [697, 45] width 58 height 11
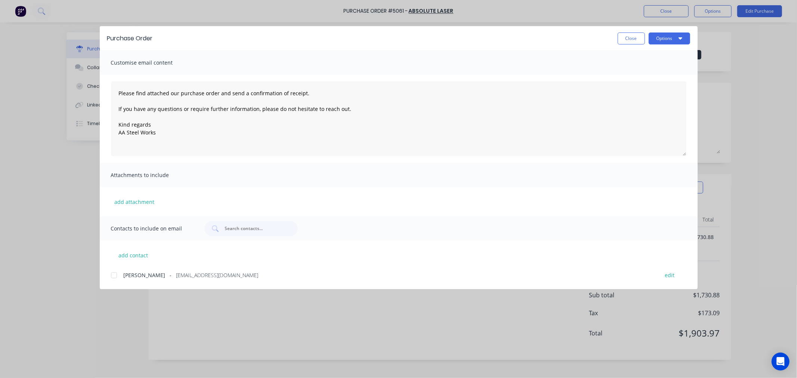
click at [112, 277] on div at bounding box center [114, 275] width 15 height 15
click at [664, 43] on button "Options" at bounding box center [669, 39] width 41 height 12
click at [639, 85] on div "Email" at bounding box center [655, 87] width 58 height 11
click at [623, 34] on button "Close" at bounding box center [631, 39] width 27 height 12
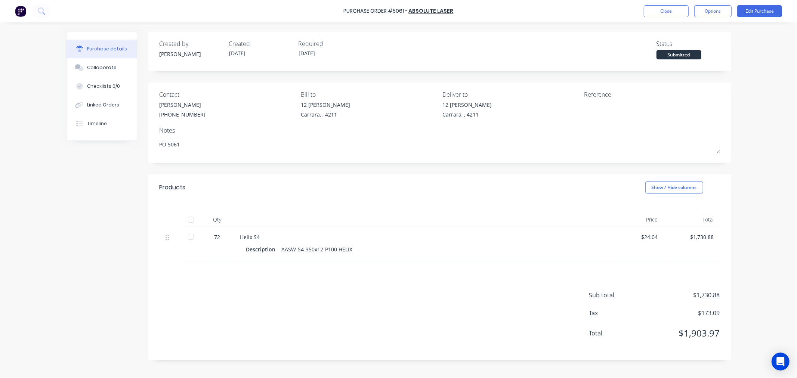
type textarea "x"
click at [676, 11] on button "Close" at bounding box center [666, 11] width 45 height 12
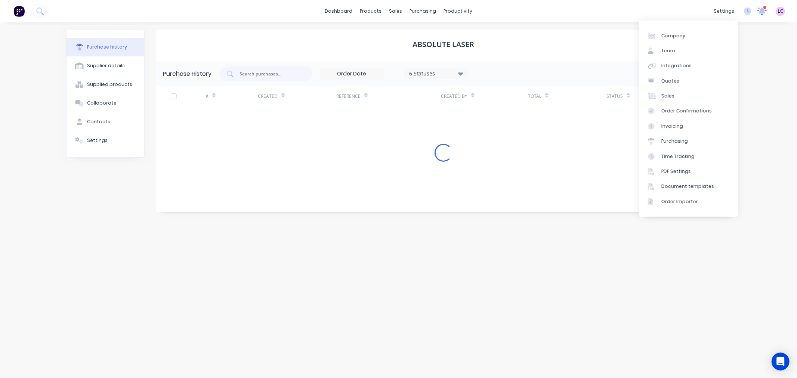
click at [760, 8] on icon at bounding box center [762, 10] width 9 height 7
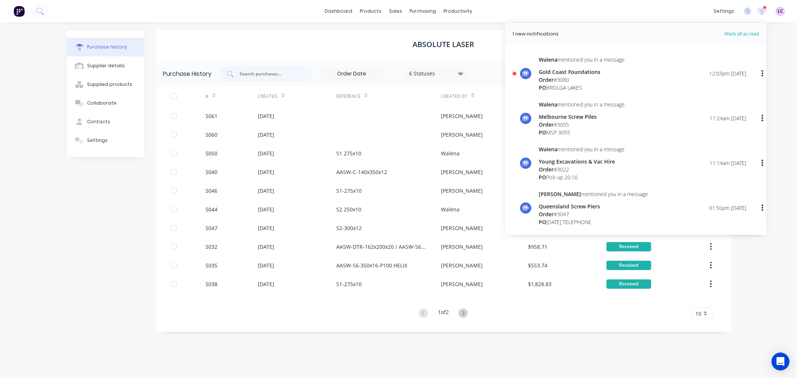
click at [592, 77] on div "Order # 3080" at bounding box center [582, 80] width 86 height 8
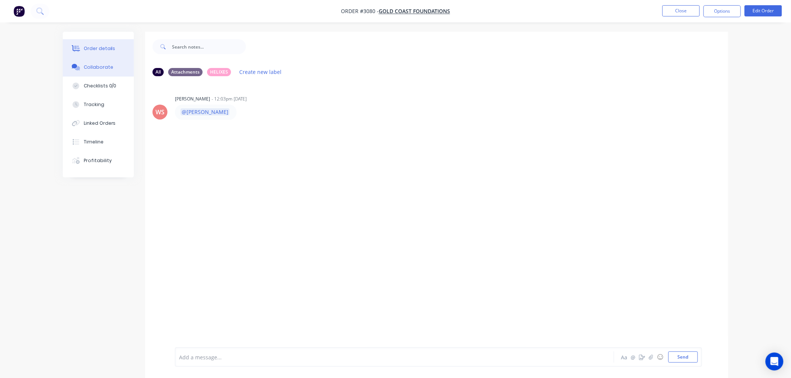
click at [113, 46] on button "Order details" at bounding box center [98, 48] width 71 height 19
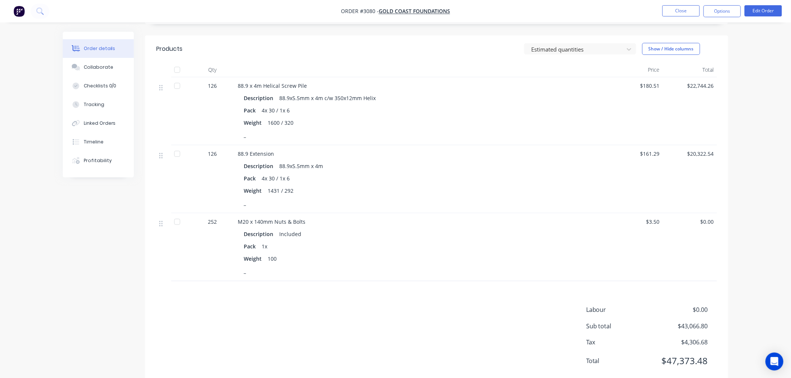
scroll to position [277, 0]
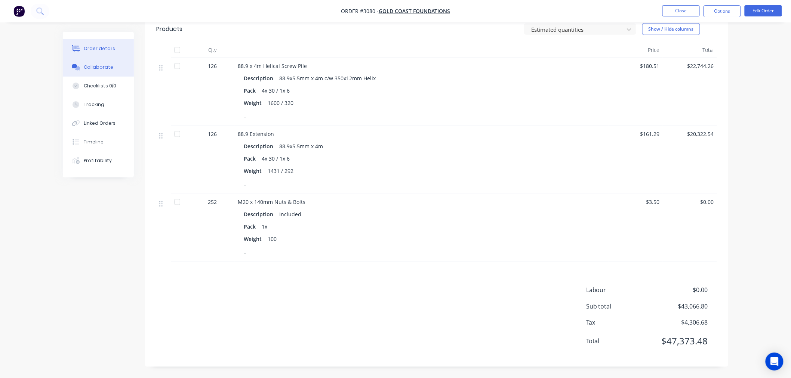
click at [104, 71] on button "Collaborate" at bounding box center [98, 67] width 71 height 19
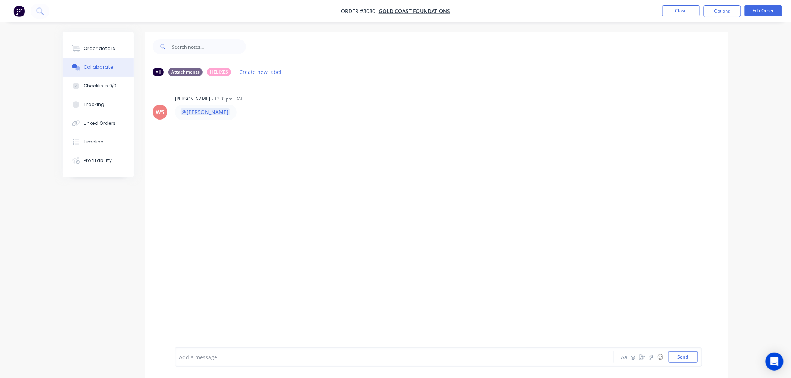
click at [236, 354] on div at bounding box center [373, 358] width 389 height 8
click at [690, 8] on button "Close" at bounding box center [680, 10] width 37 height 11
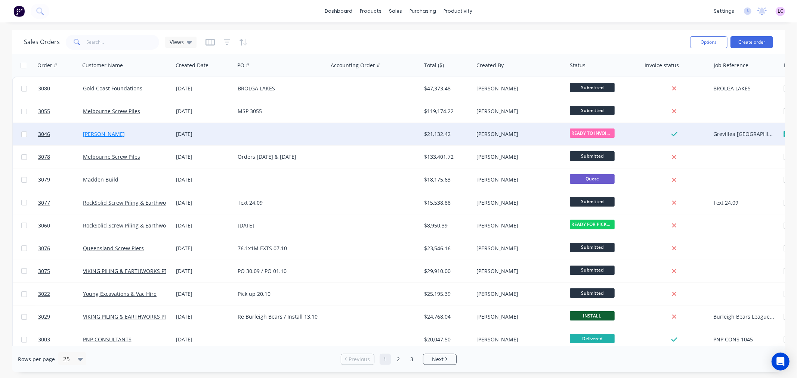
click at [96, 136] on link "[PERSON_NAME]" at bounding box center [104, 133] width 42 height 7
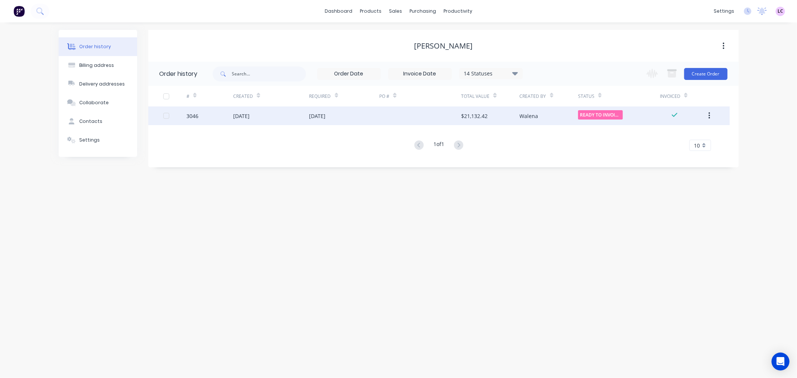
click at [711, 110] on button "button" at bounding box center [710, 115] width 18 height 13
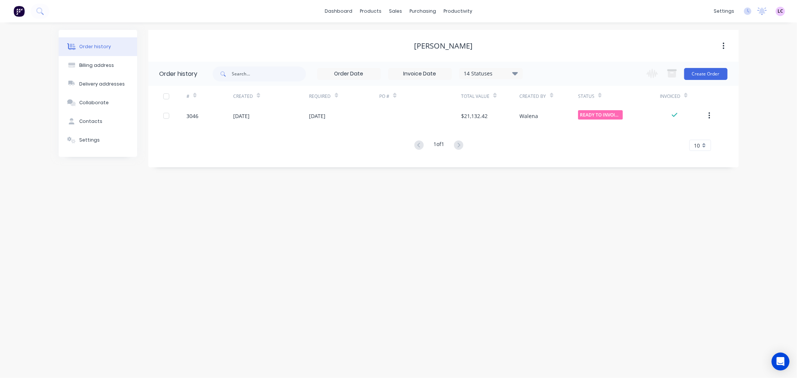
click at [511, 218] on div "Order history Billing address Delivery addresses Collaborate Contacts Settings …" at bounding box center [398, 200] width 797 height 356
click at [464, 37] on div "Workflow" at bounding box center [471, 36] width 22 height 7
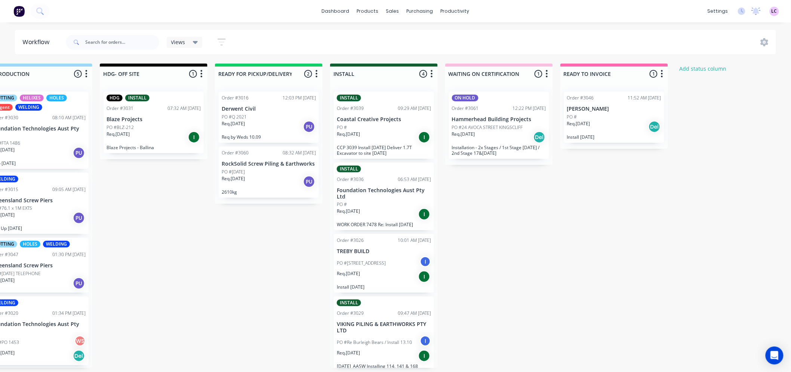
scroll to position [0, 239]
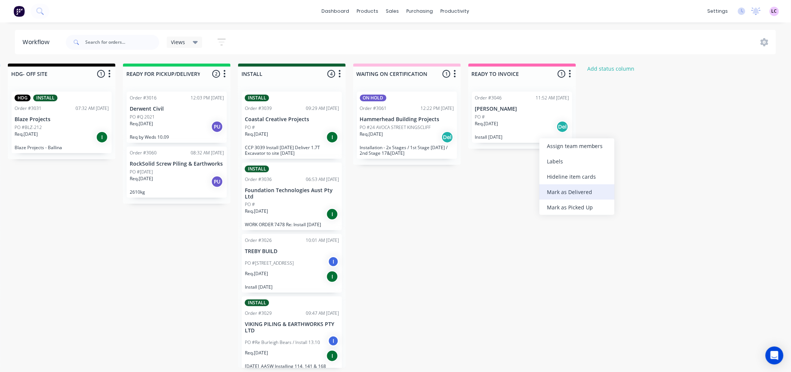
click at [565, 191] on div "Mark as Delivered" at bounding box center [576, 191] width 75 height 15
